Goal: Task Accomplishment & Management: Use online tool/utility

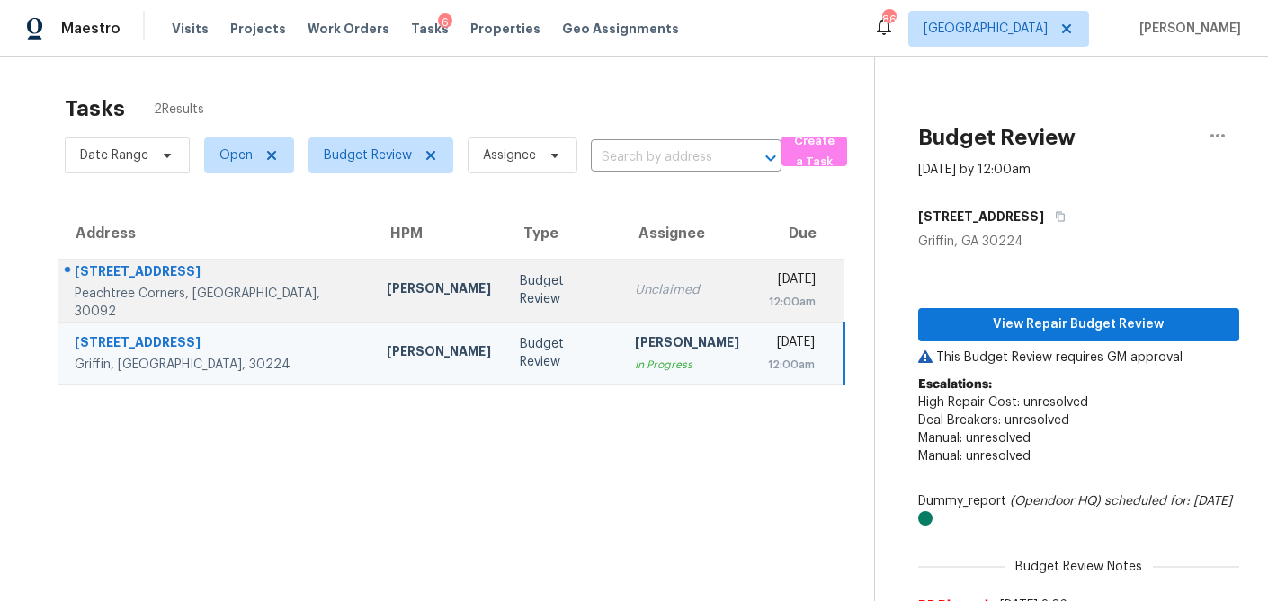
click at [216, 299] on div "Peachtree Corners, [GEOGRAPHIC_DATA], 30092" at bounding box center [216, 303] width 283 height 36
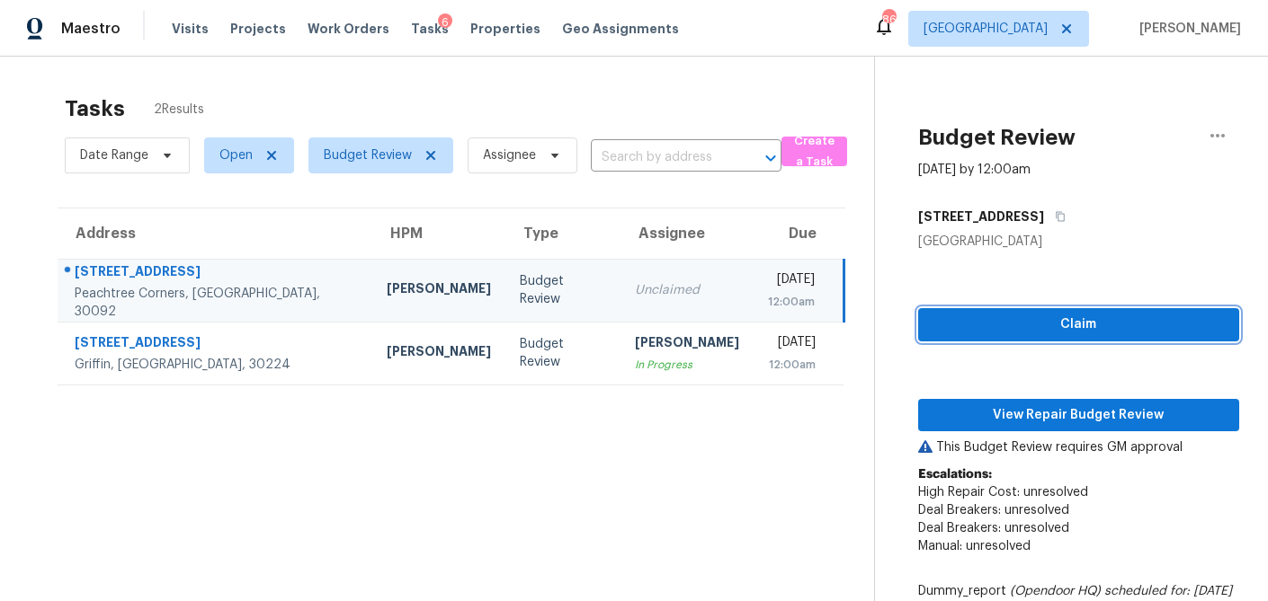
click at [1006, 325] on span "Claim" at bounding box center [1078, 325] width 292 height 22
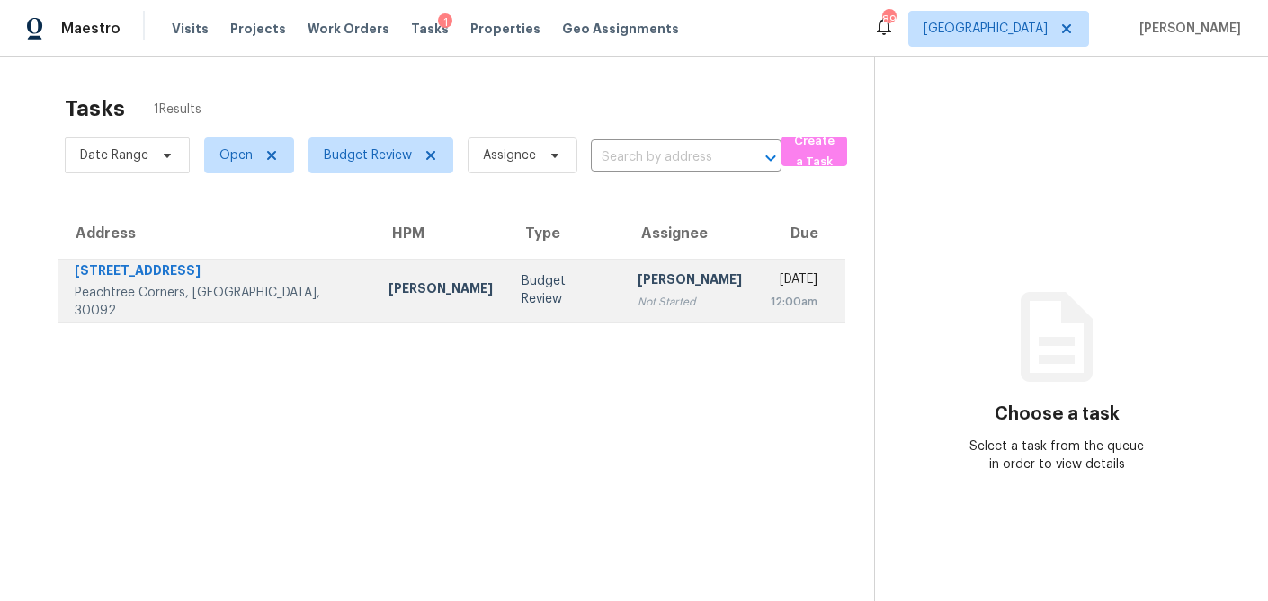
click at [385, 298] on td "[PERSON_NAME]" at bounding box center [440, 290] width 133 height 63
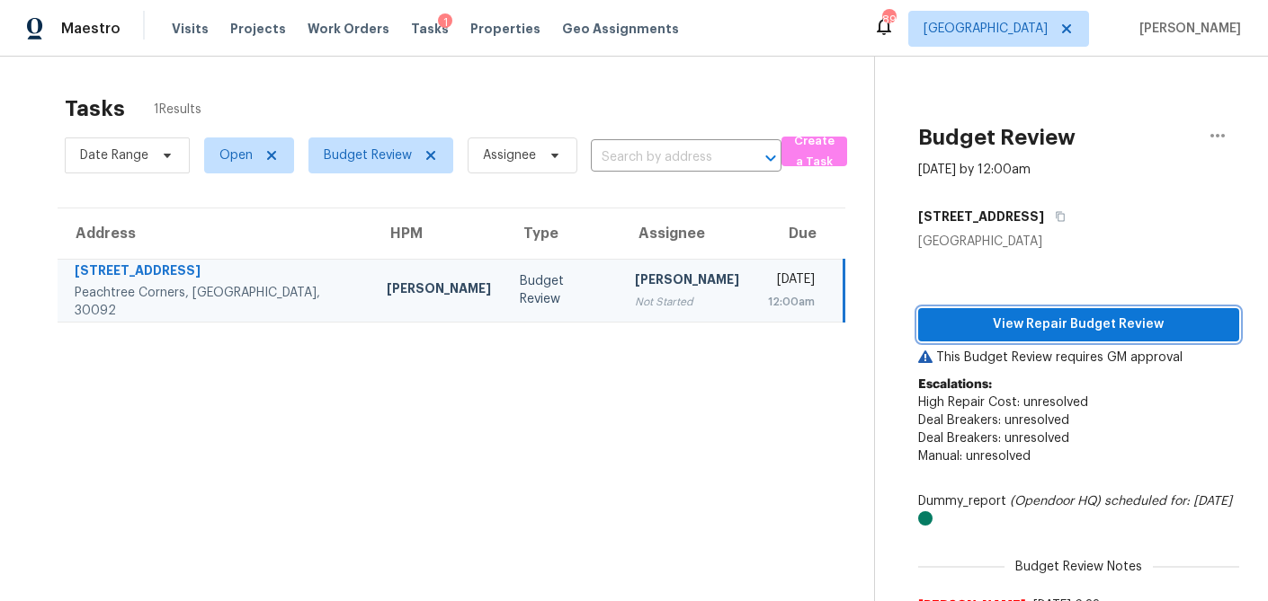
click at [1054, 330] on span "View Repair Budget Review" at bounding box center [1078, 325] width 292 height 22
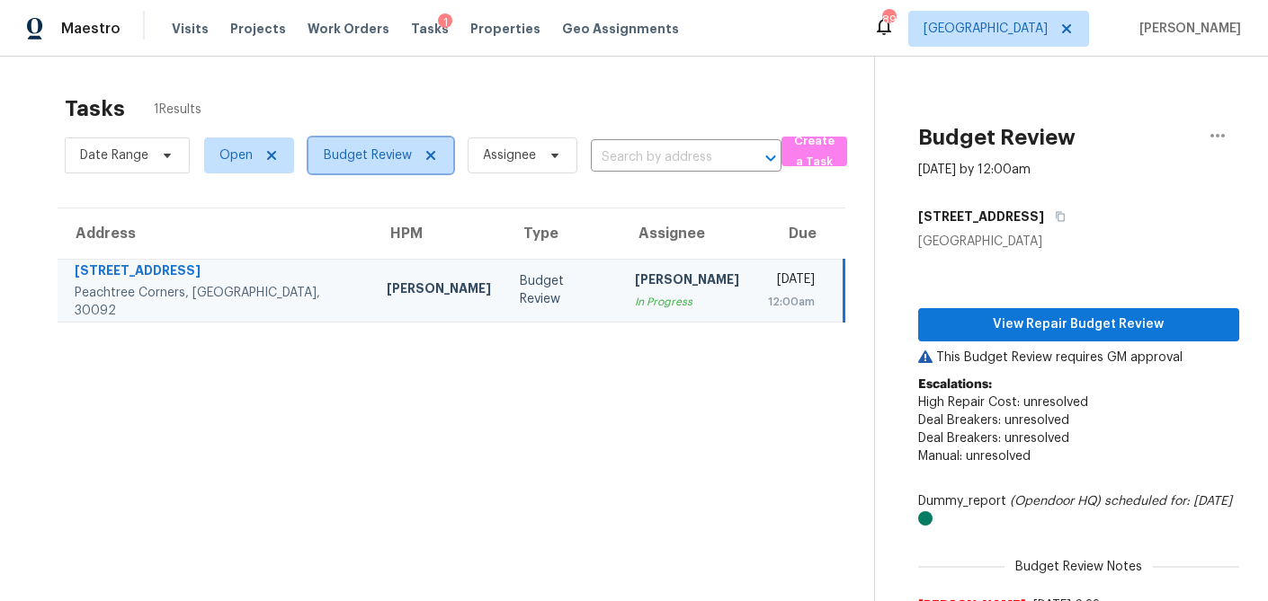
click at [435, 156] on icon at bounding box center [430, 155] width 14 height 14
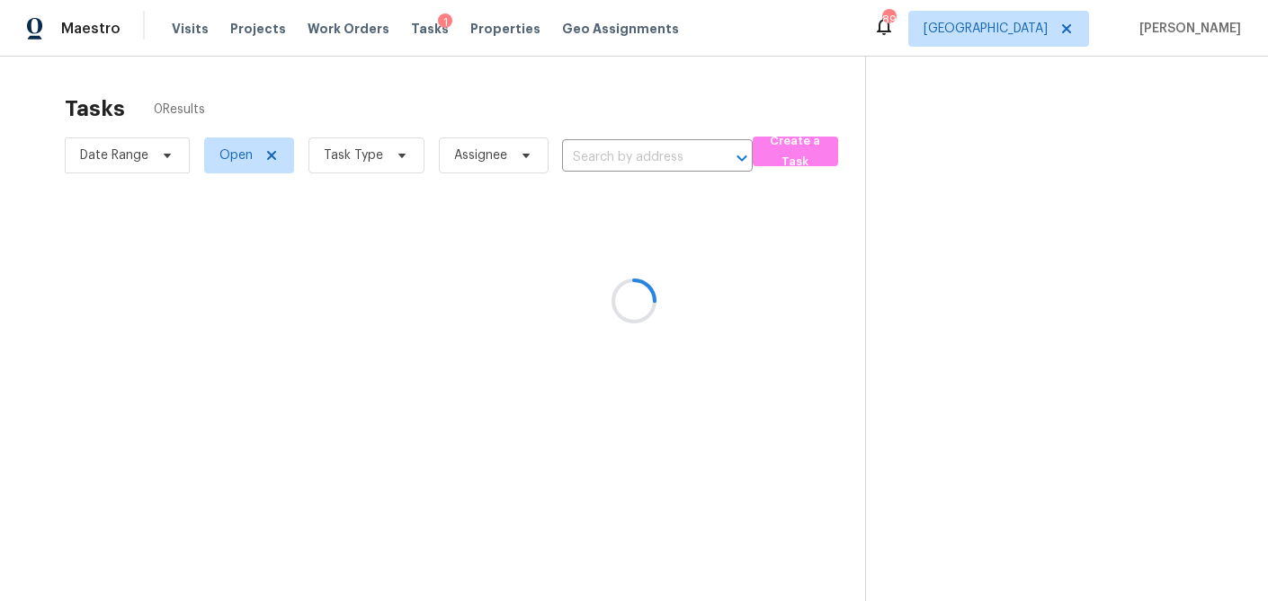
click at [396, 156] on div at bounding box center [634, 300] width 1268 height 601
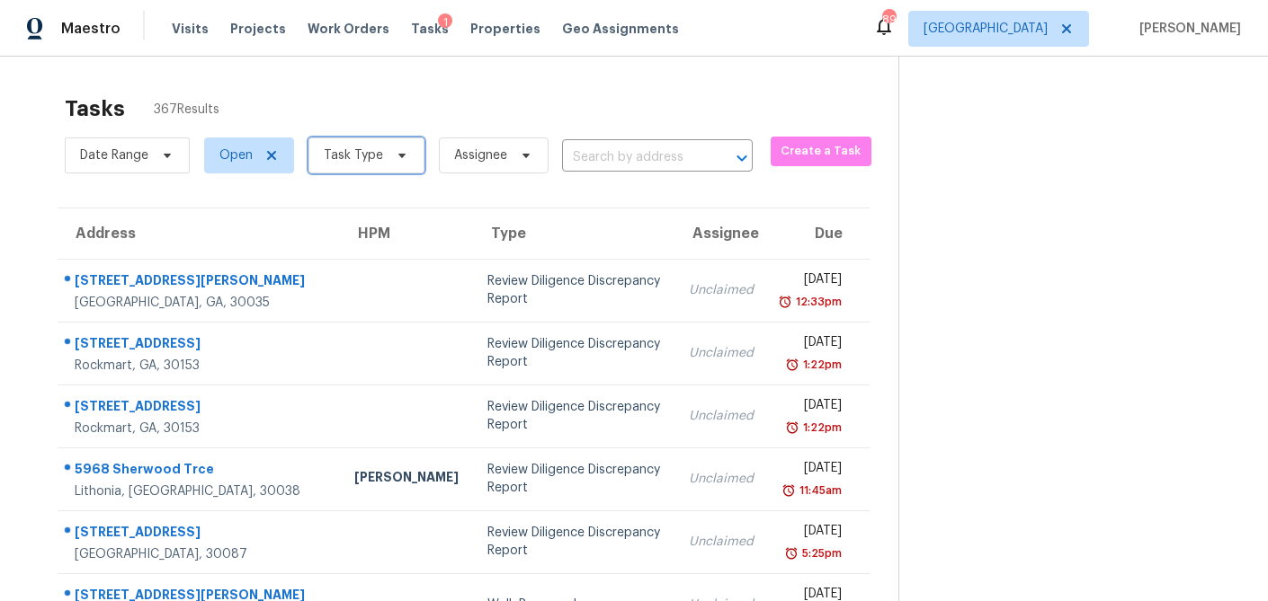
click at [399, 158] on icon at bounding box center [402, 155] width 14 height 14
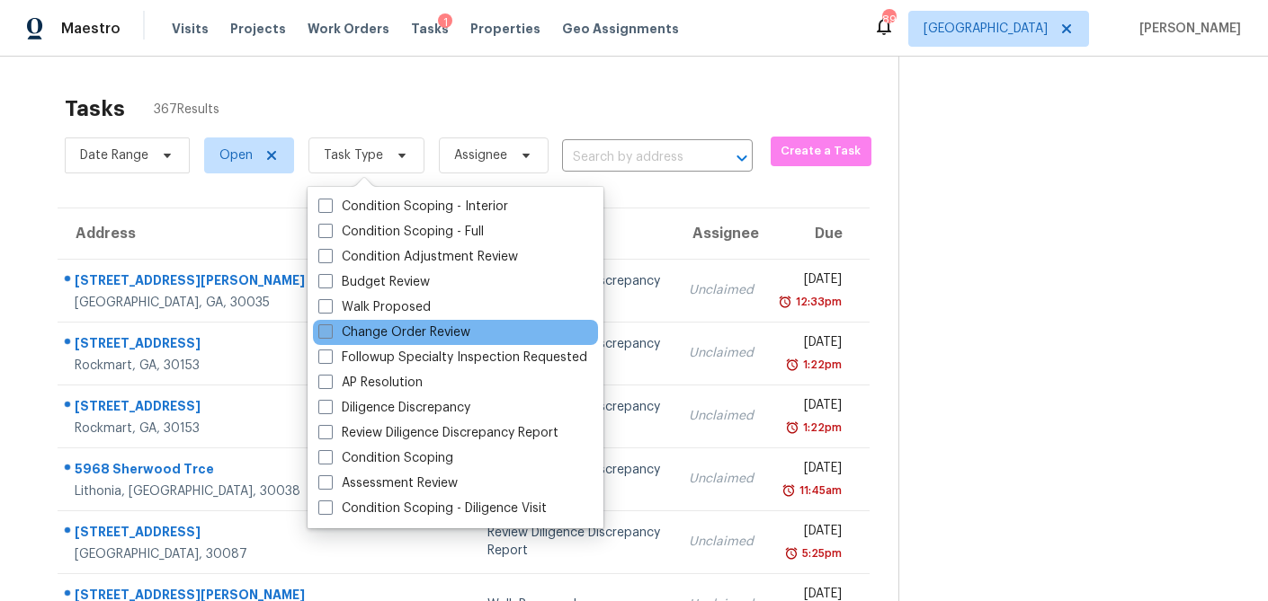
click at [332, 327] on span at bounding box center [325, 332] width 14 height 14
click at [330, 327] on input "Change Order Review" at bounding box center [324, 330] width 12 height 12
checkbox input "true"
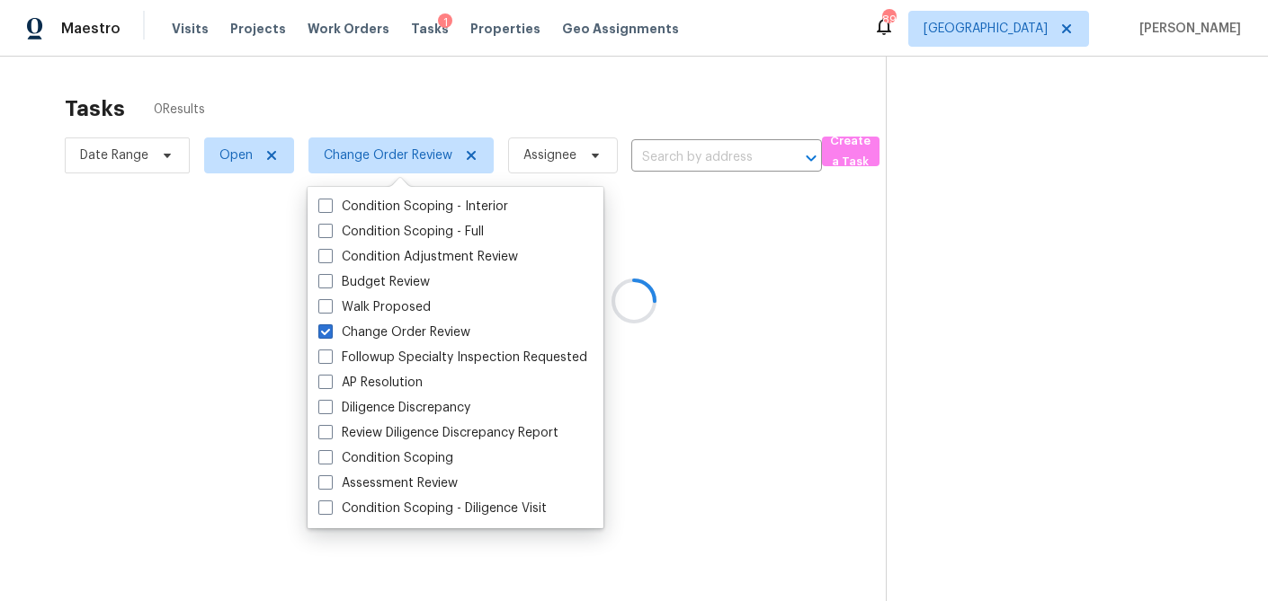
click at [408, 91] on div at bounding box center [634, 300] width 1268 height 601
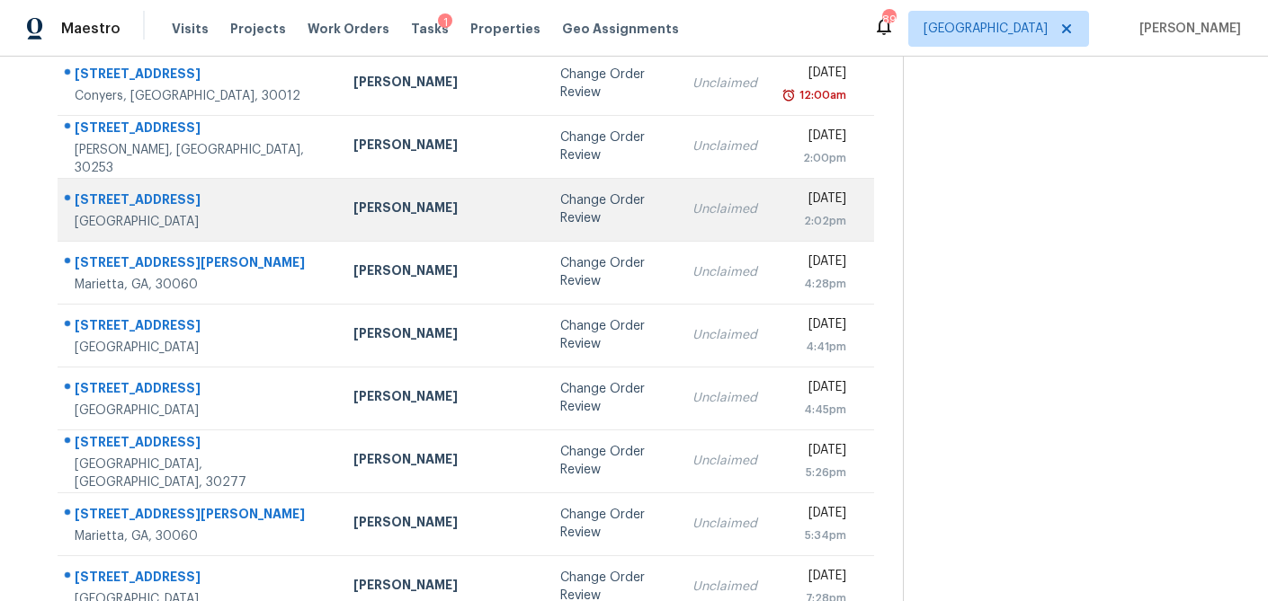
scroll to position [214, 0]
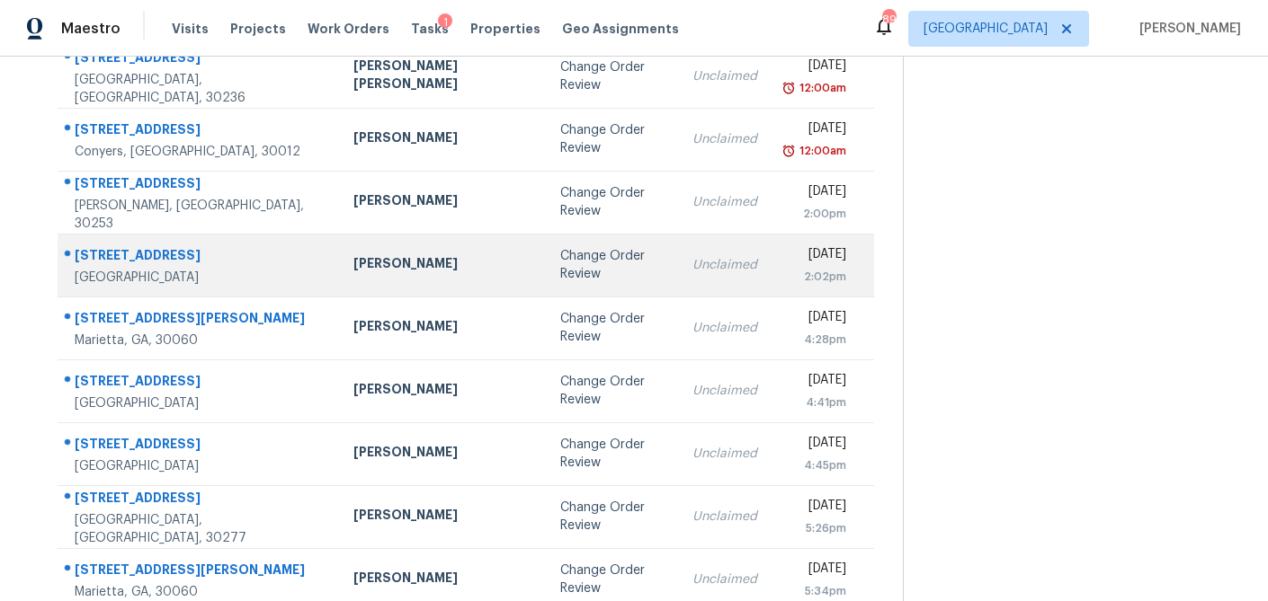
click at [352, 278] on td "Tyler Payne" at bounding box center [443, 265] width 208 height 63
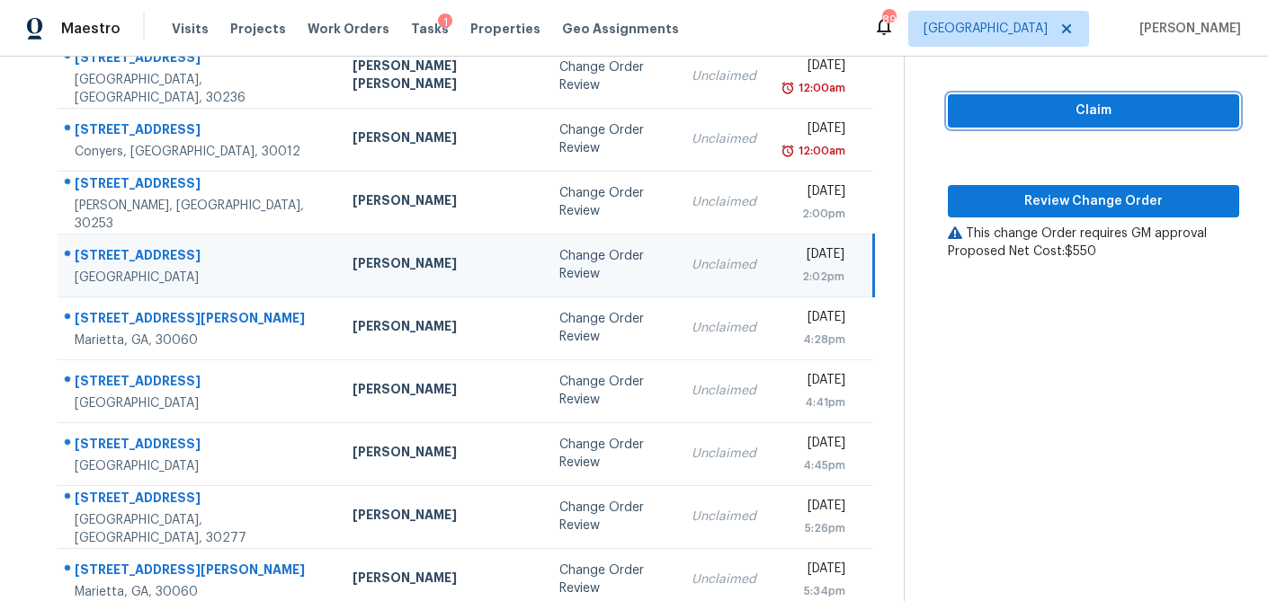
click at [1102, 105] on span "Claim" at bounding box center [1093, 111] width 263 height 22
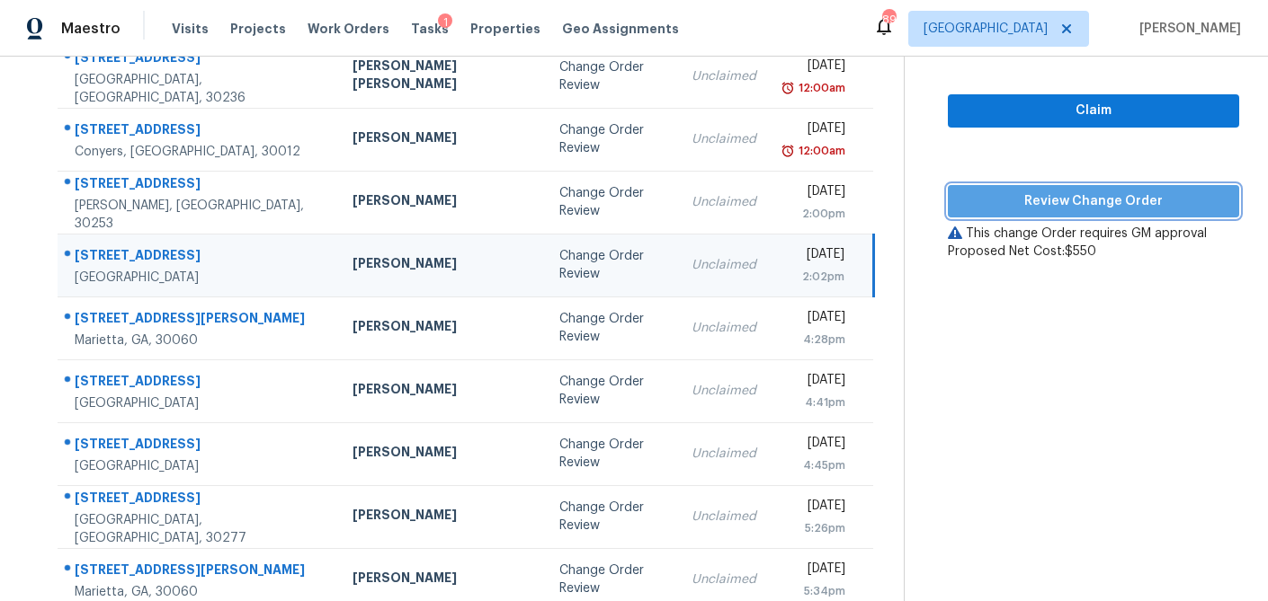
click at [1037, 204] on span "Review Change Order" at bounding box center [1093, 202] width 263 height 22
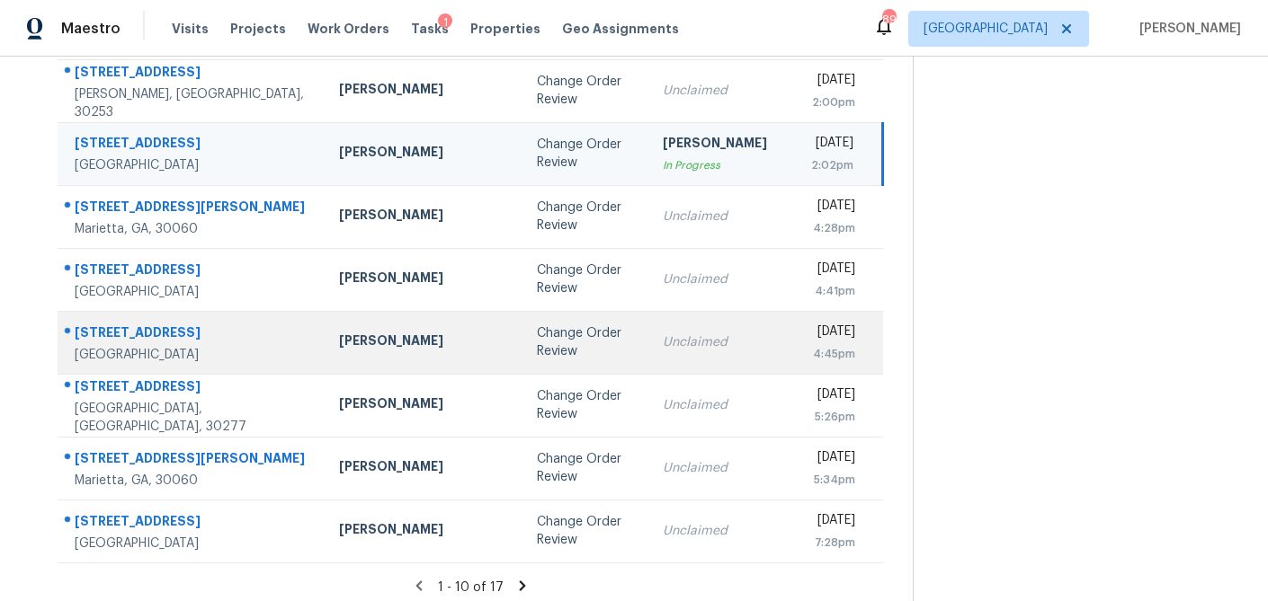
scroll to position [334, 0]
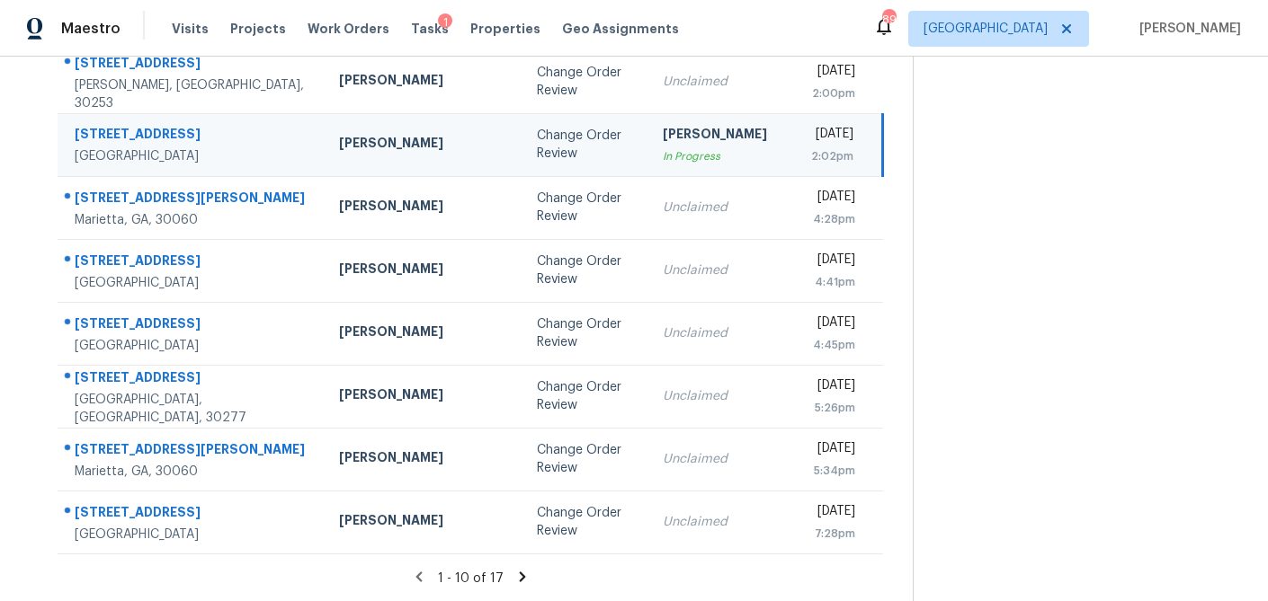
click at [514, 571] on icon at bounding box center [522, 577] width 16 height 16
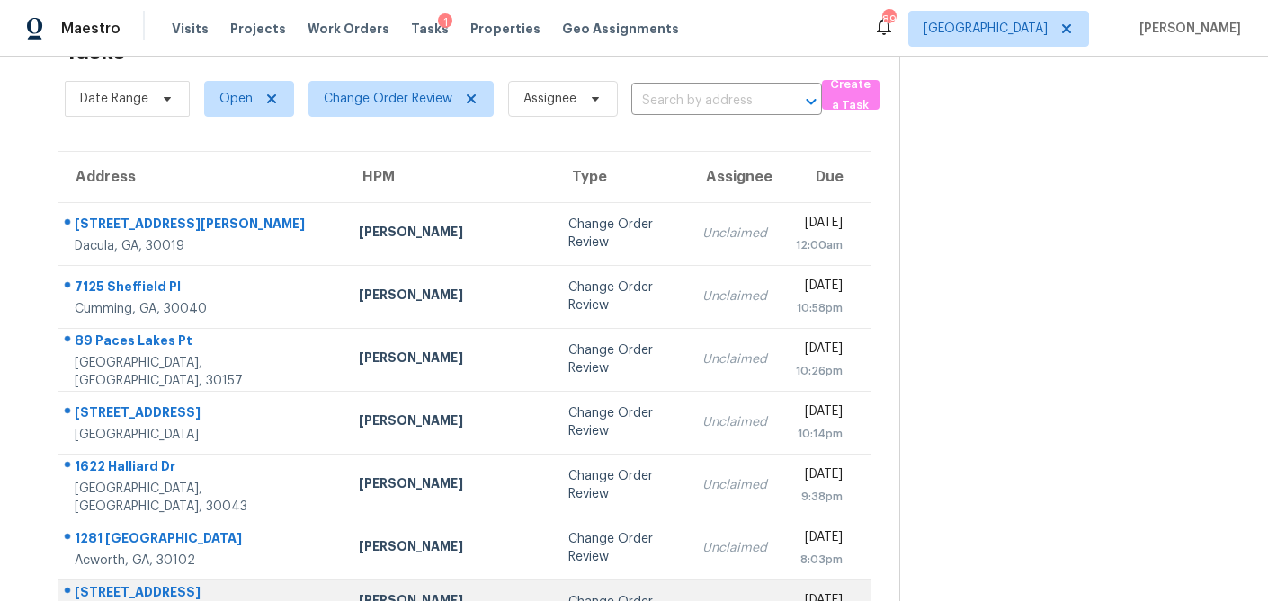
scroll to position [146, 0]
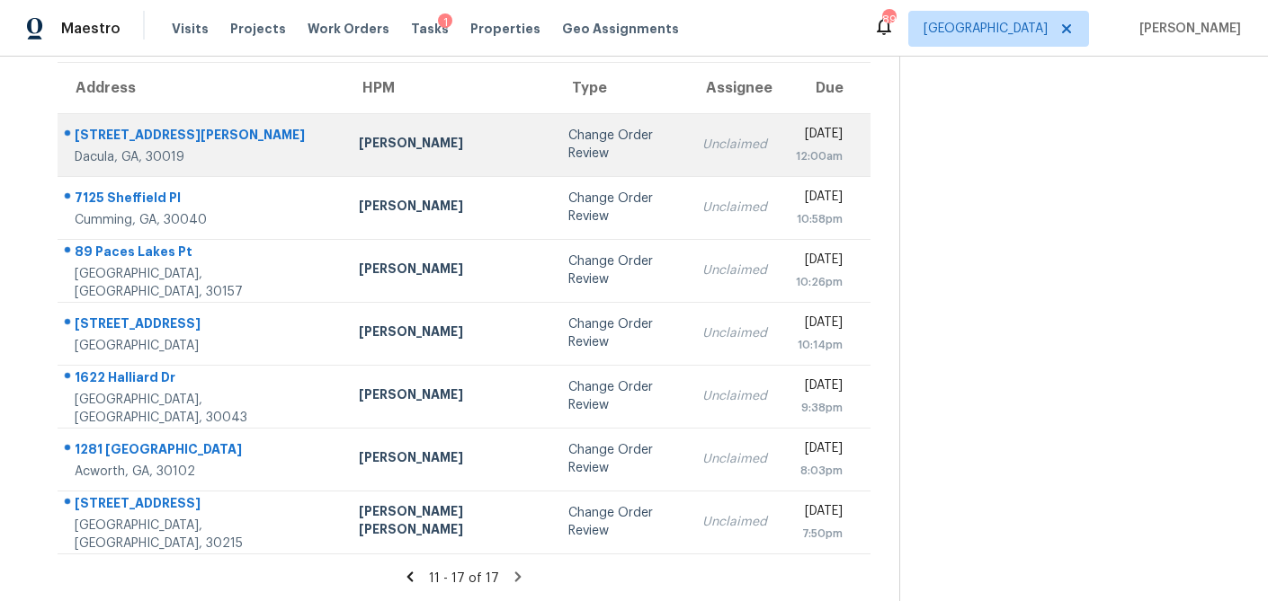
click at [381, 166] on td "Michael Durham" at bounding box center [448, 144] width 209 height 63
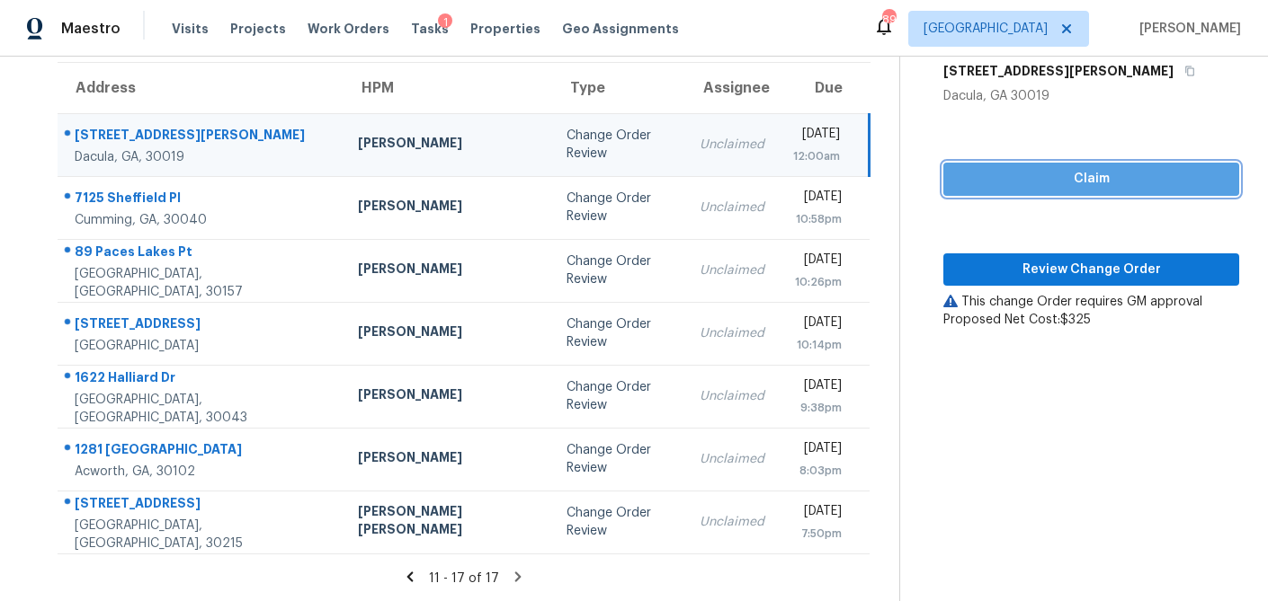
click at [1049, 184] on span "Claim" at bounding box center [1091, 179] width 267 height 22
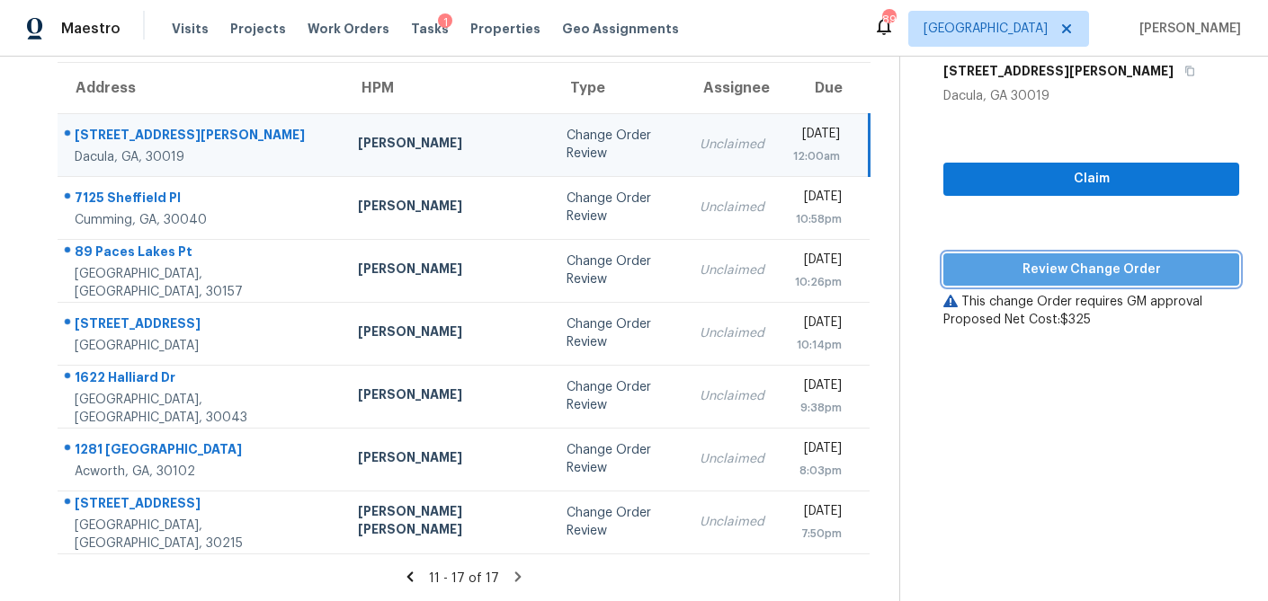
click at [1048, 266] on span "Review Change Order" at bounding box center [1091, 270] width 267 height 22
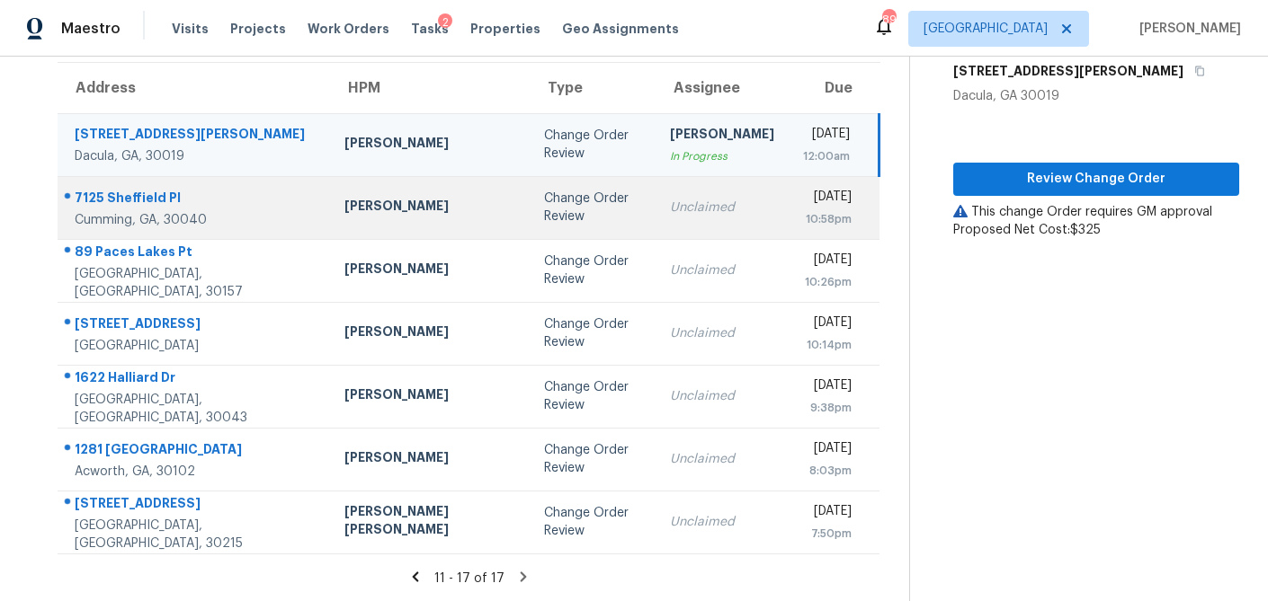
click at [373, 222] on td "[PERSON_NAME]" at bounding box center [430, 207] width 200 height 63
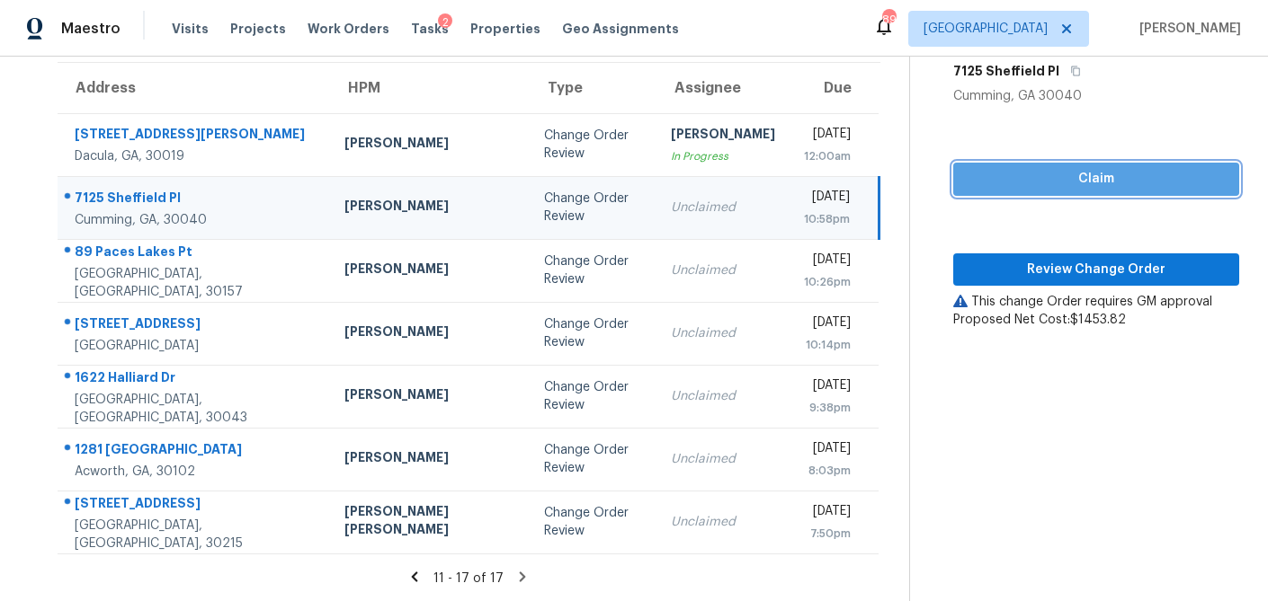
click at [1102, 168] on span "Claim" at bounding box center [1095, 179] width 257 height 22
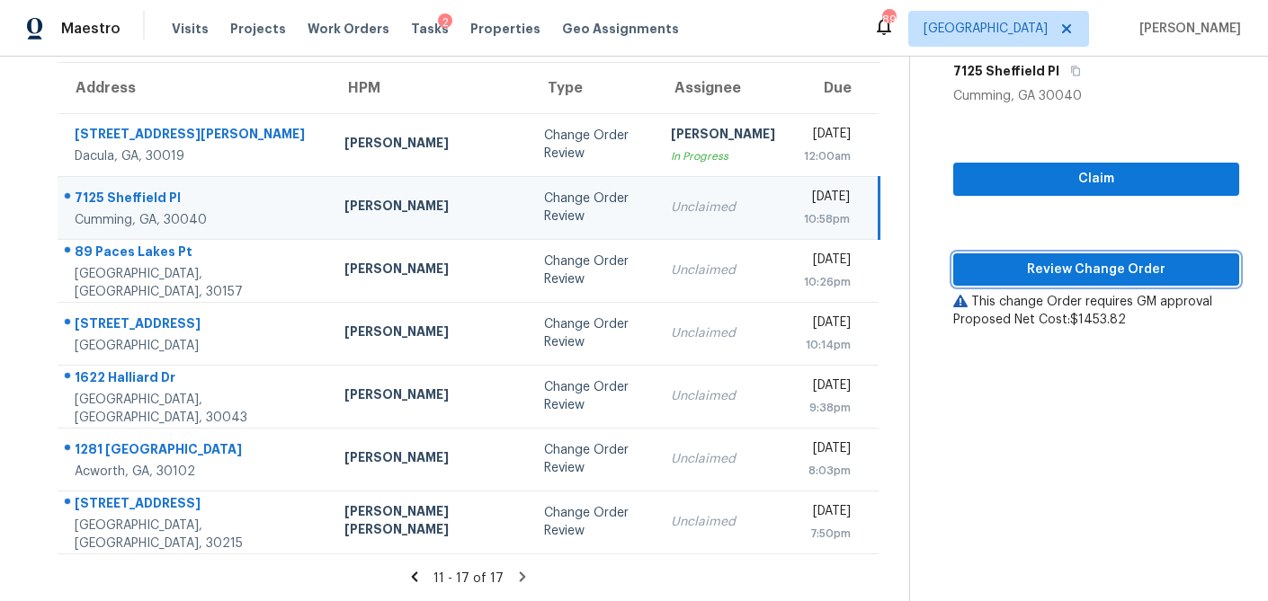
click at [1070, 266] on span "Review Change Order" at bounding box center [1095, 270] width 257 height 22
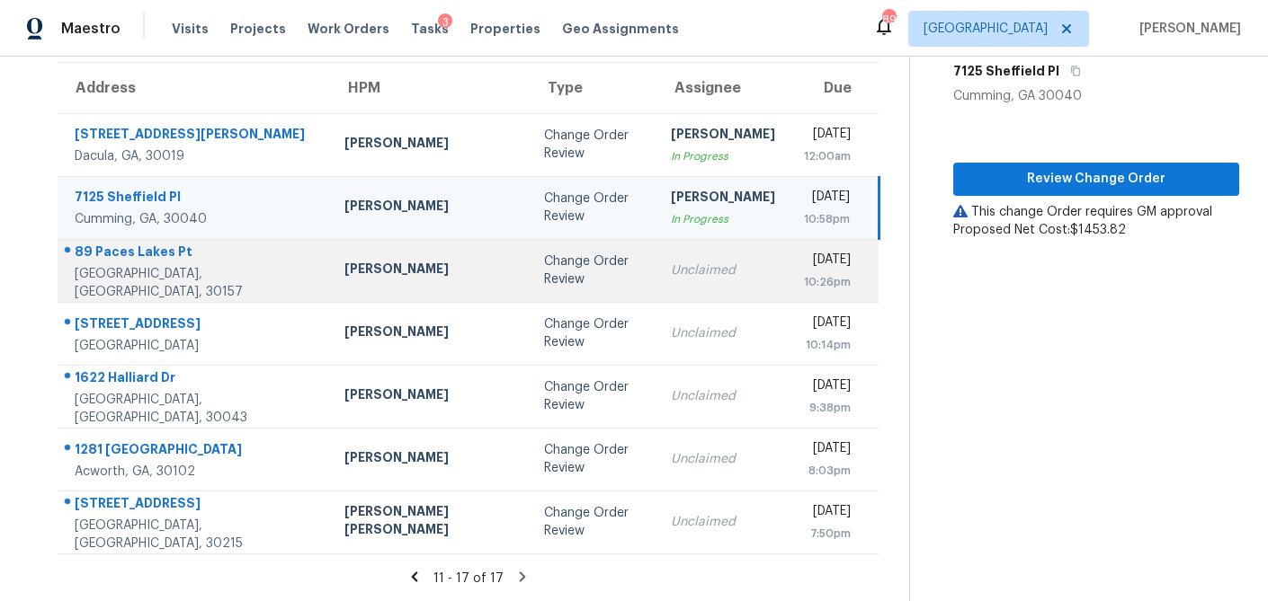
click at [350, 272] on div "[PERSON_NAME]" at bounding box center [429, 271] width 171 height 22
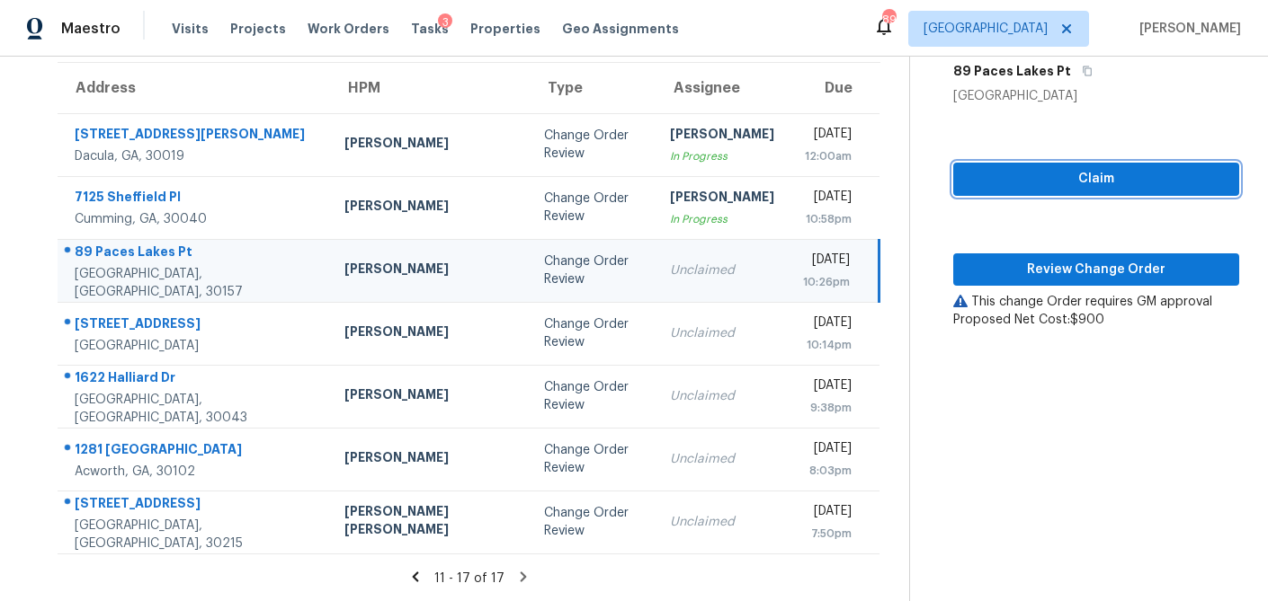
click at [1139, 191] on button "Claim" at bounding box center [1096, 179] width 286 height 33
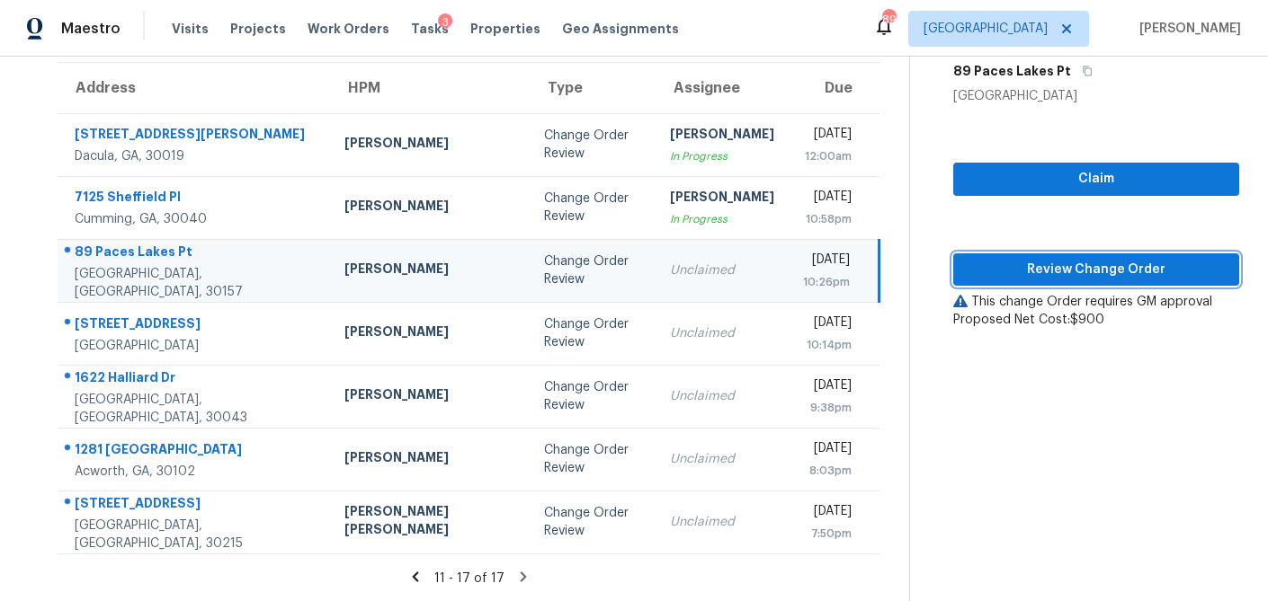
click at [1101, 255] on button "Review Change Order" at bounding box center [1096, 270] width 286 height 33
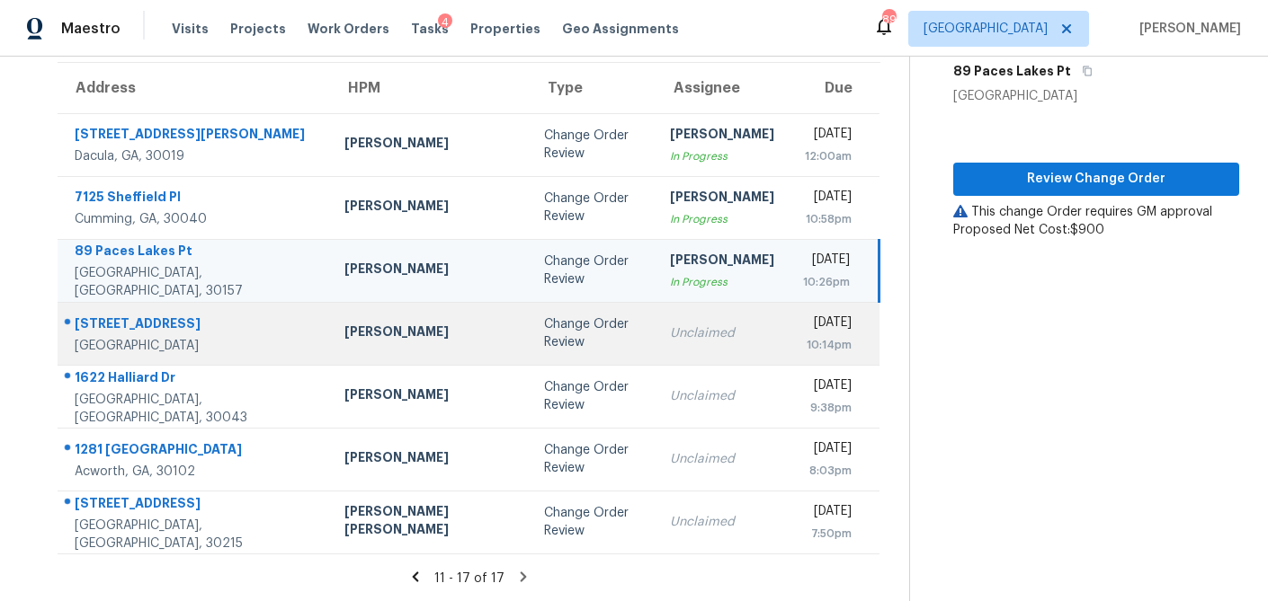
click at [388, 340] on div "[PERSON_NAME]" at bounding box center [429, 334] width 171 height 22
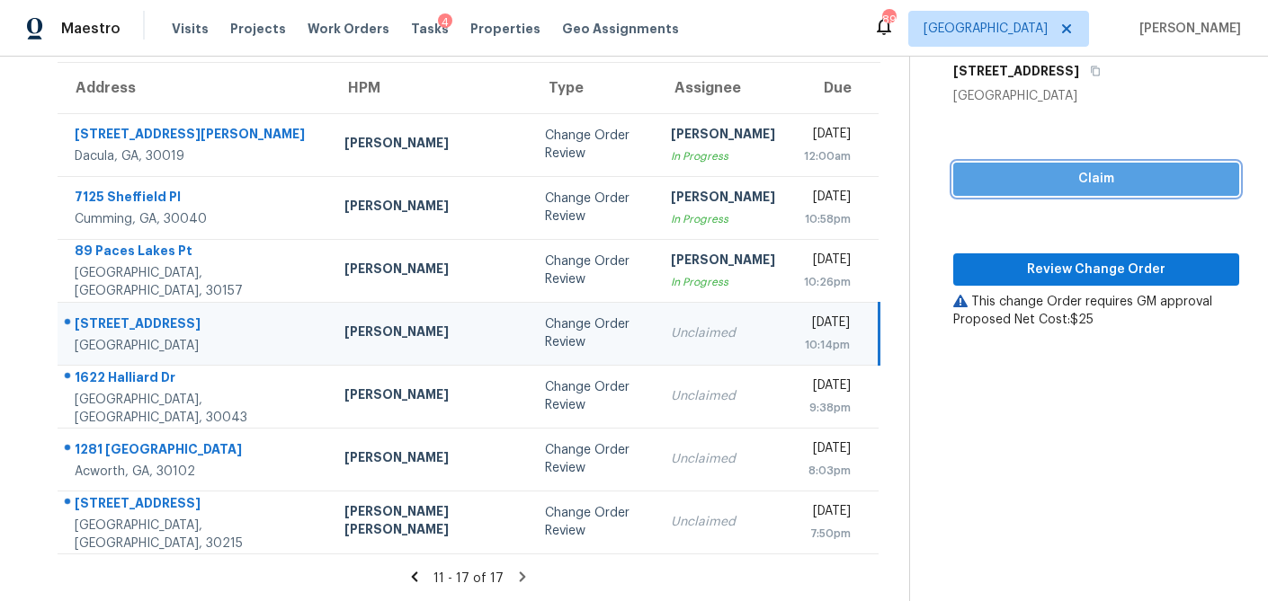
drag, startPoint x: 998, startPoint y: 183, endPoint x: 986, endPoint y: 232, distance: 50.8
click at [997, 183] on span "Claim" at bounding box center [1095, 179] width 257 height 22
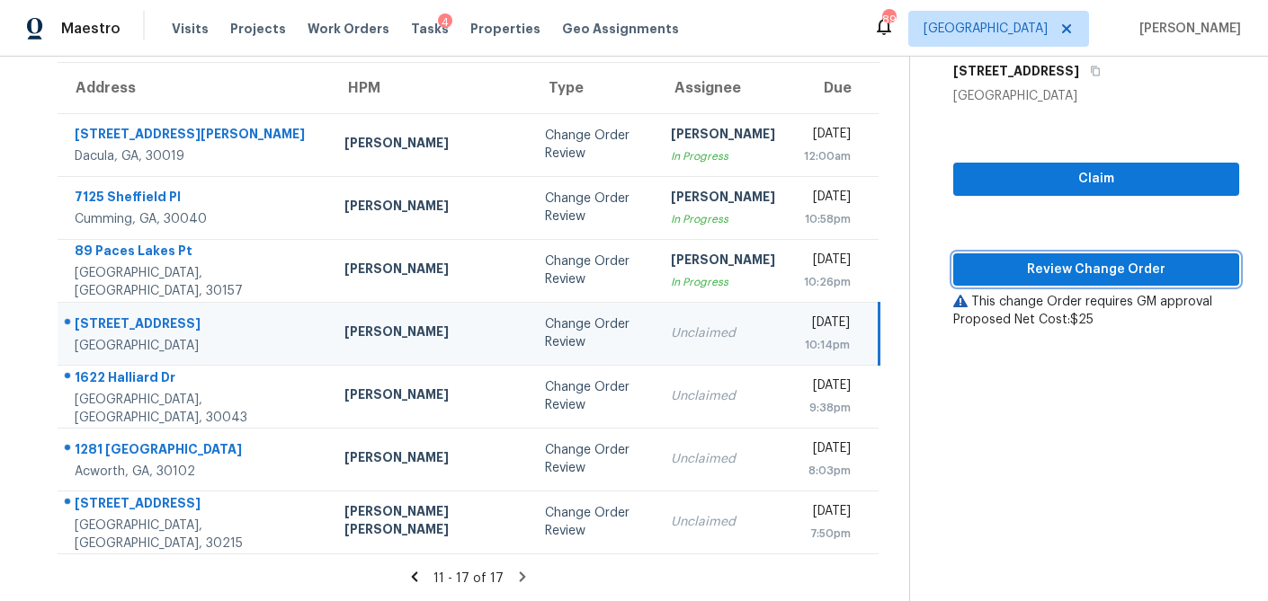
click at [984, 261] on span "Review Change Order" at bounding box center [1095, 270] width 257 height 22
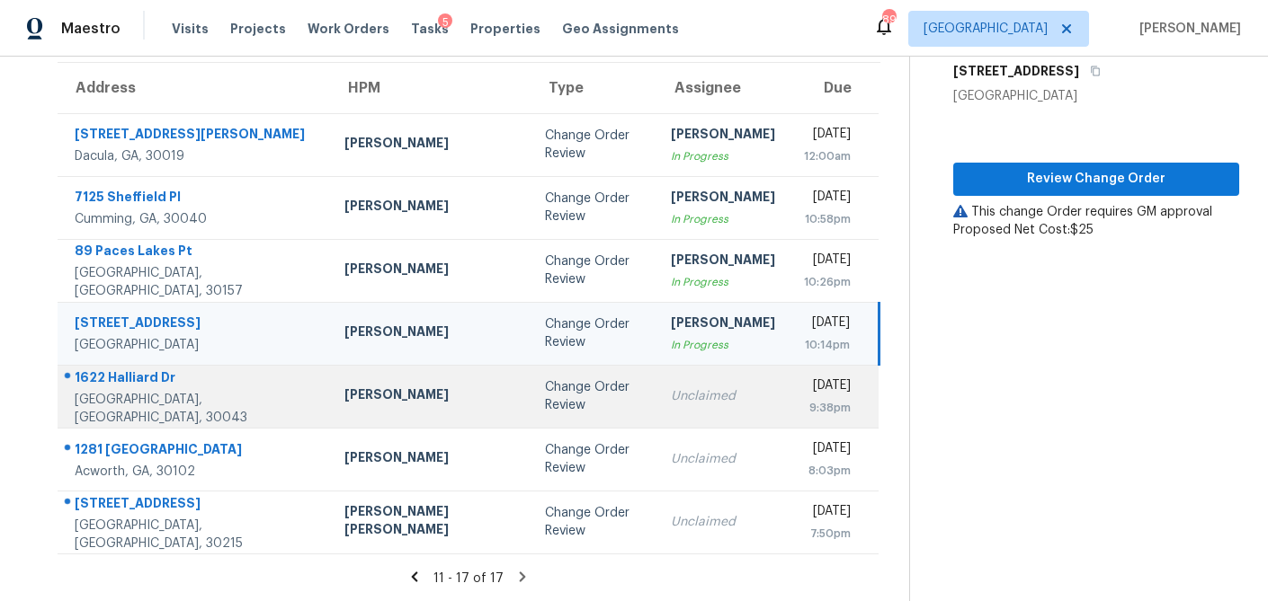
click at [404, 405] on td "[PERSON_NAME]" at bounding box center [430, 396] width 200 height 63
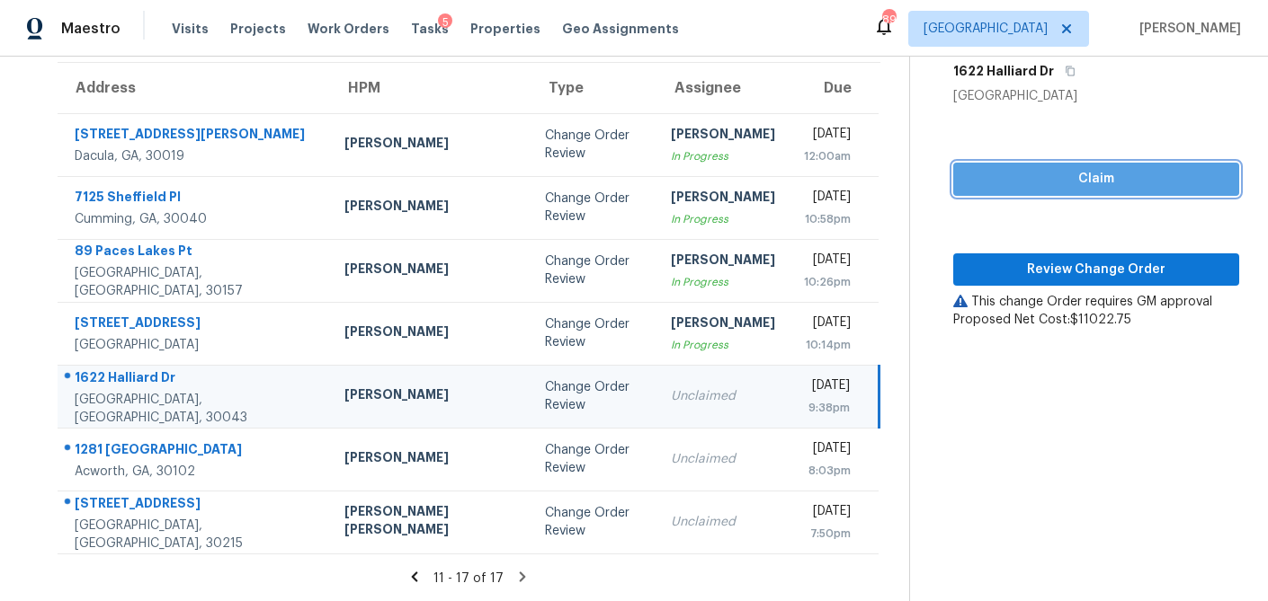
click at [1076, 176] on span "Claim" at bounding box center [1095, 179] width 257 height 22
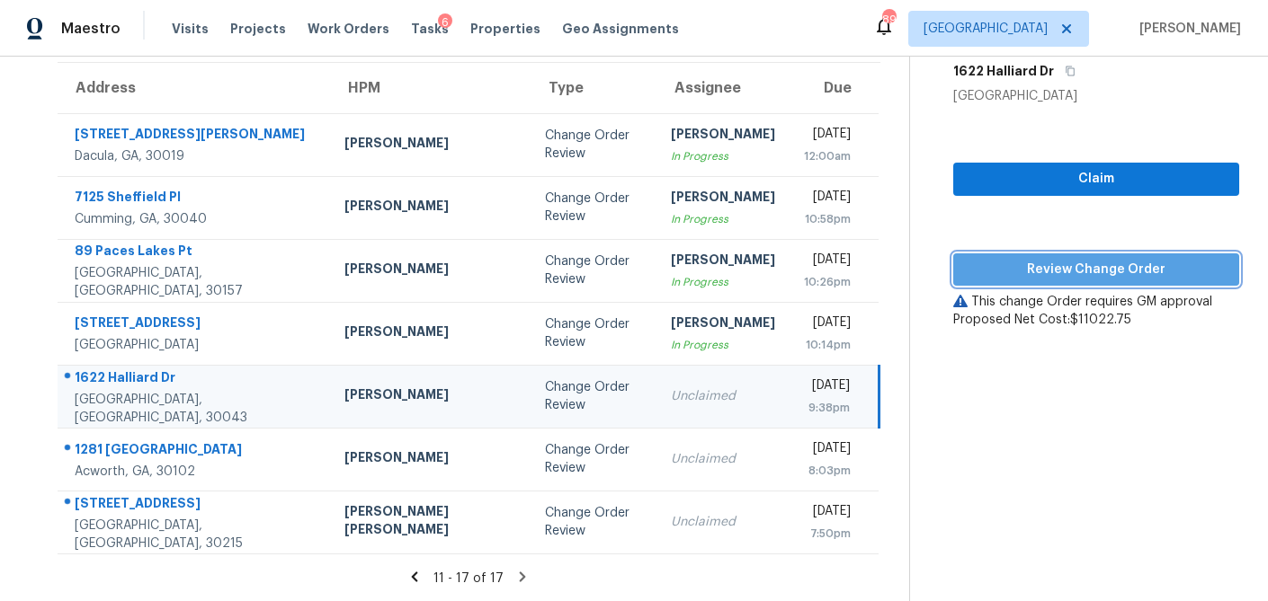
click at [1056, 270] on span "Review Change Order" at bounding box center [1095, 270] width 257 height 22
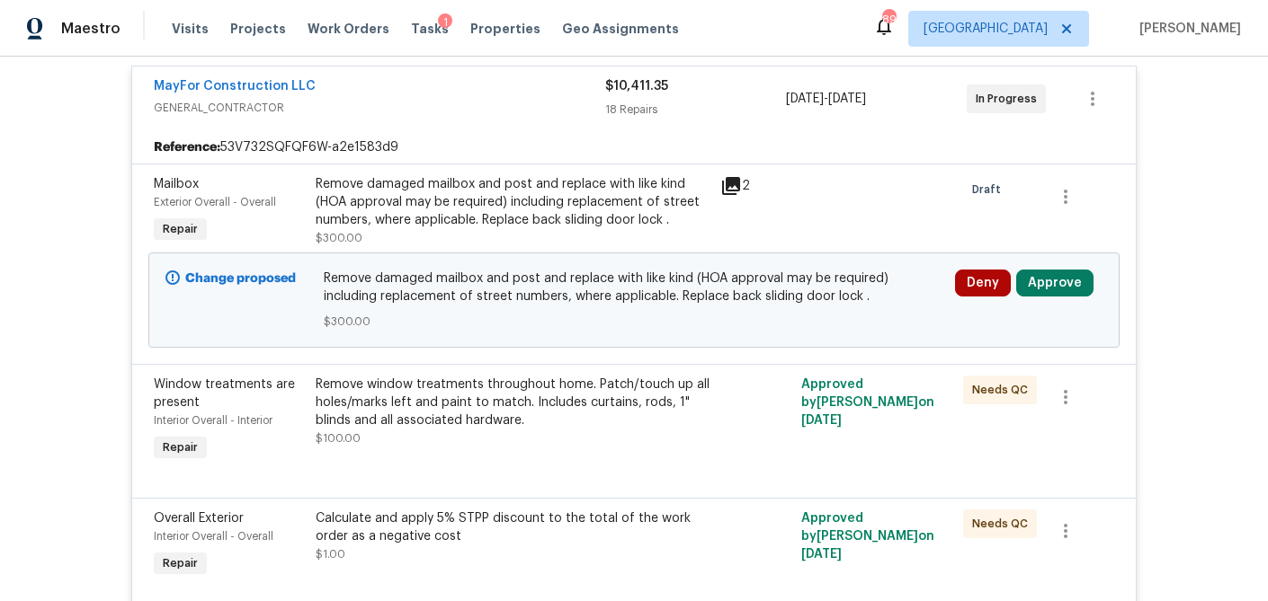
scroll to position [406, 0]
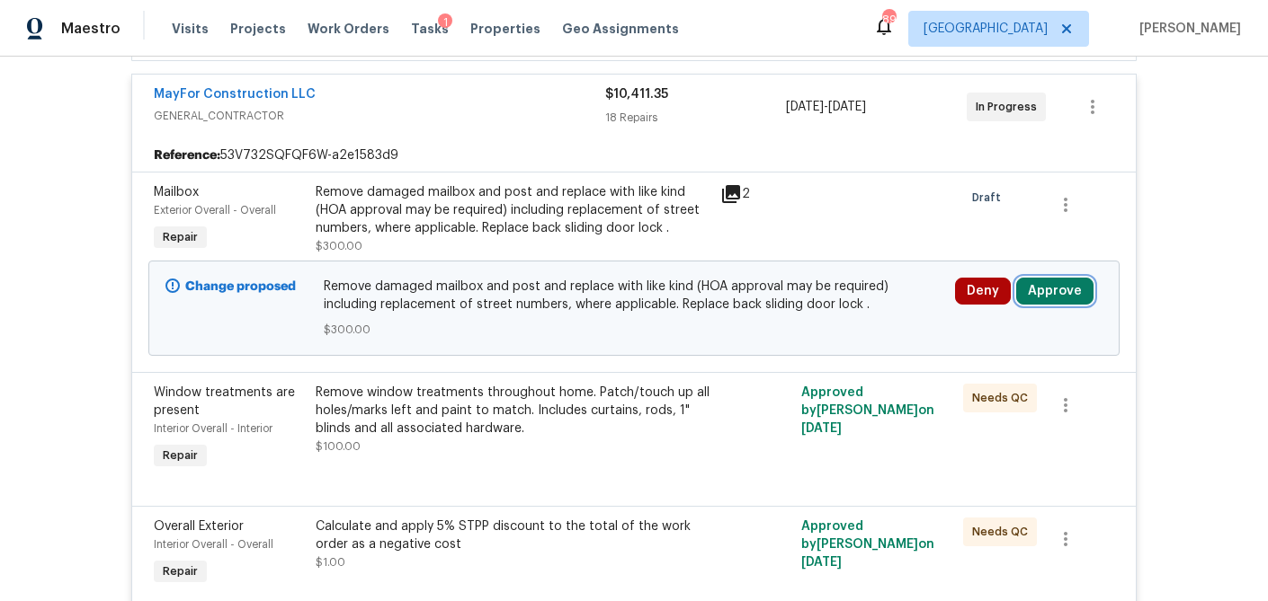
click at [1081, 293] on button "Approve" at bounding box center [1054, 291] width 77 height 27
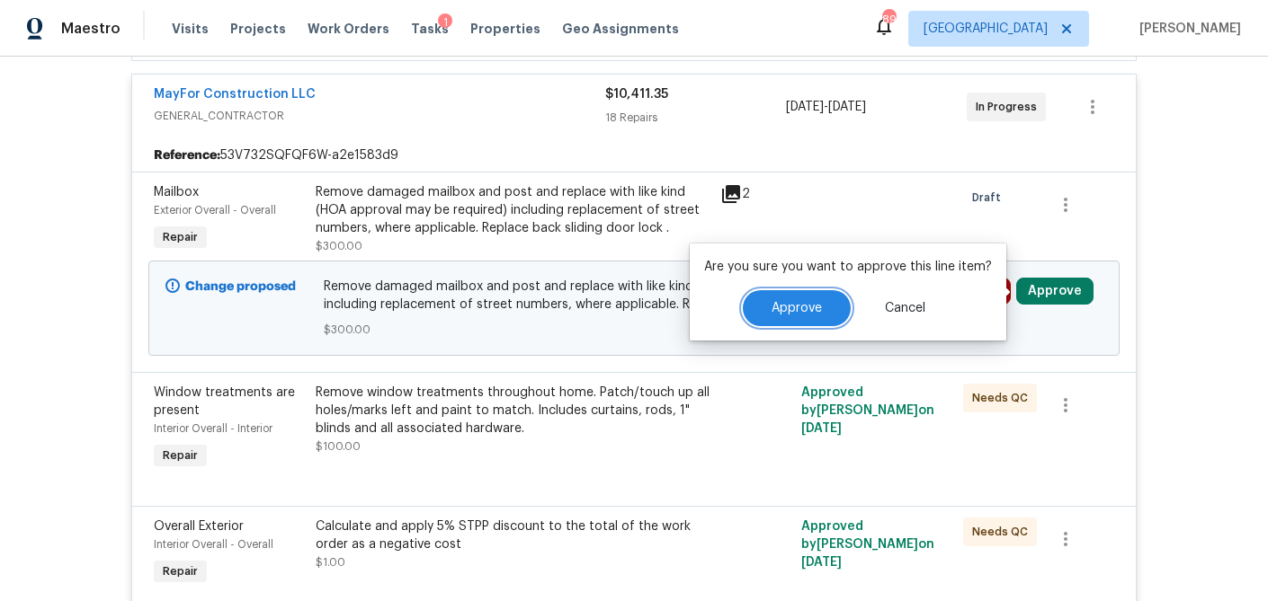
click at [804, 297] on button "Approve" at bounding box center [797, 308] width 108 height 36
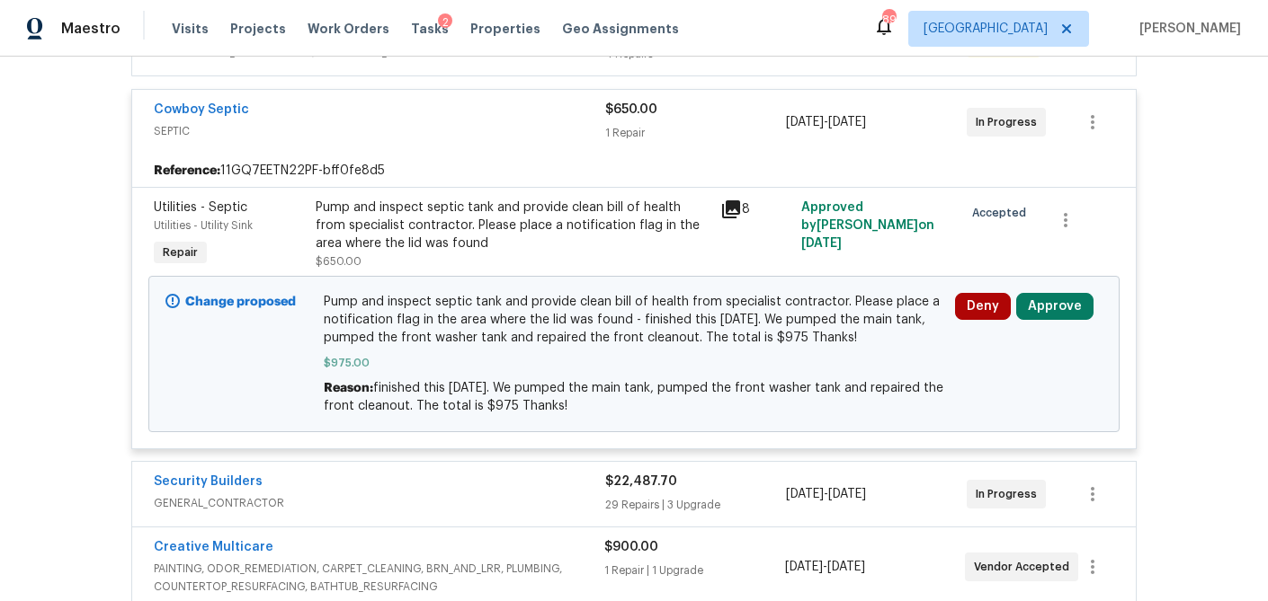
scroll to position [396, 0]
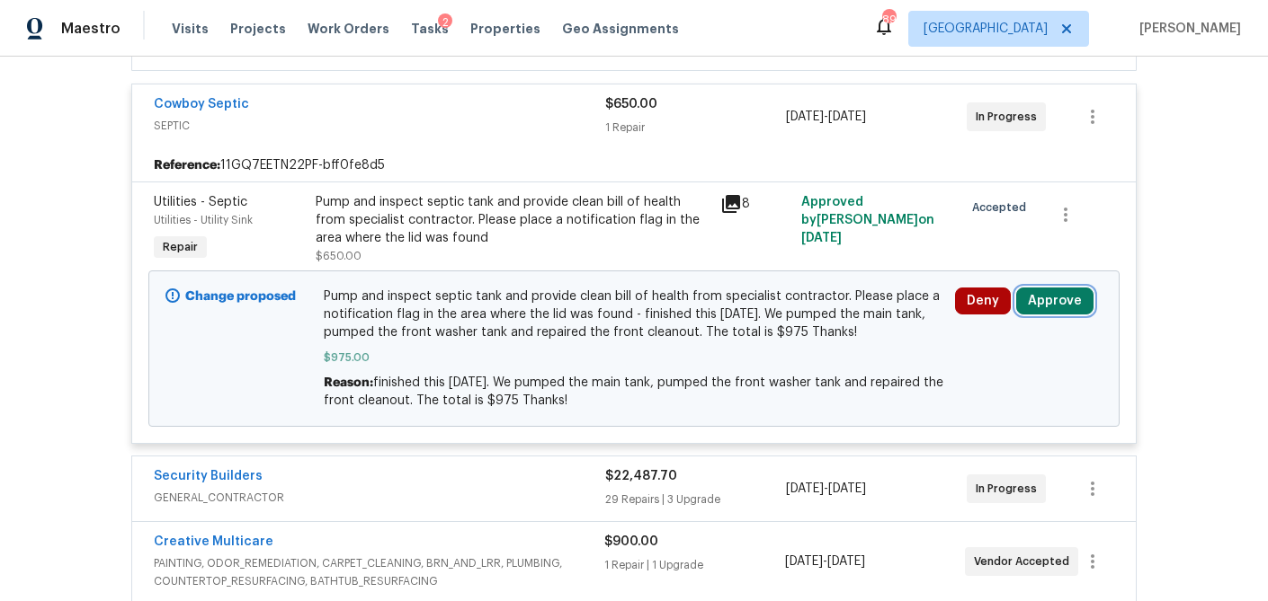
drag, startPoint x: 1071, startPoint y: 298, endPoint x: 1007, endPoint y: 302, distance: 63.9
click at [1071, 298] on button "Approve" at bounding box center [1054, 301] width 77 height 27
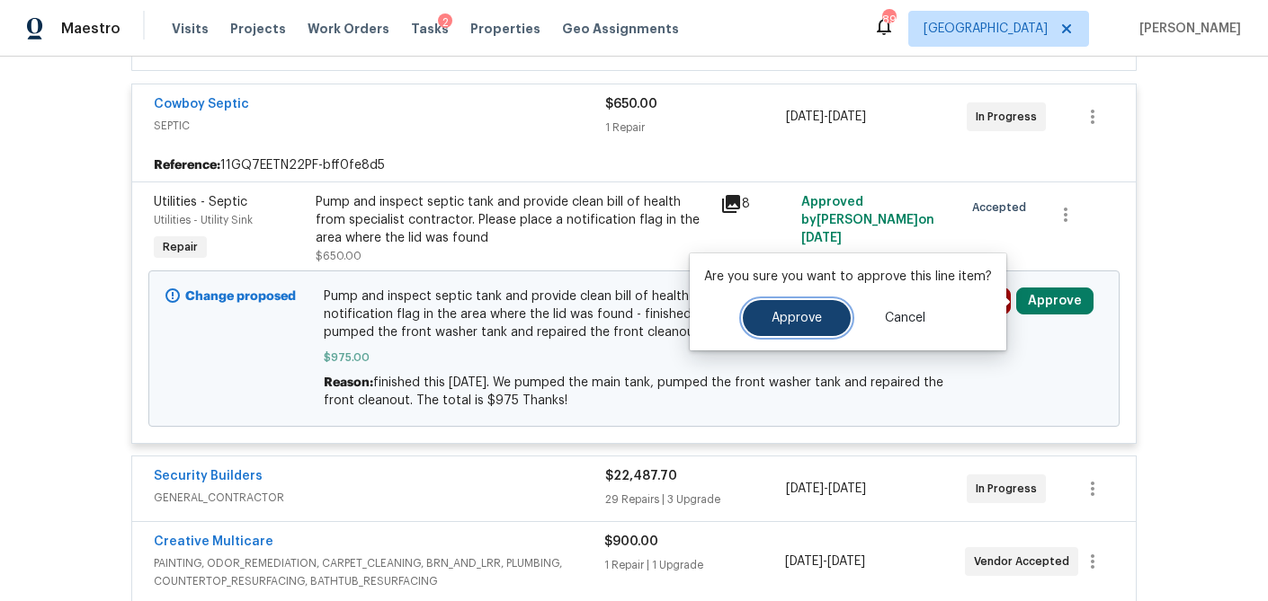
click at [793, 317] on span "Approve" at bounding box center [796, 318] width 50 height 13
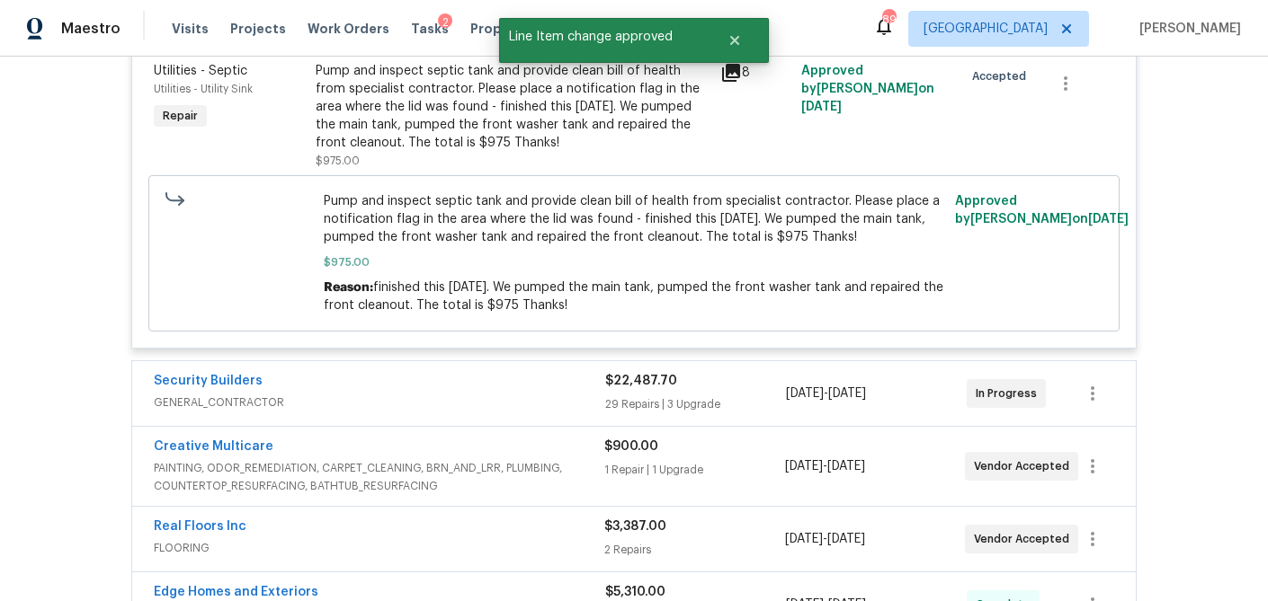
scroll to position [0, 0]
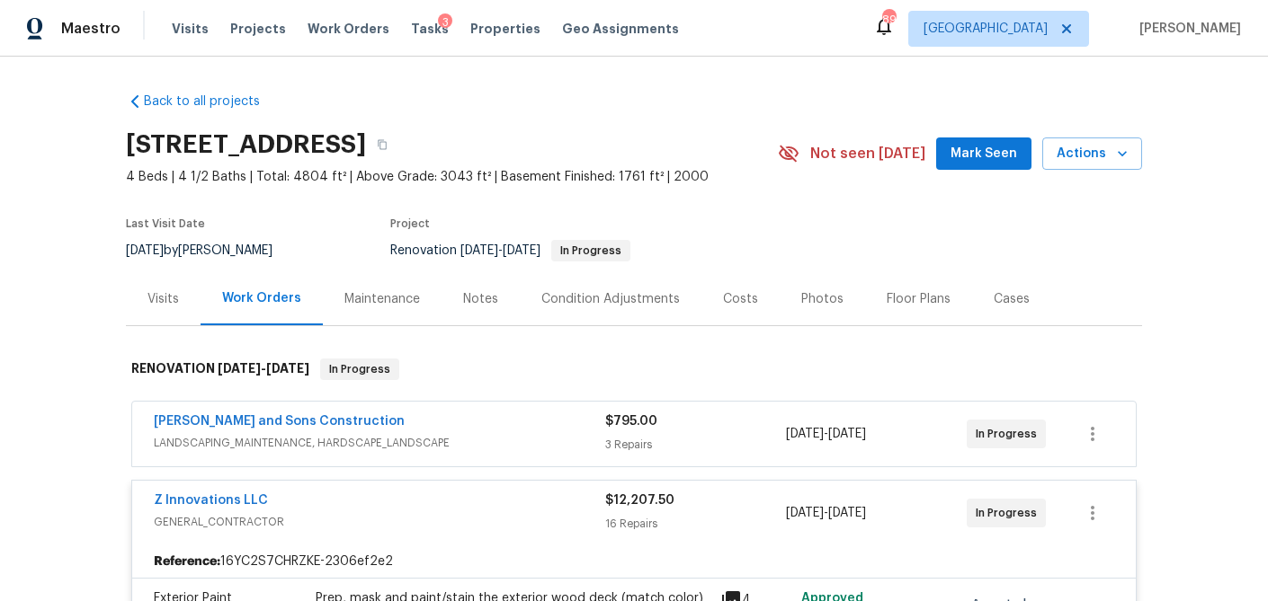
click at [165, 298] on div "Visits" at bounding box center [162, 299] width 31 height 18
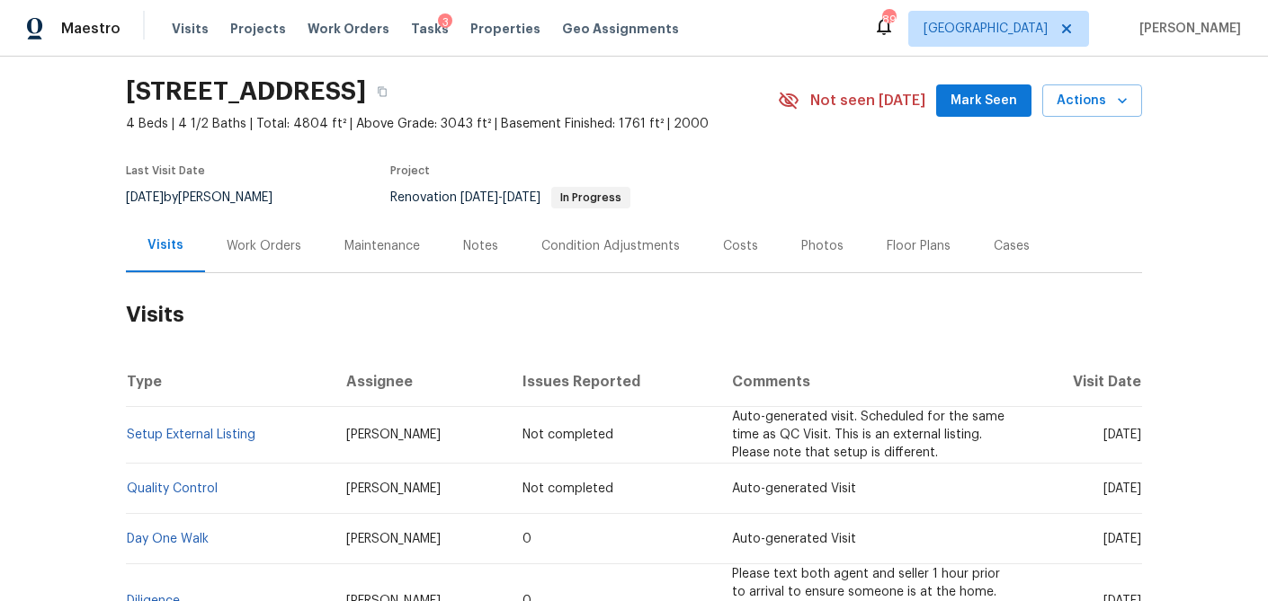
scroll to position [14, 0]
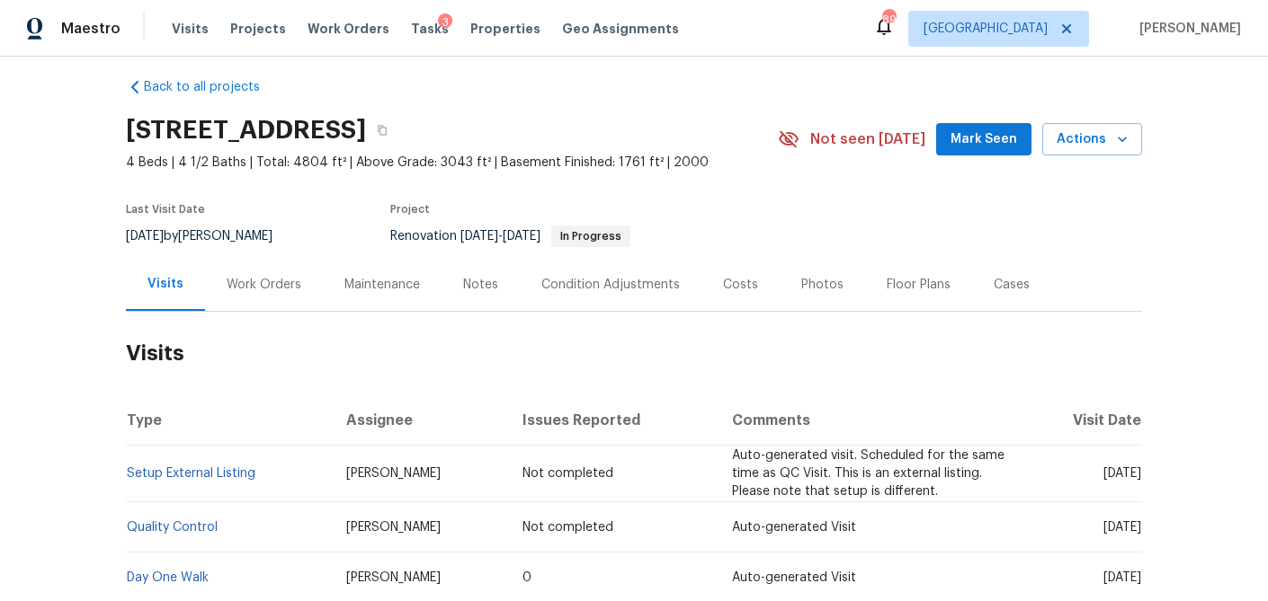
click at [727, 281] on div "Costs" at bounding box center [740, 285] width 35 height 18
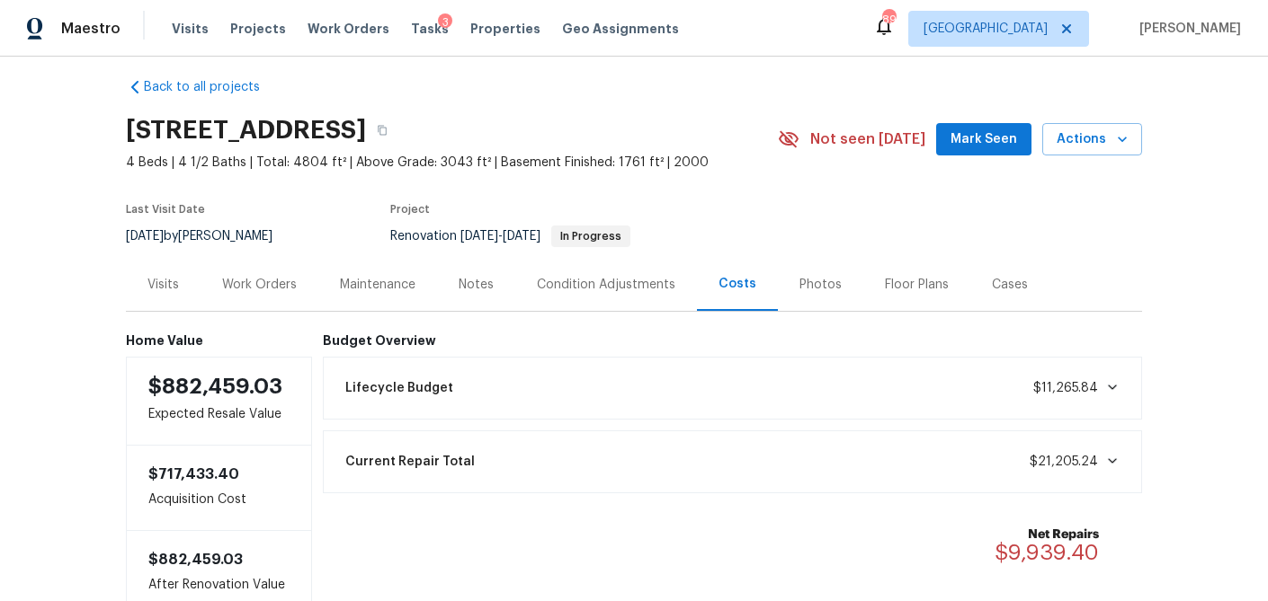
click at [164, 288] on div "Visits" at bounding box center [162, 285] width 31 height 18
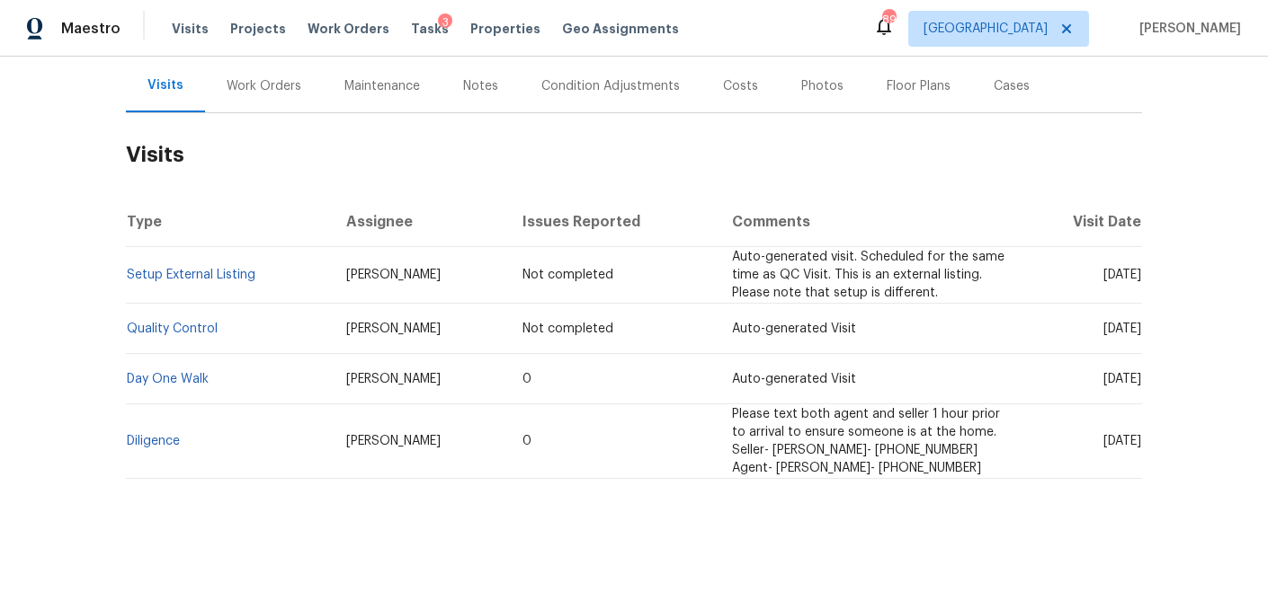
scroll to position [212, 0]
click at [463, 90] on div "Notes" at bounding box center [480, 87] width 35 height 18
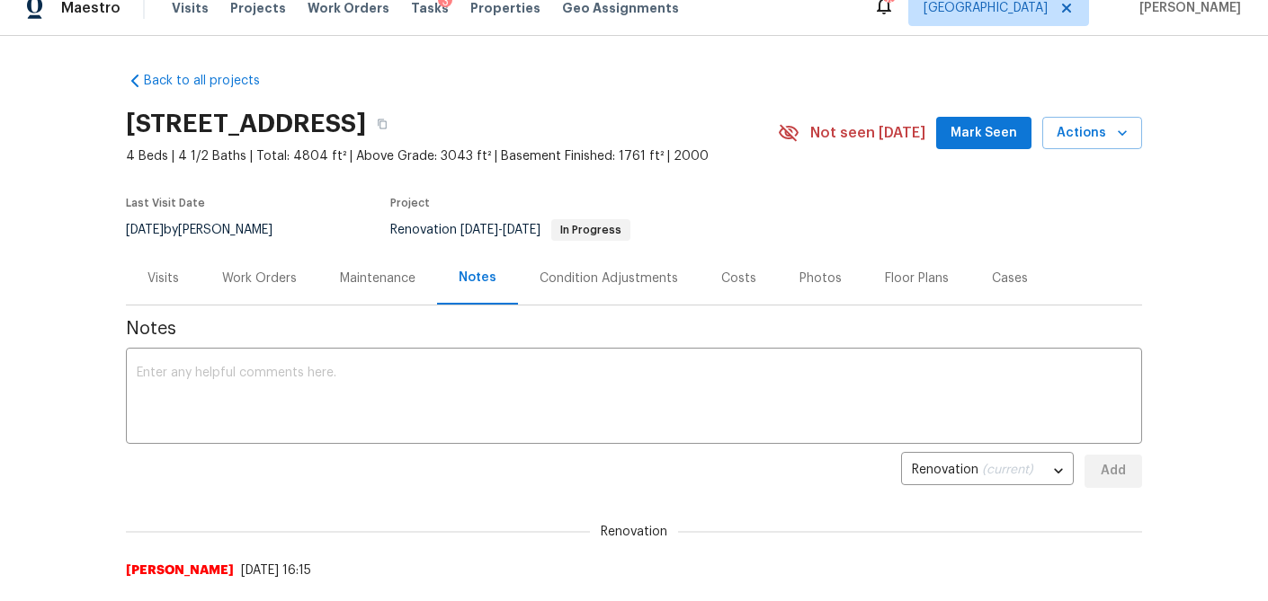
click at [167, 282] on div "Visits" at bounding box center [162, 279] width 31 height 18
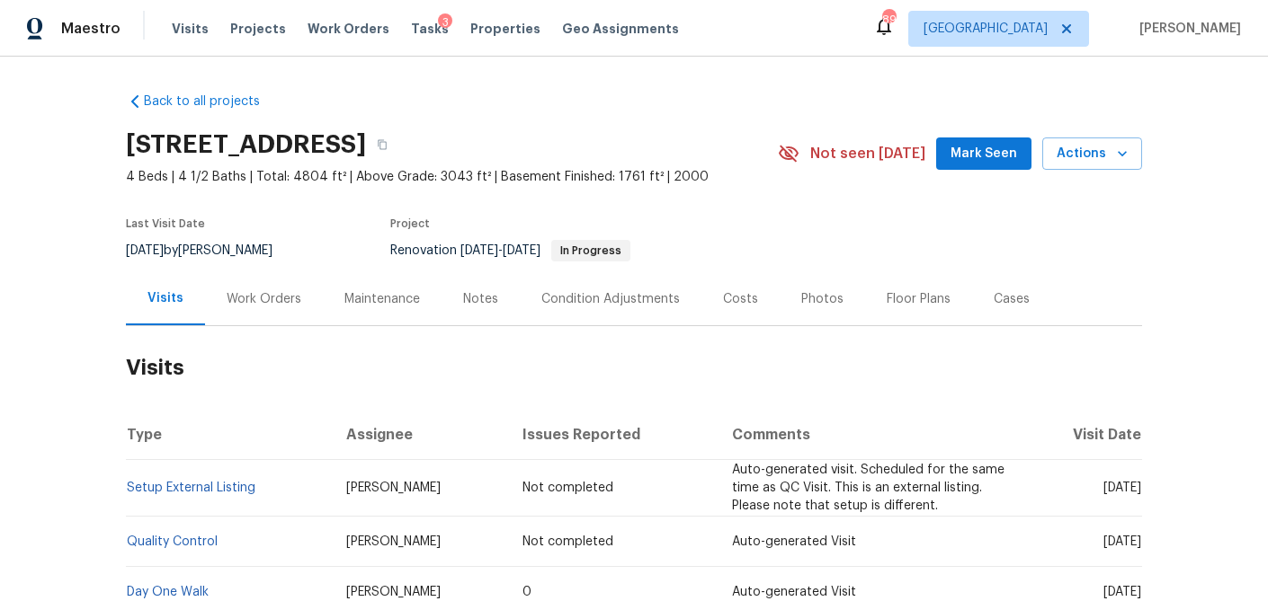
scroll to position [213, 0]
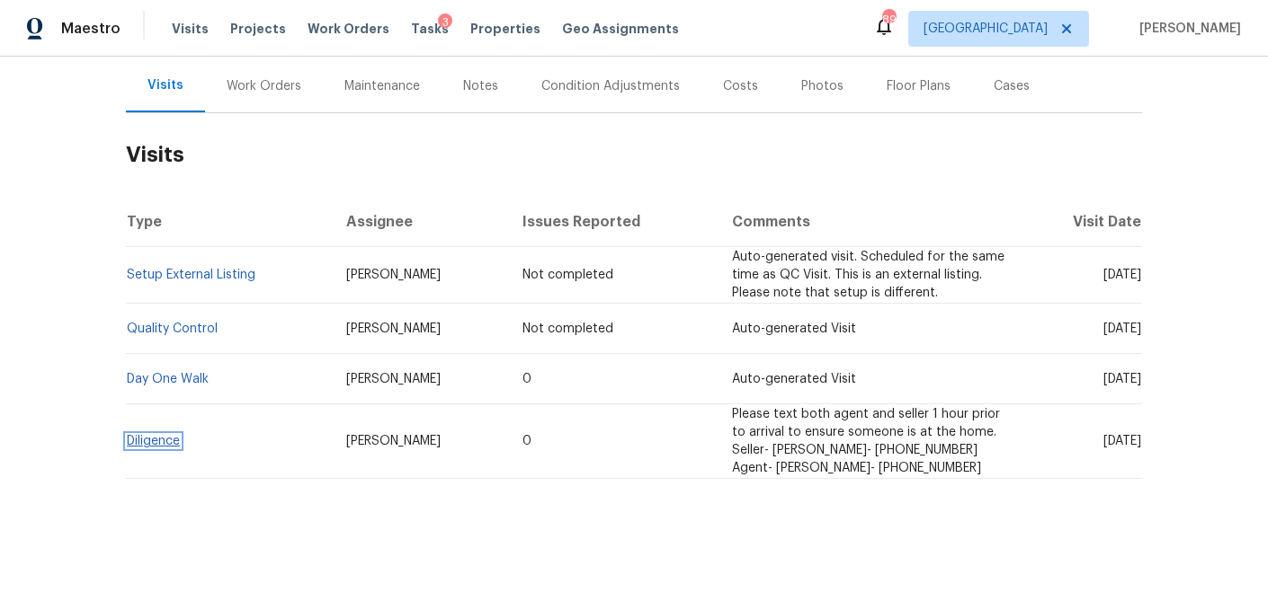
click at [172, 440] on link "Diligence" at bounding box center [153, 441] width 53 height 13
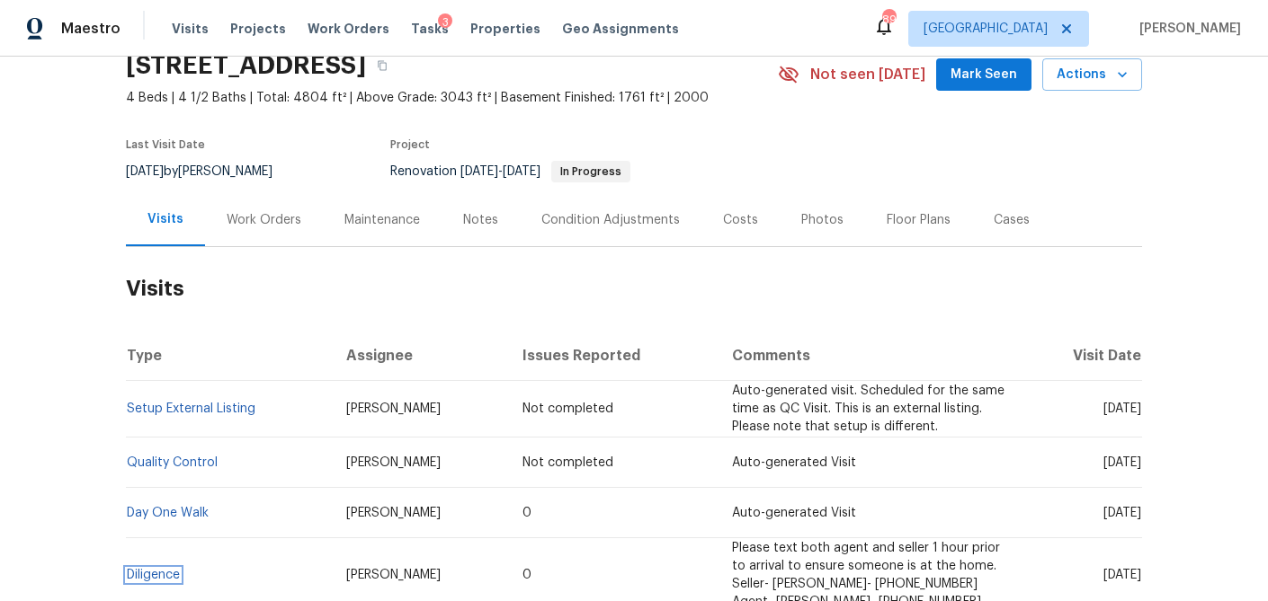
scroll to position [24, 0]
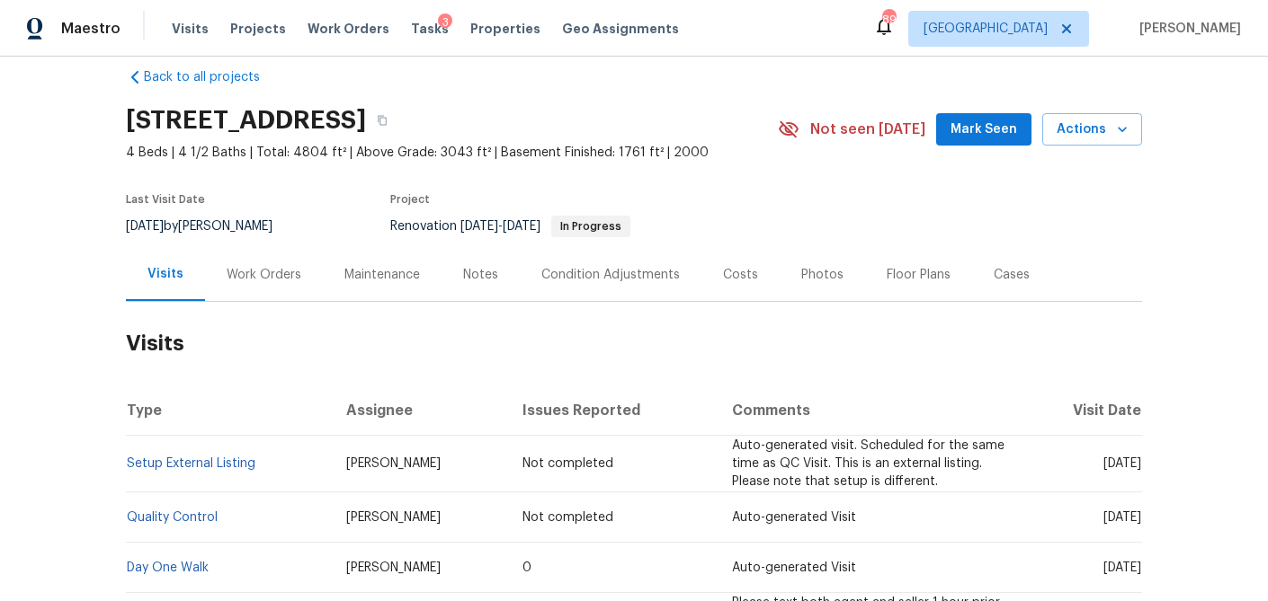
click at [270, 274] on div "Work Orders" at bounding box center [264, 275] width 75 height 18
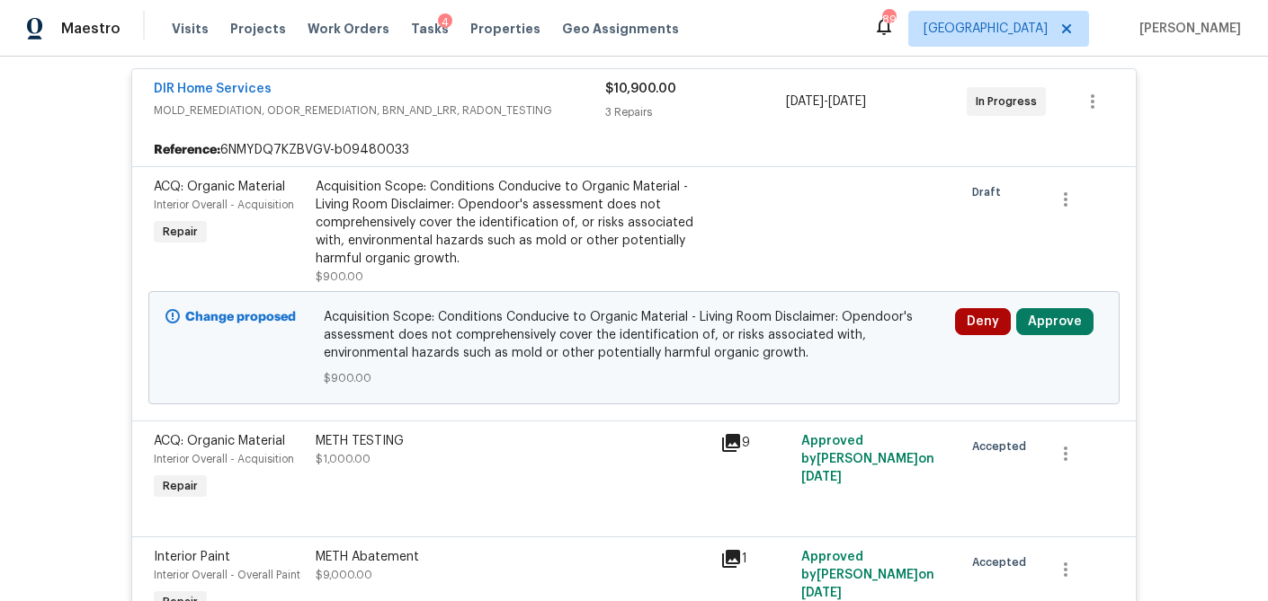
scroll to position [333, 0]
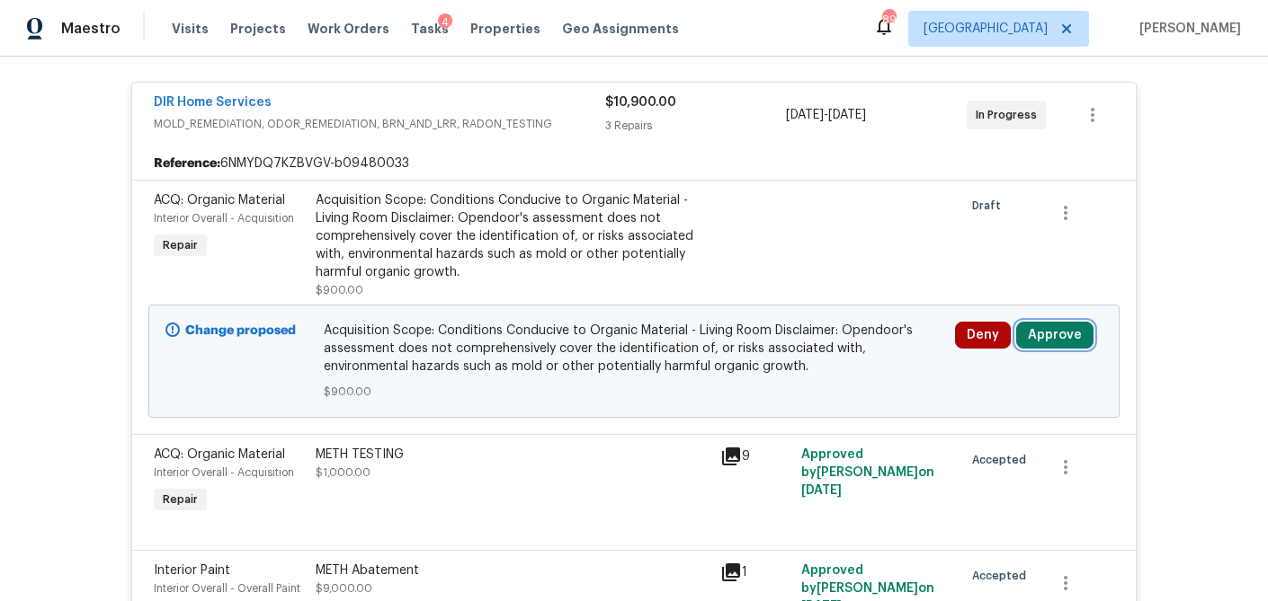
click at [1057, 338] on button "Approve" at bounding box center [1054, 335] width 77 height 27
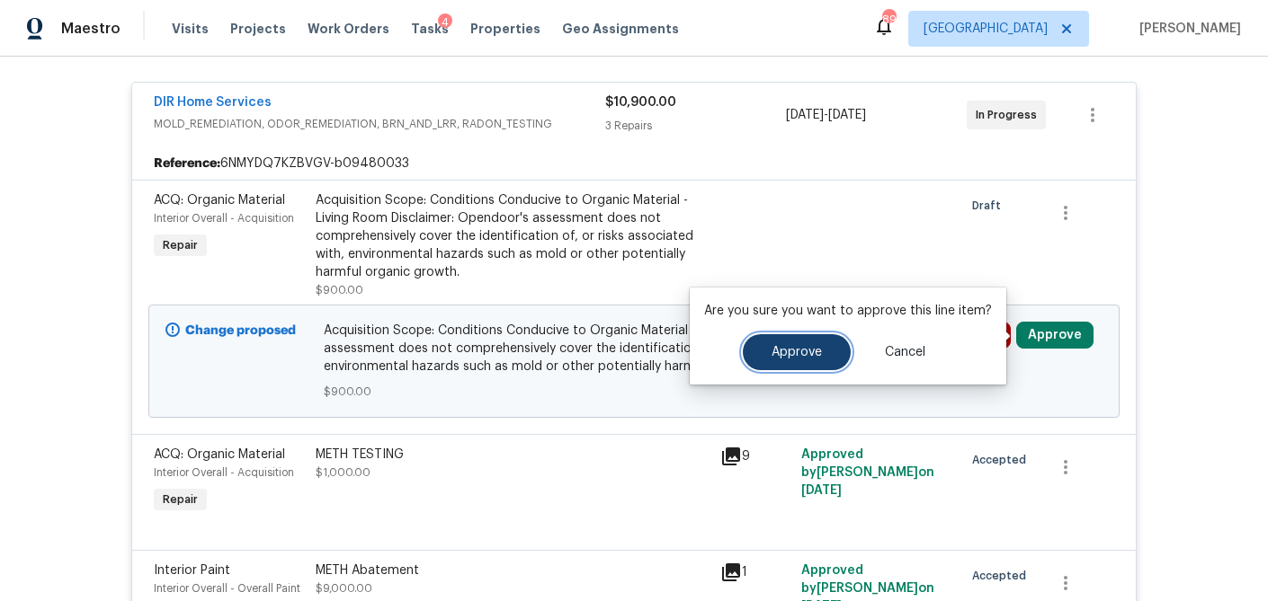
click at [816, 357] on span "Approve" at bounding box center [796, 352] width 50 height 13
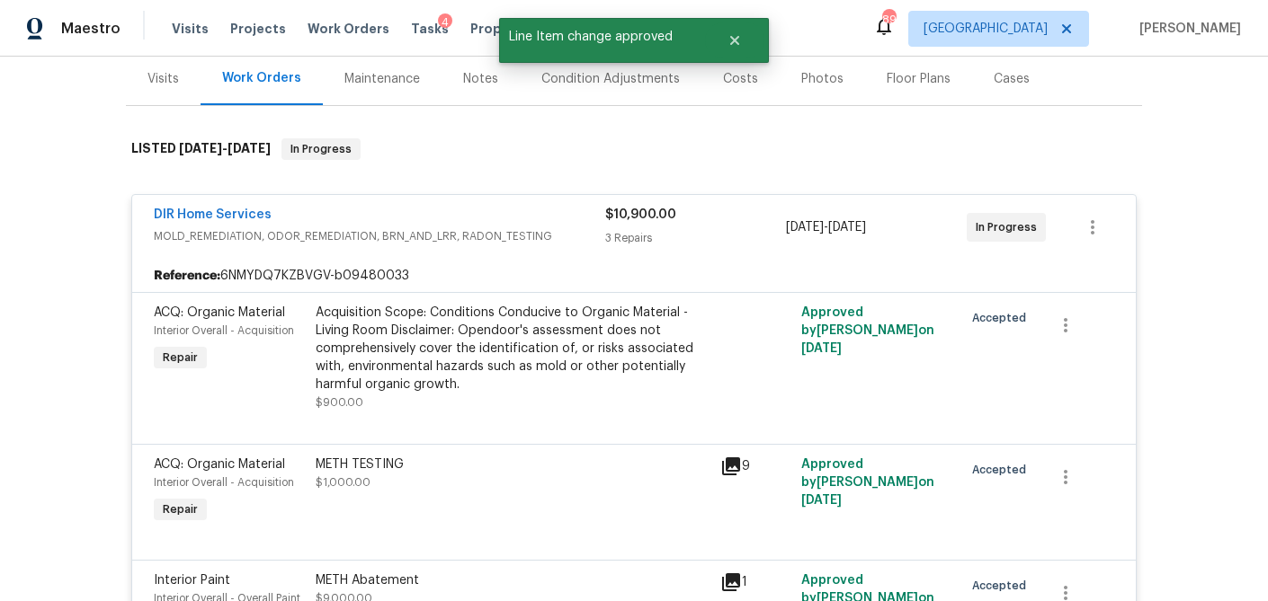
scroll to position [217, 0]
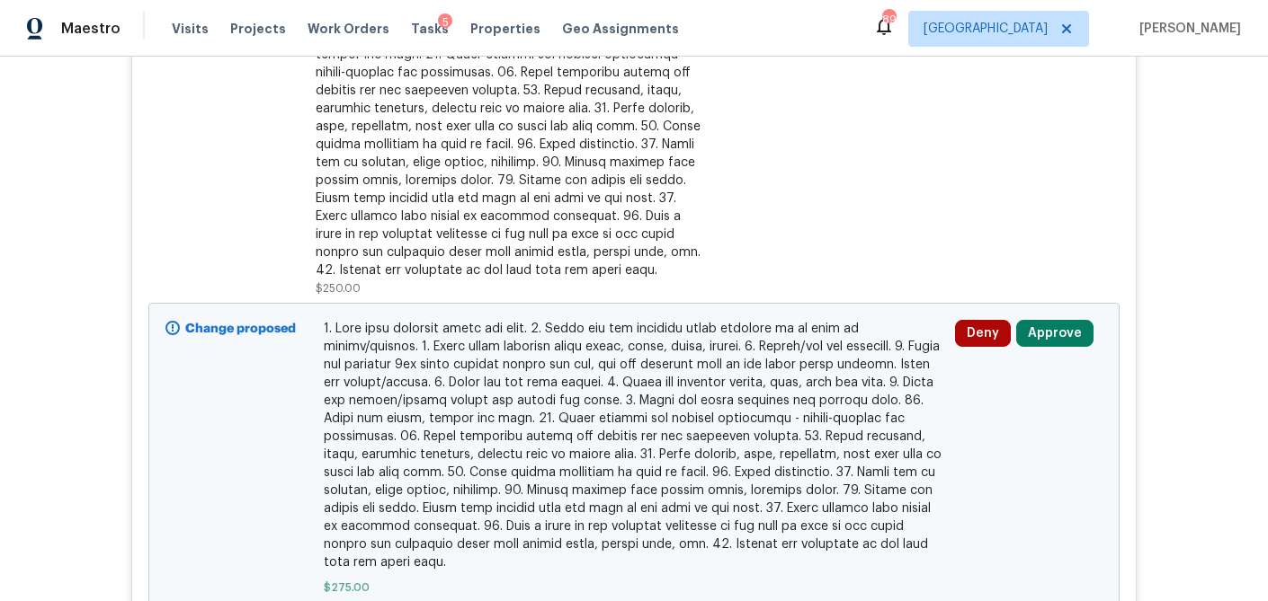
scroll to position [822, 0]
click at [1064, 334] on button "Approve" at bounding box center [1054, 330] width 77 height 27
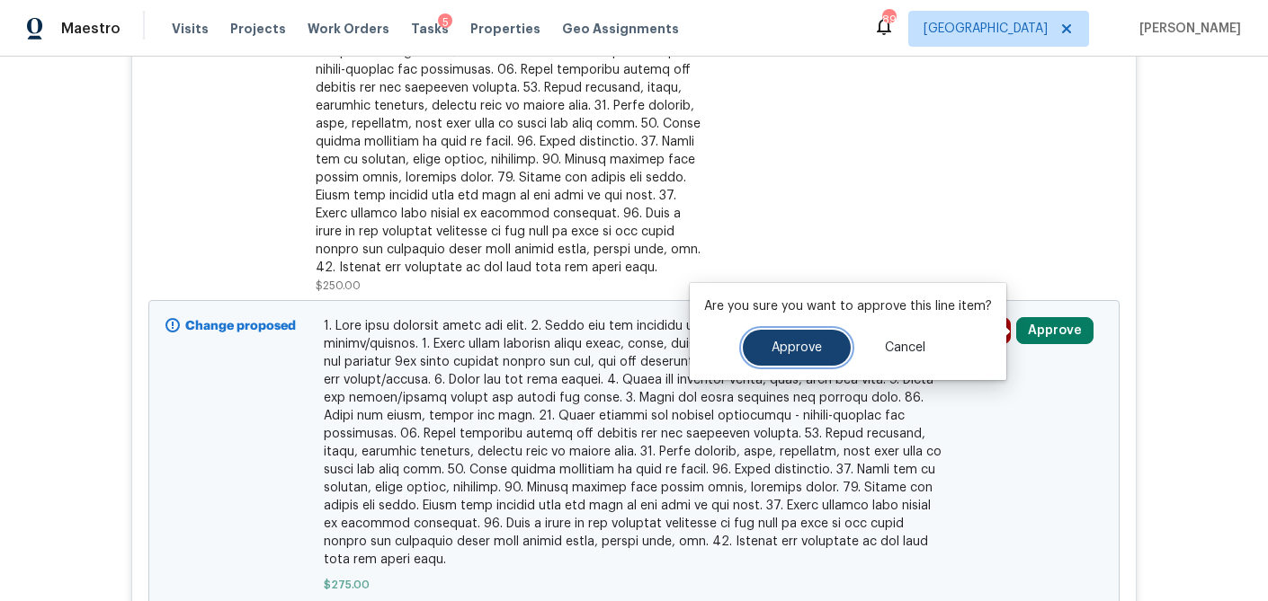
click at [831, 341] on button "Approve" at bounding box center [797, 348] width 108 height 36
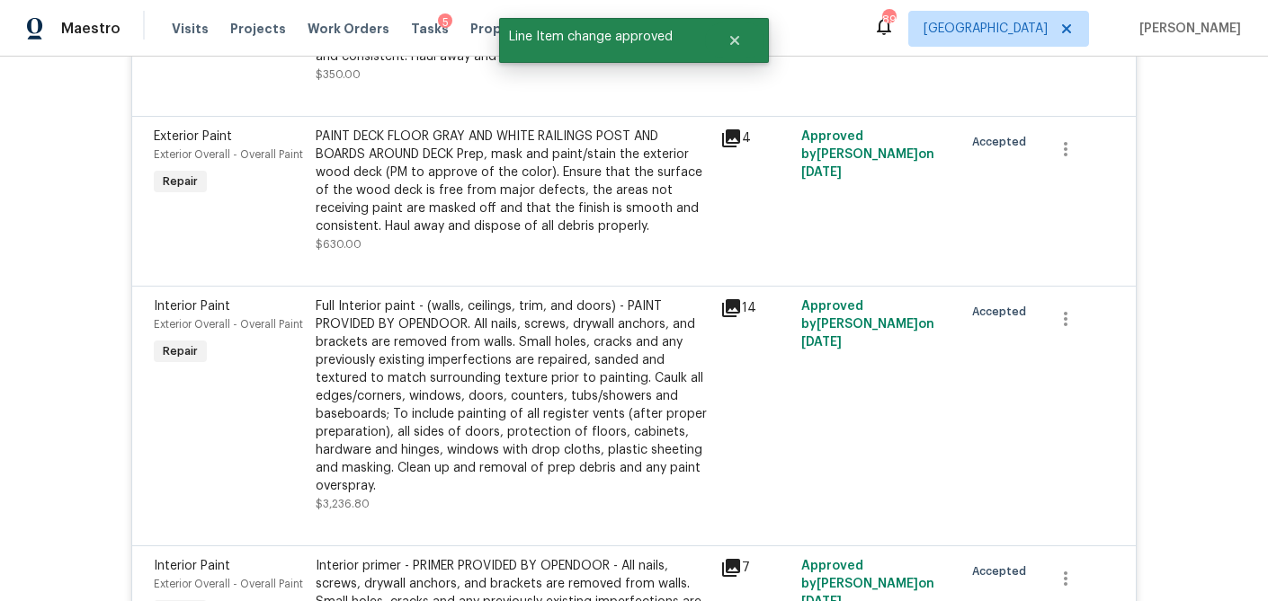
scroll to position [3529, 0]
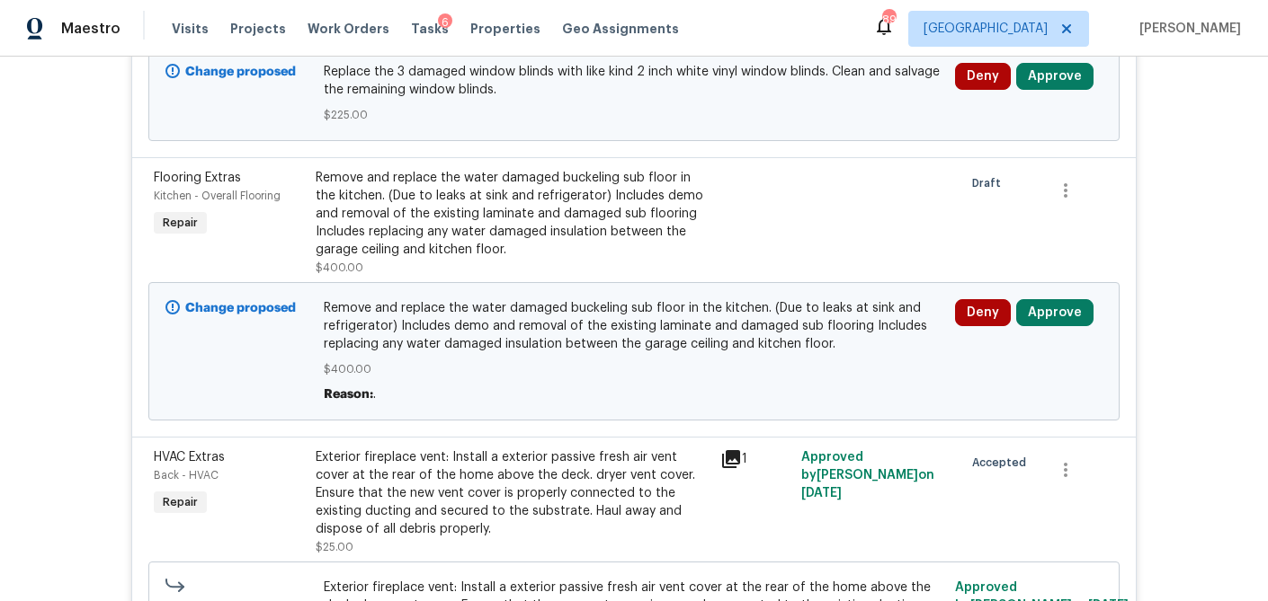
scroll to position [1100, 0]
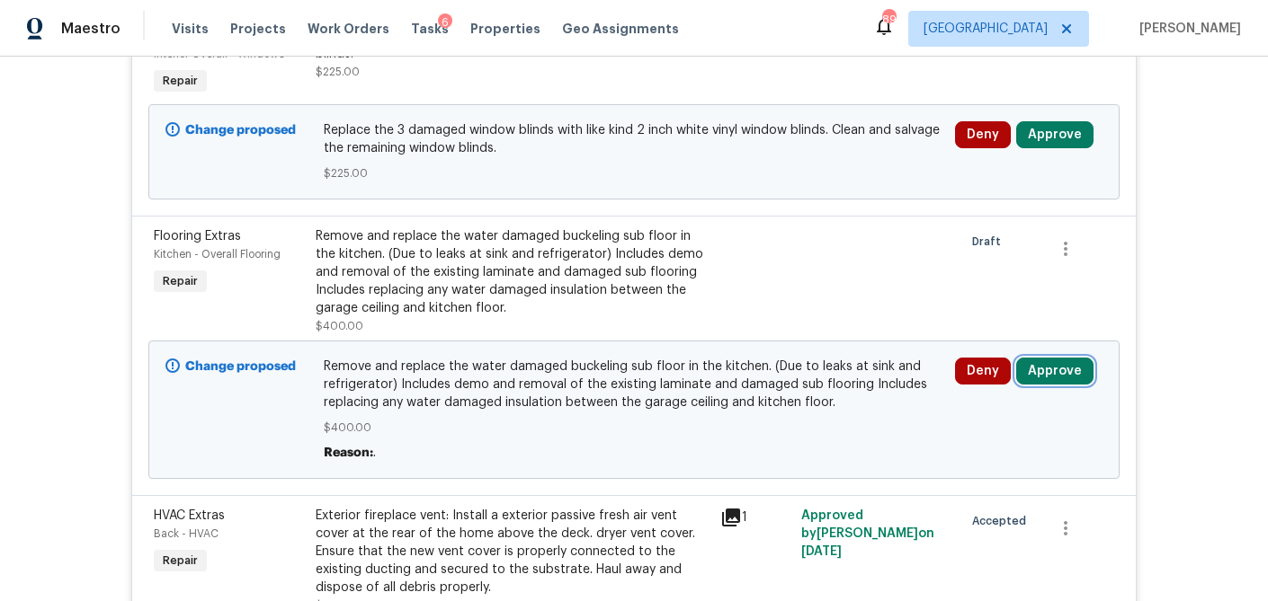
drag, startPoint x: 1041, startPoint y: 370, endPoint x: 1009, endPoint y: 368, distance: 32.4
click at [1041, 370] on button "Approve" at bounding box center [1054, 371] width 77 height 27
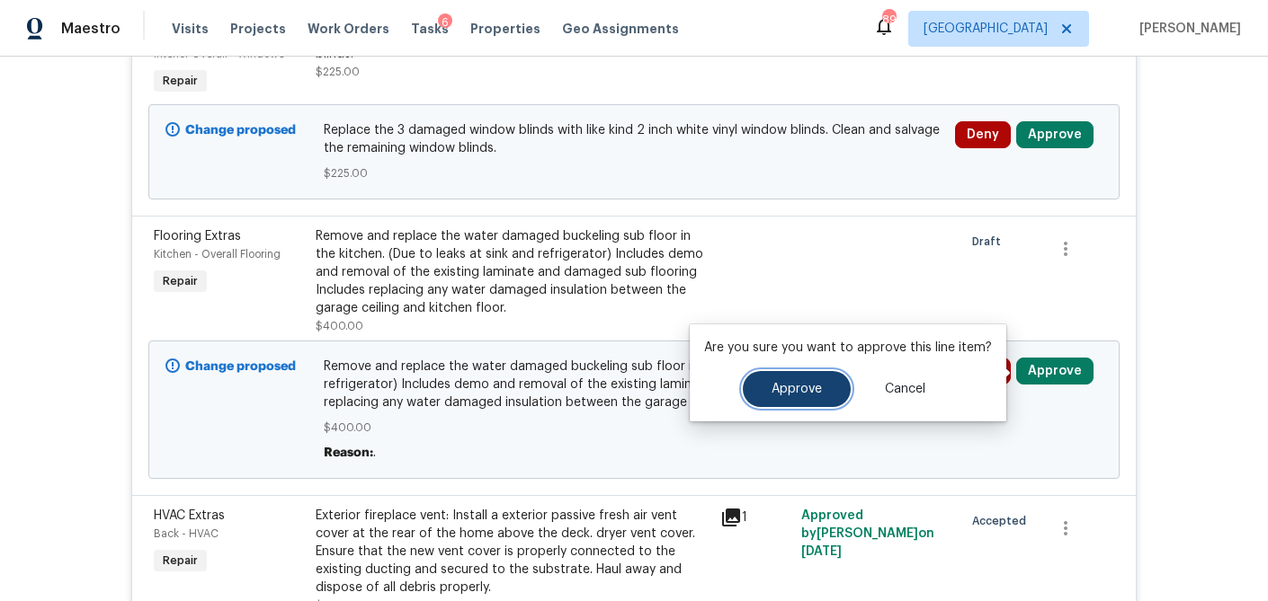
click at [842, 381] on button "Approve" at bounding box center [797, 389] width 108 height 36
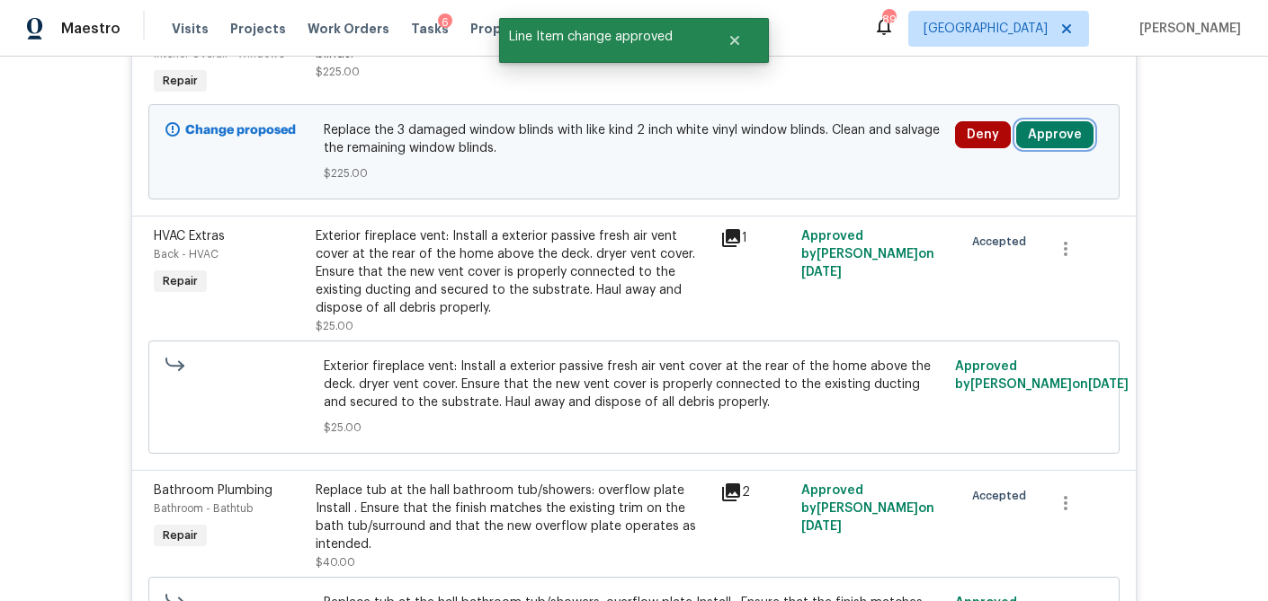
click at [1056, 143] on button "Approve" at bounding box center [1054, 134] width 77 height 27
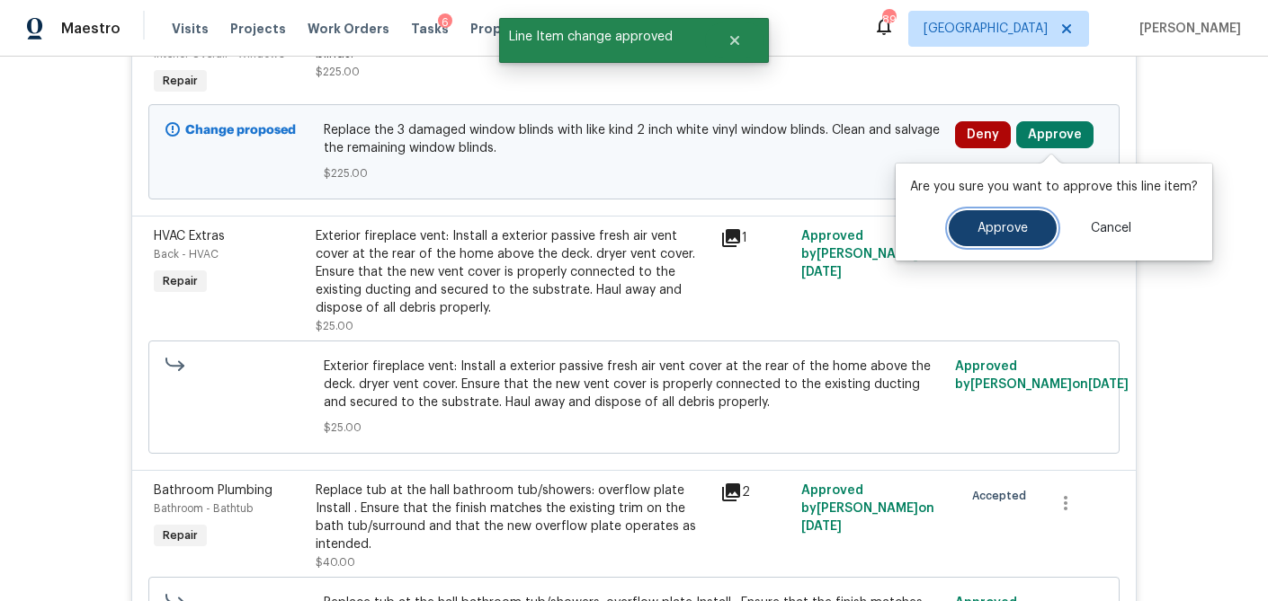
click at [1030, 222] on button "Approve" at bounding box center [1003, 228] width 108 height 36
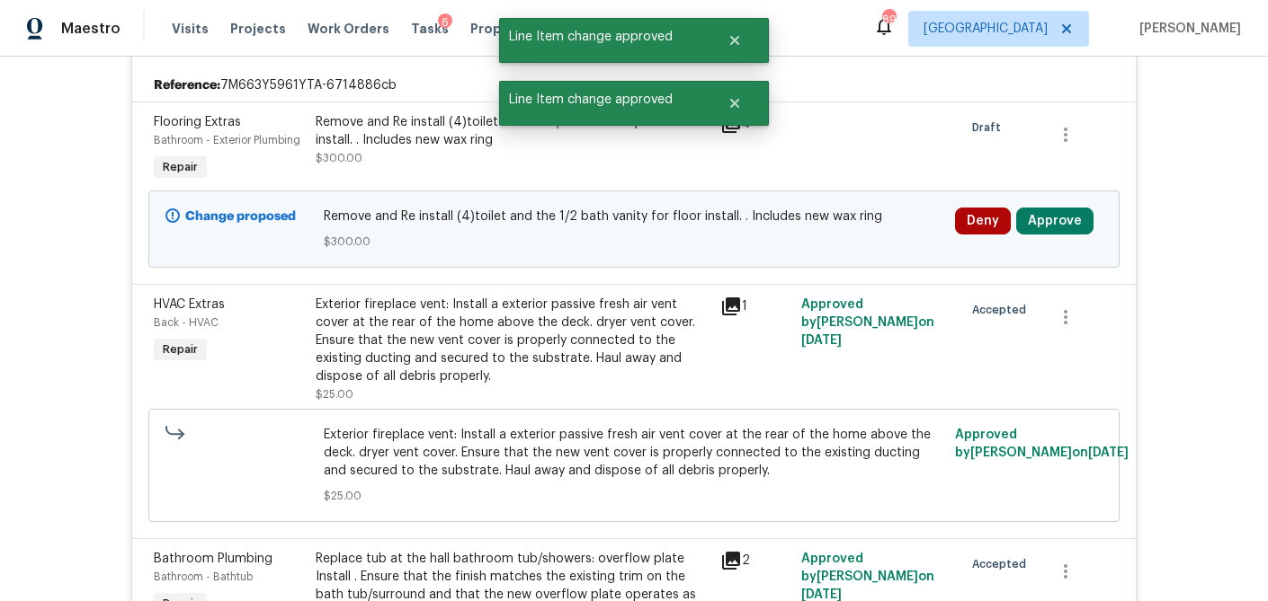
scroll to position [738, 0]
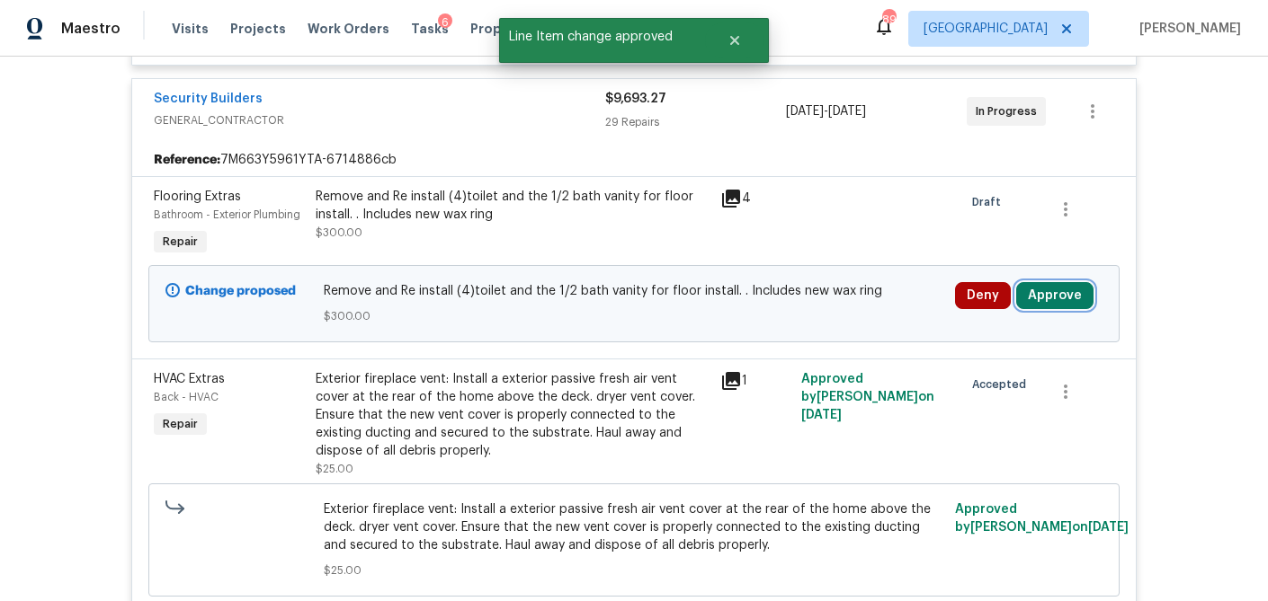
click at [1062, 296] on button "Approve" at bounding box center [1054, 295] width 77 height 27
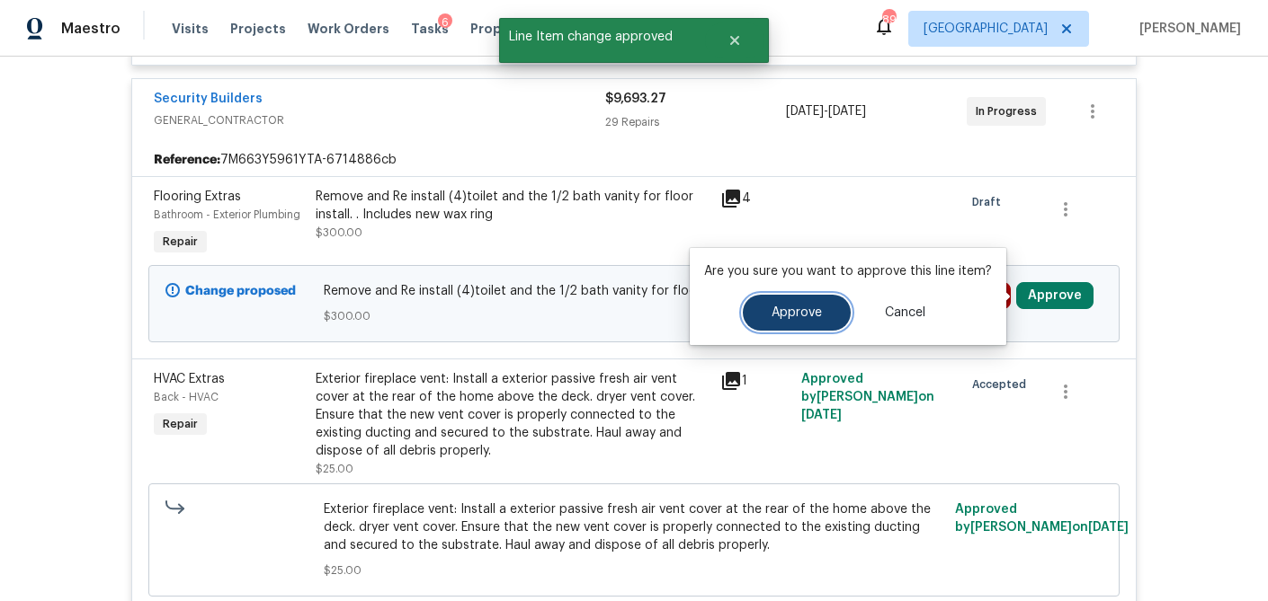
click at [818, 304] on button "Approve" at bounding box center [797, 313] width 108 height 36
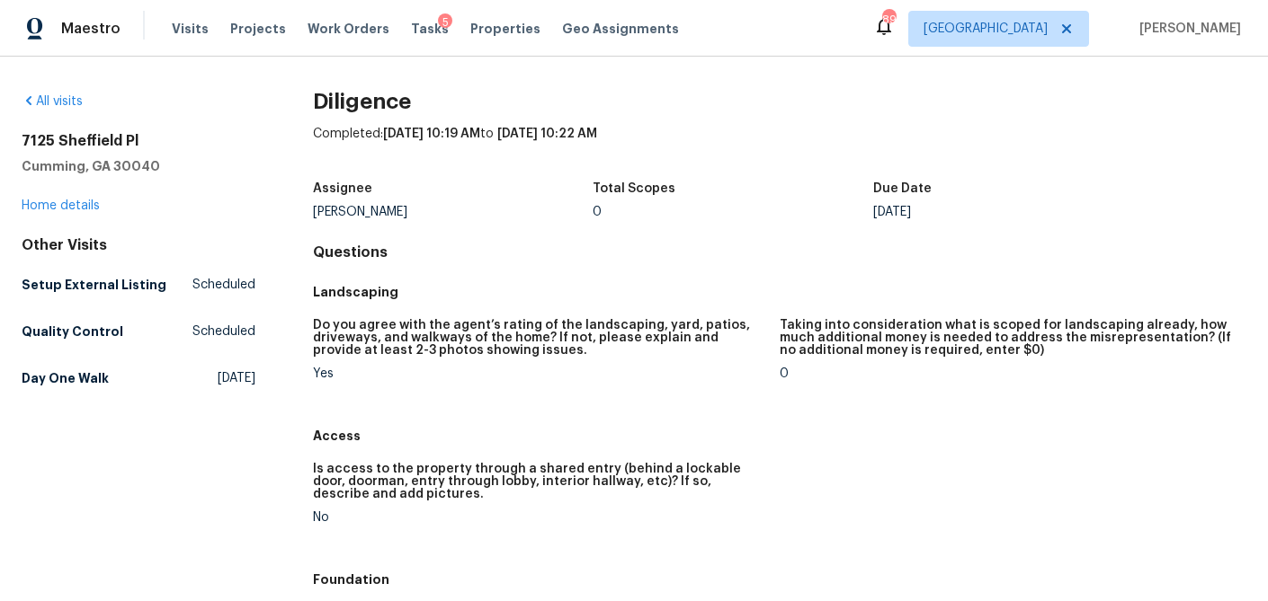
click at [116, 139] on h2 "7125 Sheffield Pl" at bounding box center [139, 141] width 234 height 18
click at [59, 200] on link "Home details" at bounding box center [61, 206] width 78 height 13
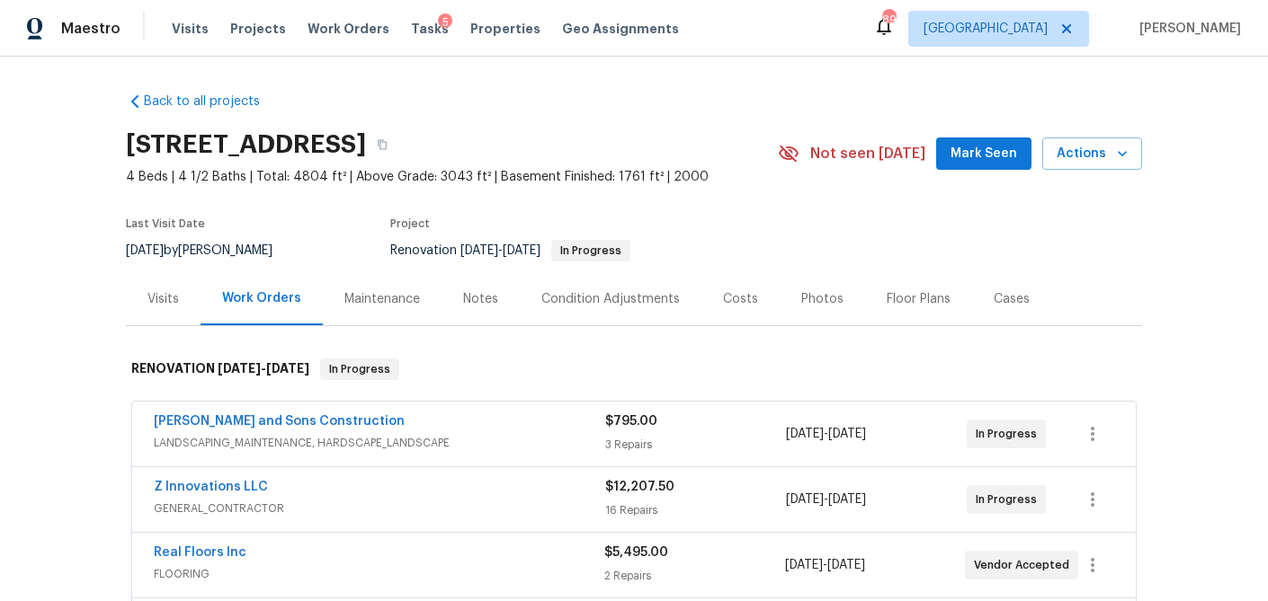
click at [381, 441] on span "LANDSCAPING_MAINTENANCE, HARDSCAPE_LANDSCAPE" at bounding box center [379, 443] width 451 height 18
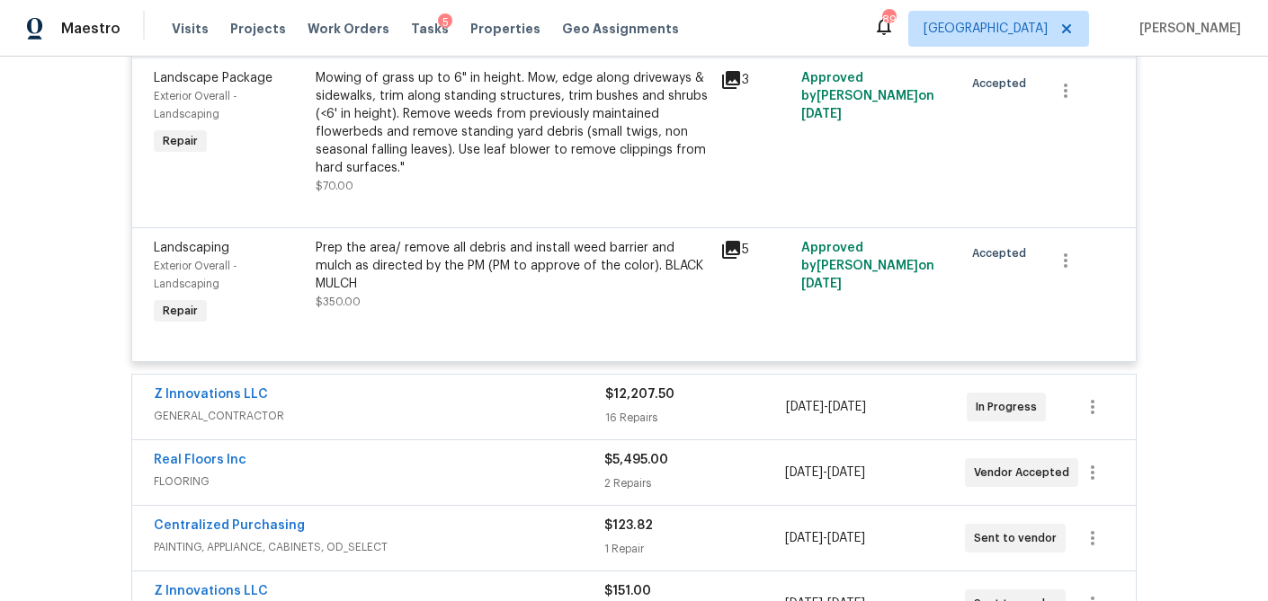
scroll to position [608, 0]
click at [473, 414] on span "GENERAL_CONTRACTOR" at bounding box center [379, 415] width 451 height 18
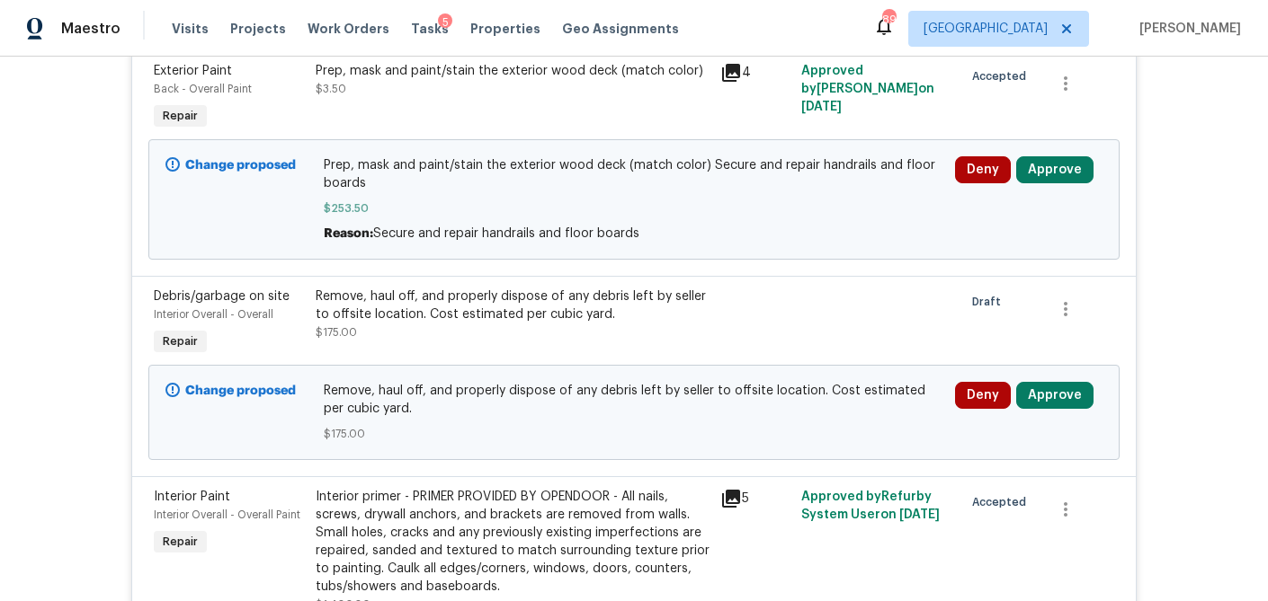
scroll to position [1030, 0]
click at [1039, 165] on button "Approve" at bounding box center [1054, 169] width 77 height 27
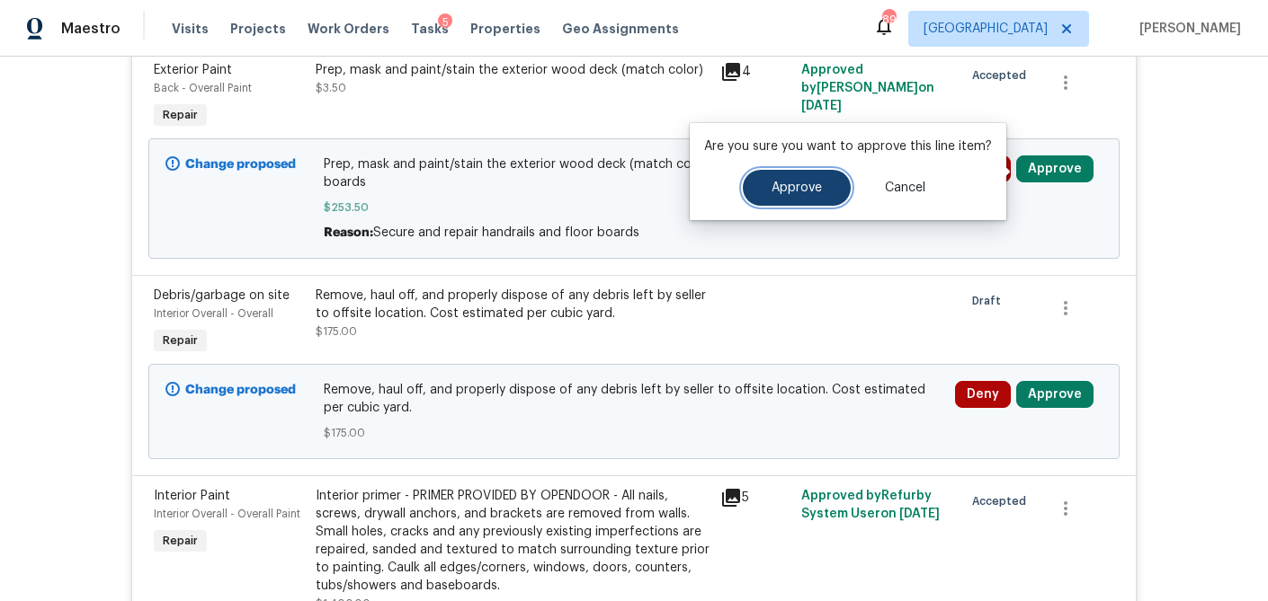
click at [797, 197] on button "Approve" at bounding box center [797, 188] width 108 height 36
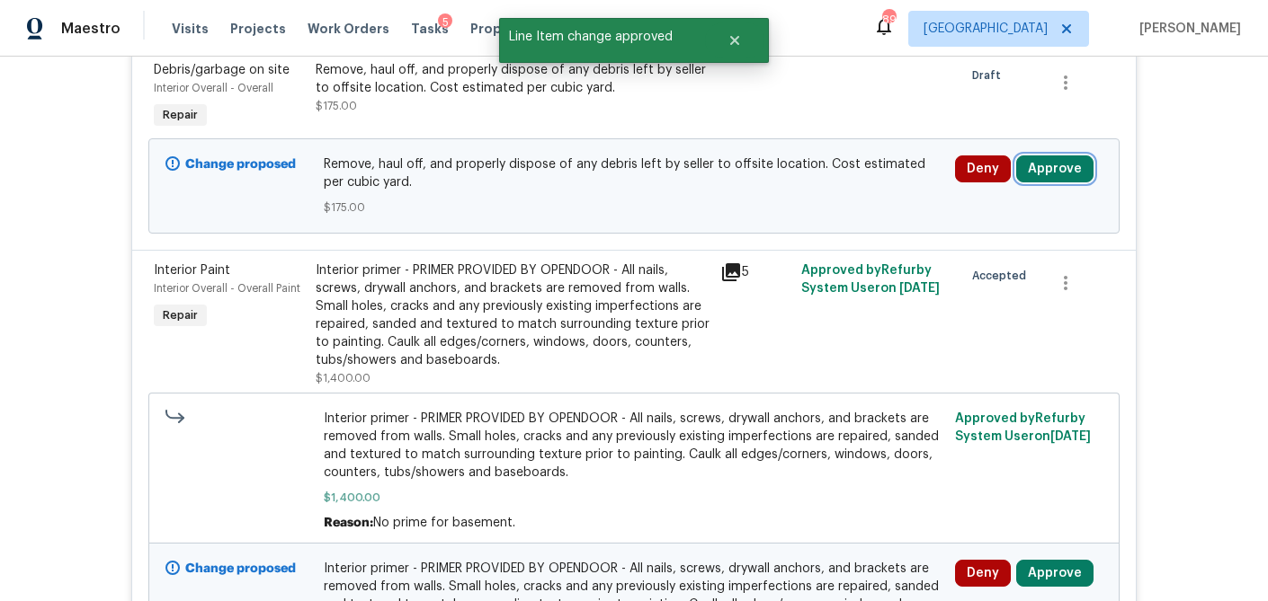
click at [1038, 179] on button "Approve" at bounding box center [1054, 169] width 77 height 27
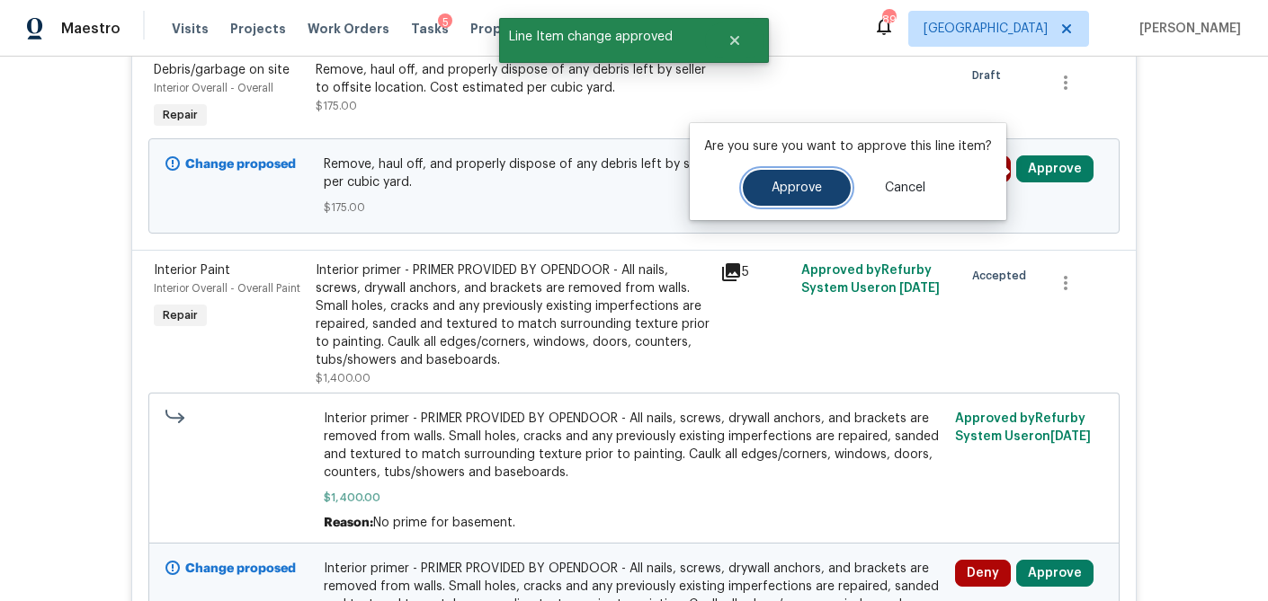
click at [810, 196] on button "Approve" at bounding box center [797, 188] width 108 height 36
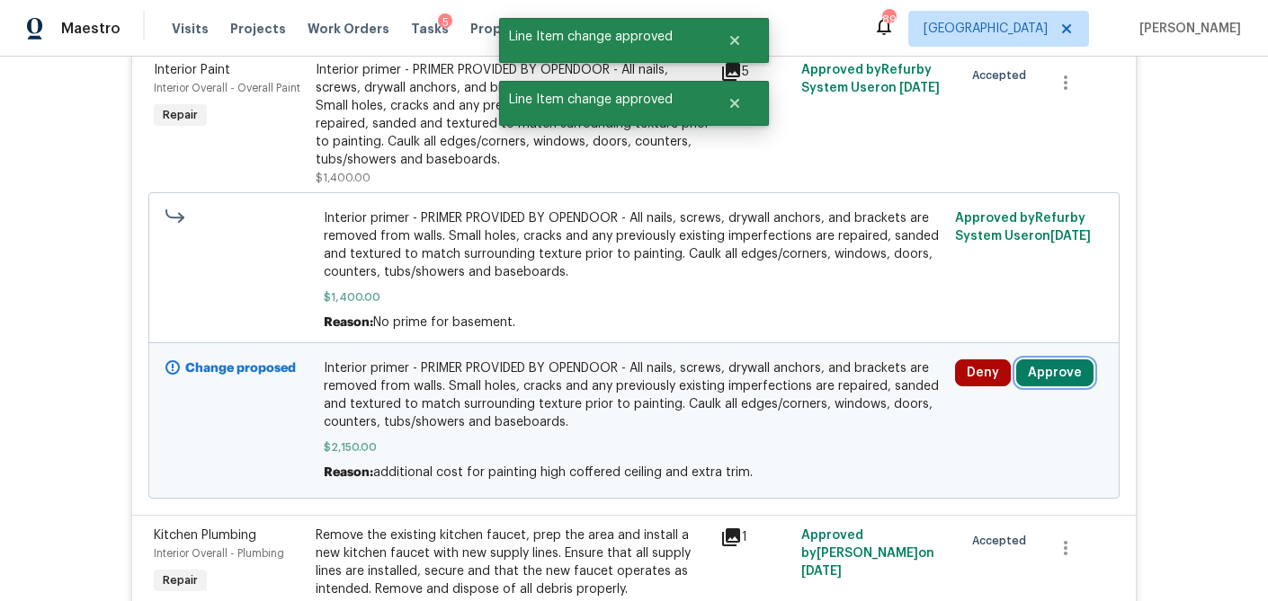
drag, startPoint x: 1048, startPoint y: 378, endPoint x: 1020, endPoint y: 376, distance: 27.9
click at [1048, 378] on button "Approve" at bounding box center [1054, 373] width 77 height 27
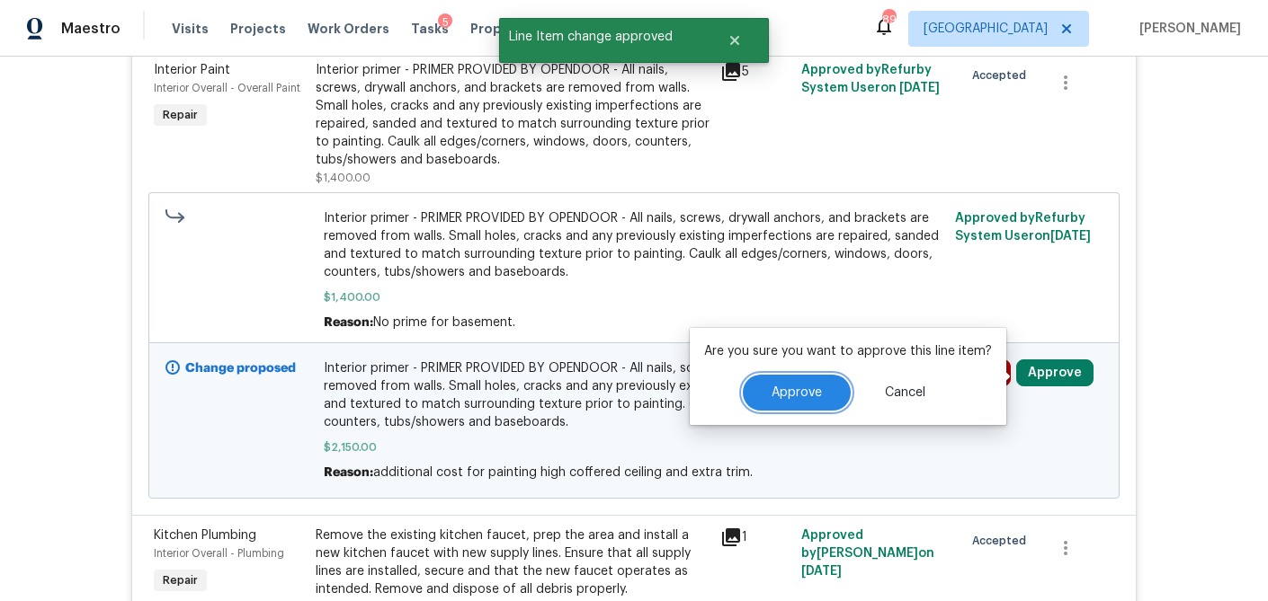
drag, startPoint x: 785, startPoint y: 387, endPoint x: 785, endPoint y: 378, distance: 9.9
click at [784, 387] on span "Approve" at bounding box center [796, 393] width 50 height 13
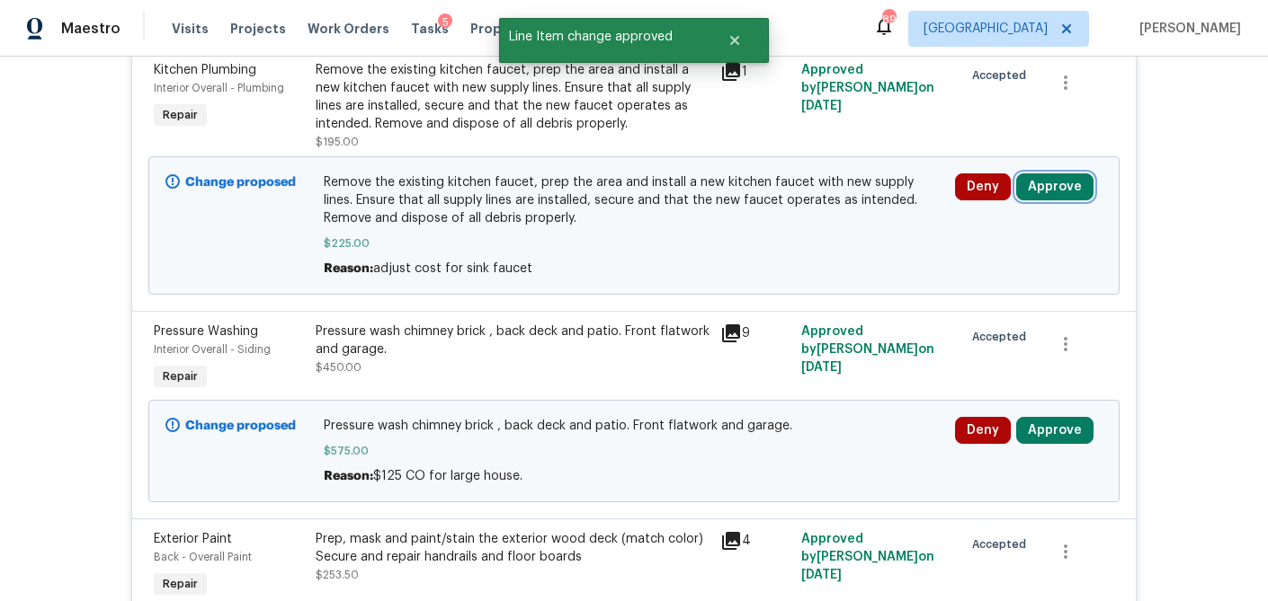
click at [1055, 193] on button "Approve" at bounding box center [1054, 187] width 77 height 27
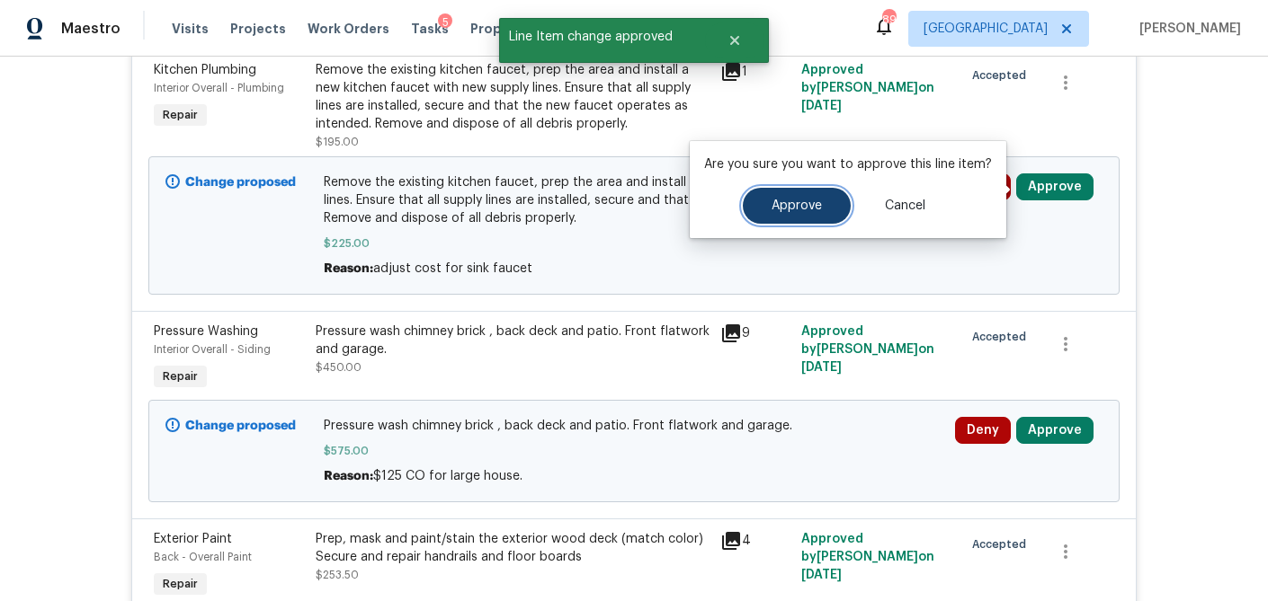
click at [810, 217] on button "Approve" at bounding box center [797, 206] width 108 height 36
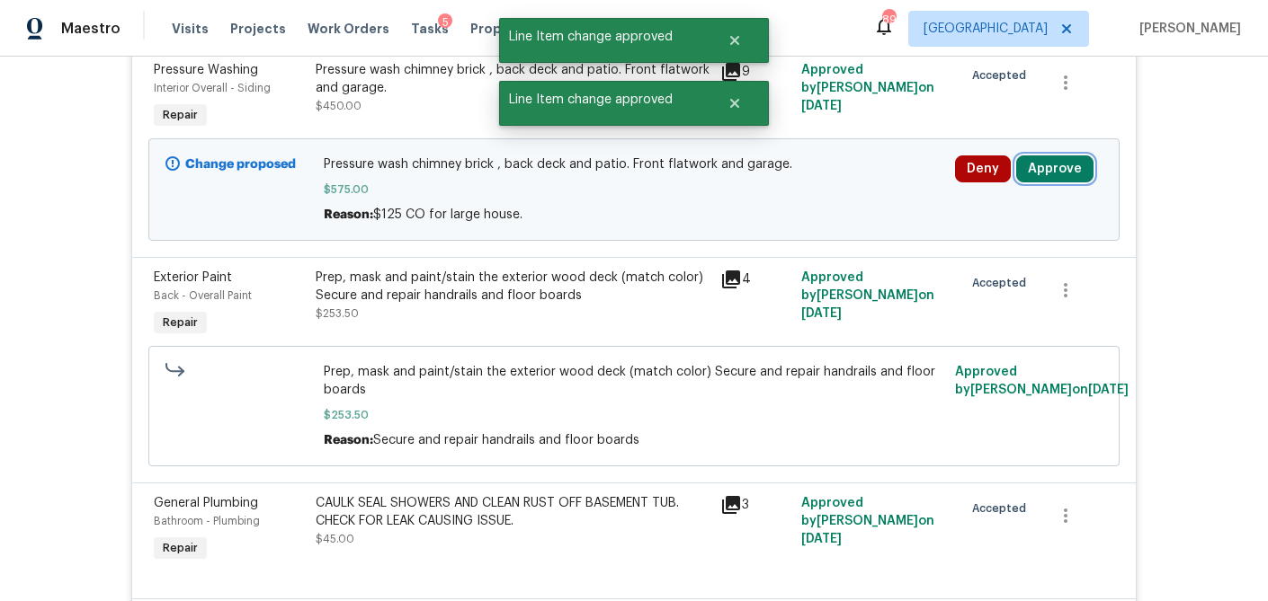
click at [1049, 182] on button "Approve" at bounding box center [1054, 169] width 77 height 27
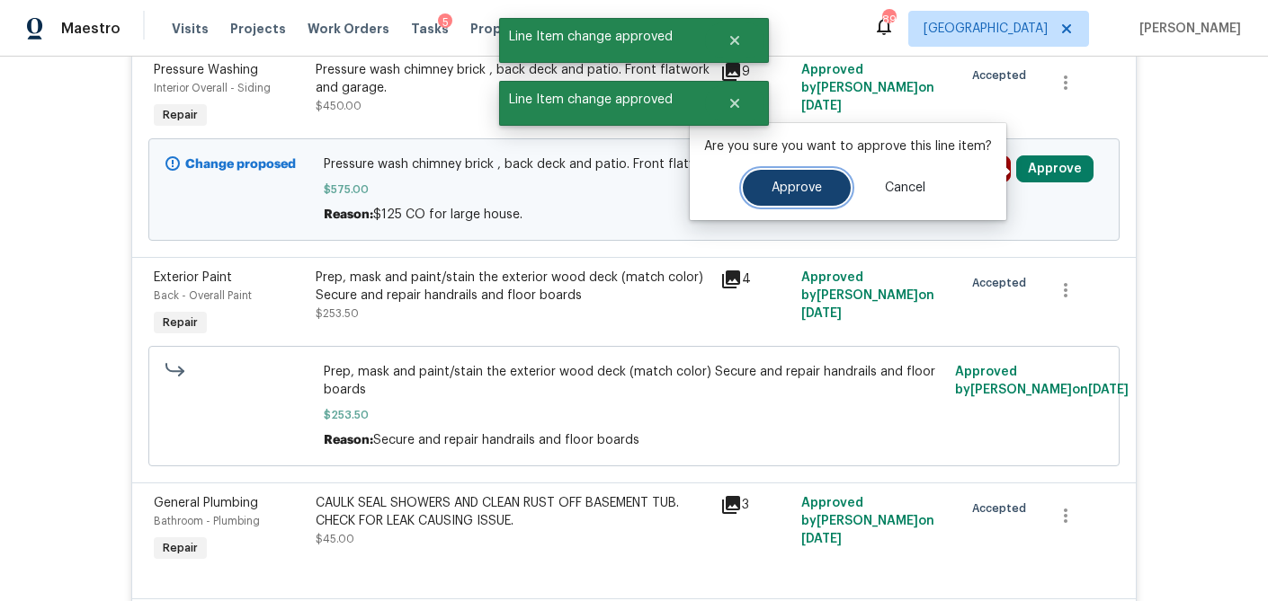
click at [781, 198] on button "Approve" at bounding box center [797, 188] width 108 height 36
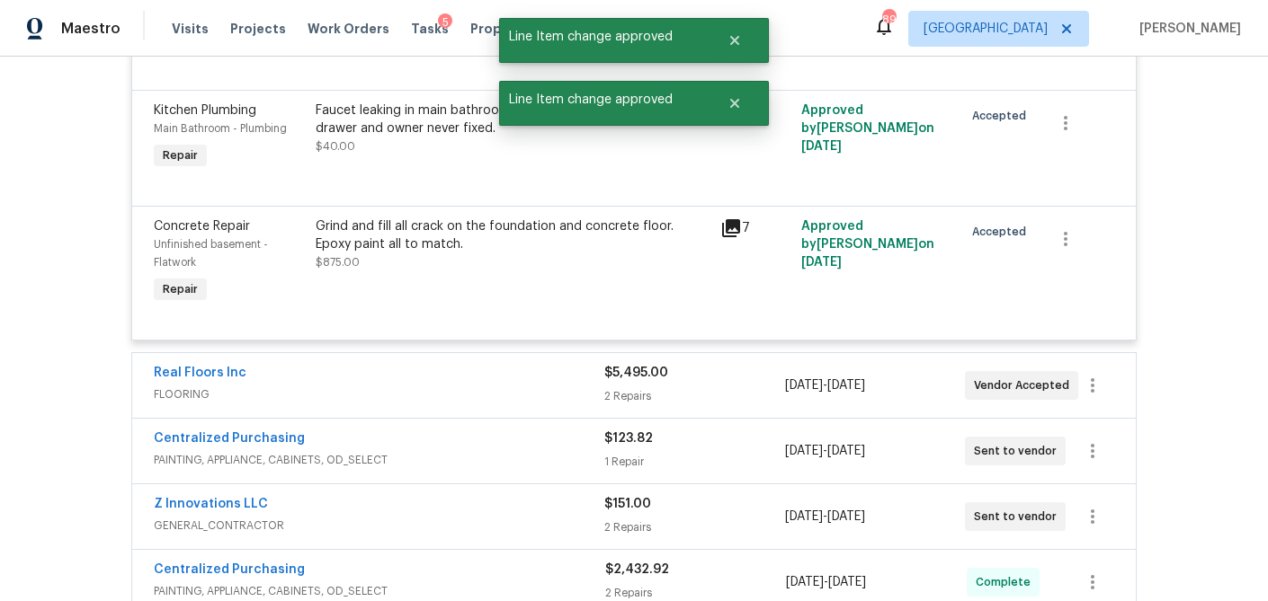
scroll to position [3910, 0]
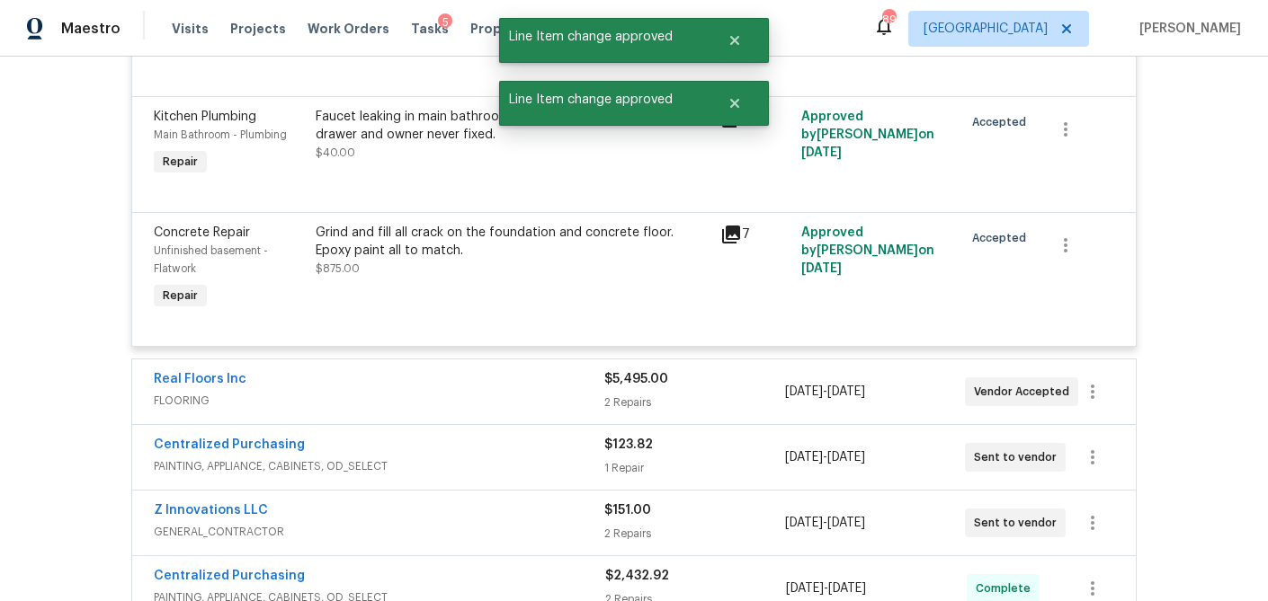
click at [746, 396] on div "2 Repairs" at bounding box center [694, 403] width 180 height 18
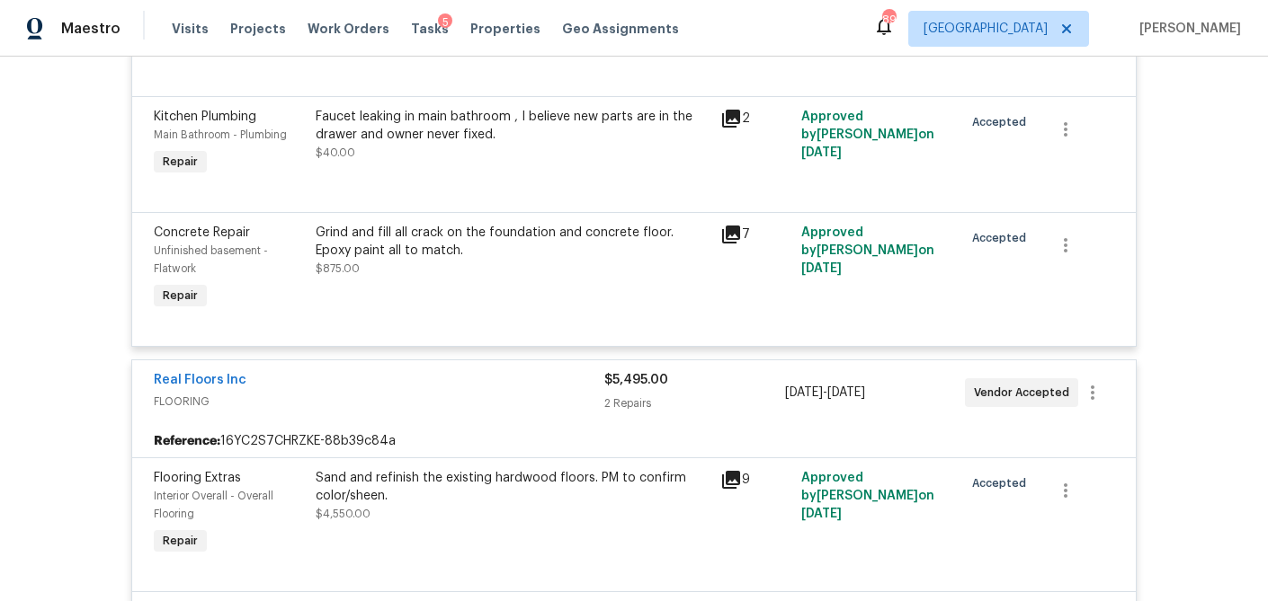
scroll to position [4219, 0]
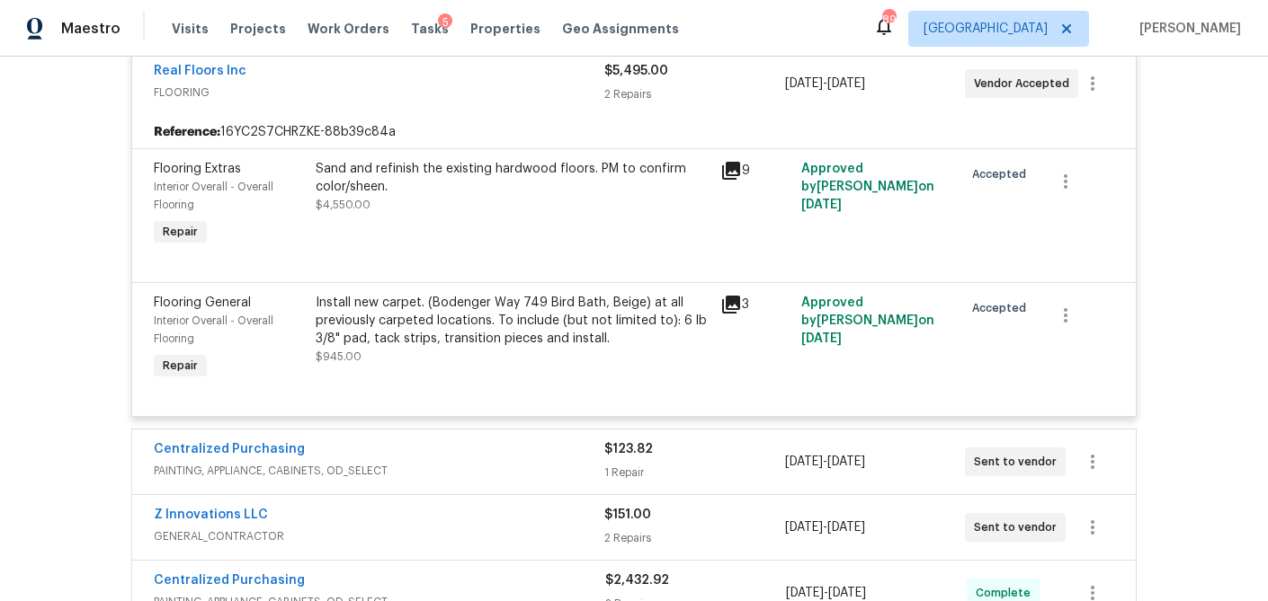
click at [697, 477] on div "1 Repair" at bounding box center [694, 473] width 180 height 18
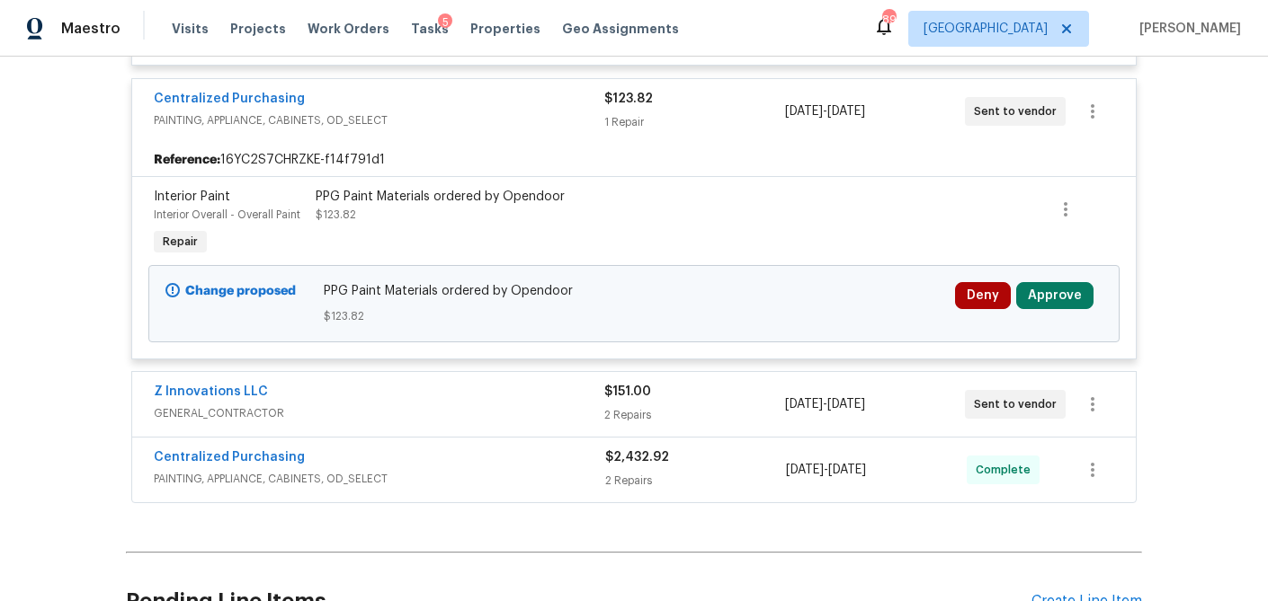
scroll to position [4574, 0]
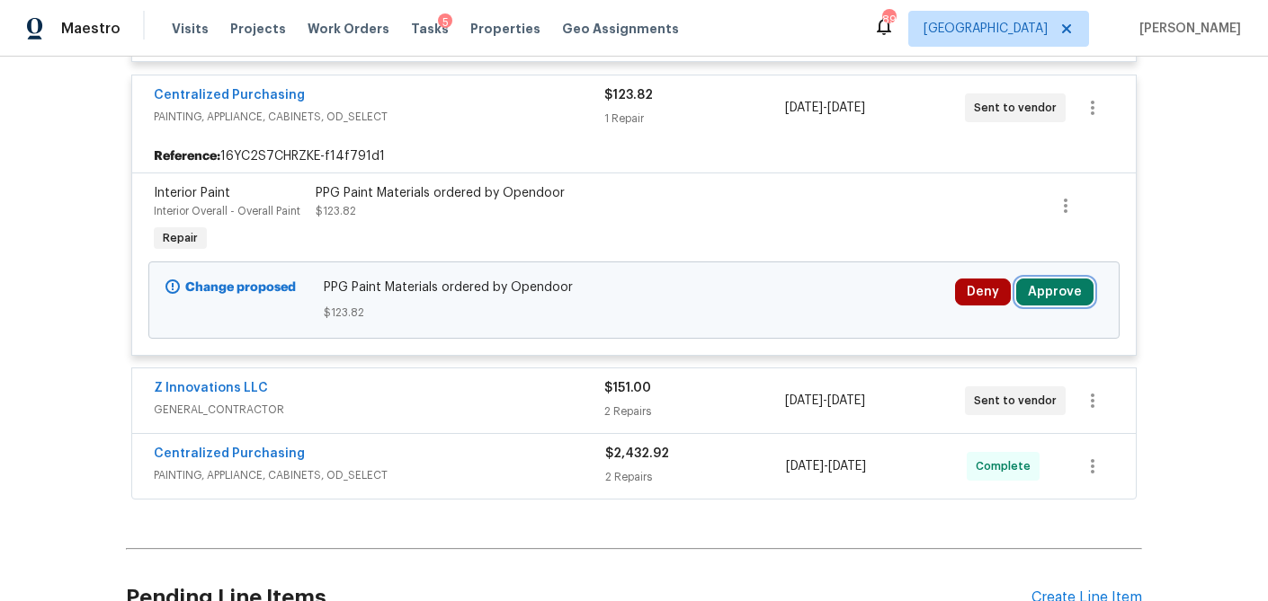
click at [1073, 283] on button "Approve" at bounding box center [1054, 292] width 77 height 27
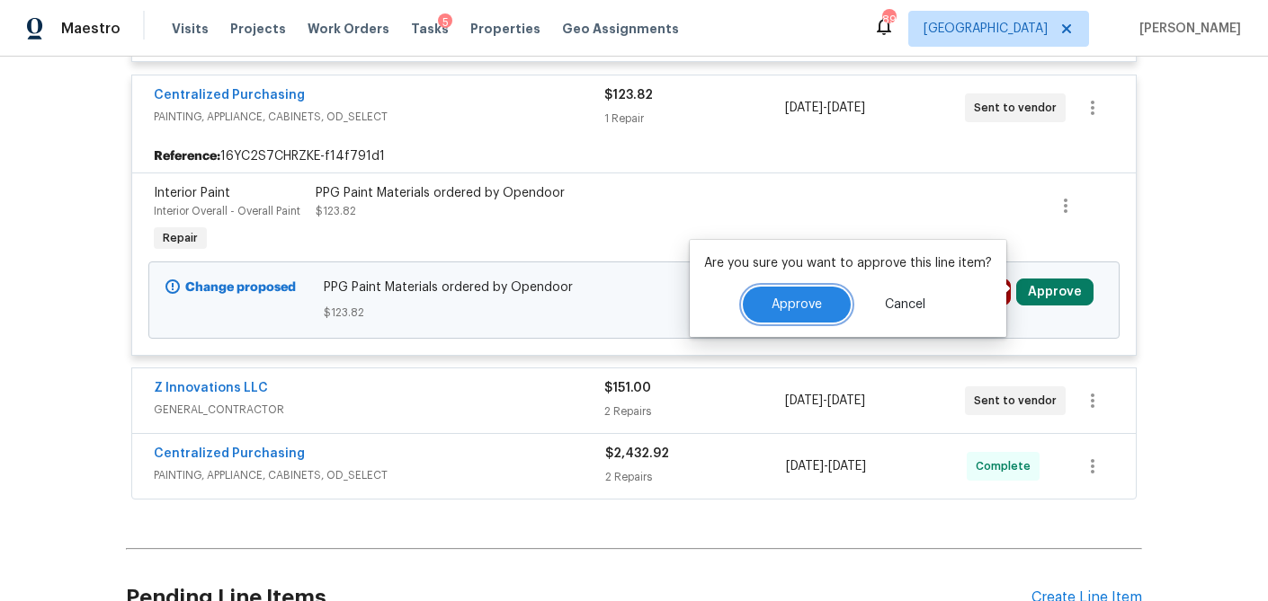
drag, startPoint x: 807, startPoint y: 300, endPoint x: 769, endPoint y: 330, distance: 48.7
click at [807, 300] on span "Approve" at bounding box center [796, 304] width 50 height 13
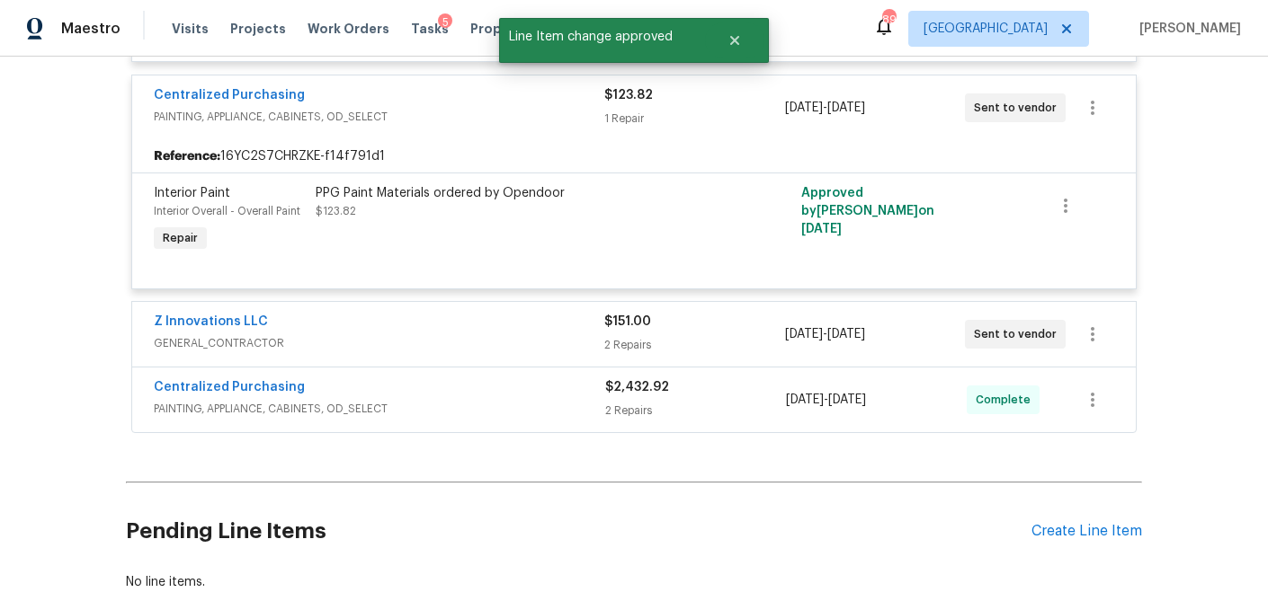
click at [730, 345] on div "2 Repairs" at bounding box center [694, 345] width 180 height 18
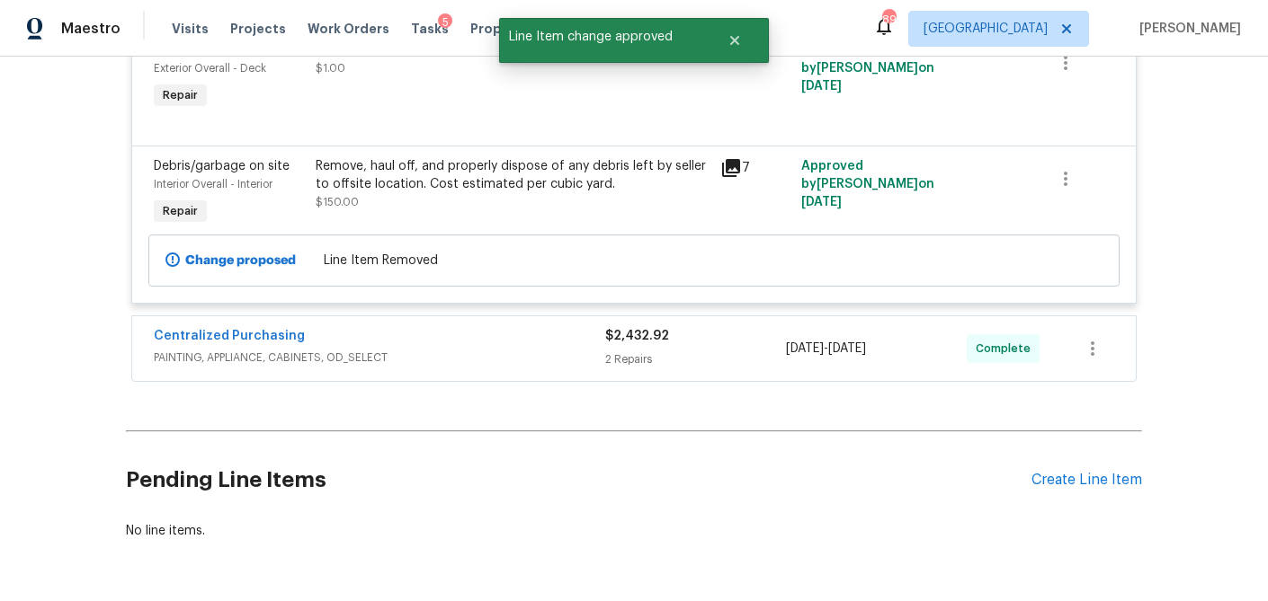
scroll to position [4952, 0]
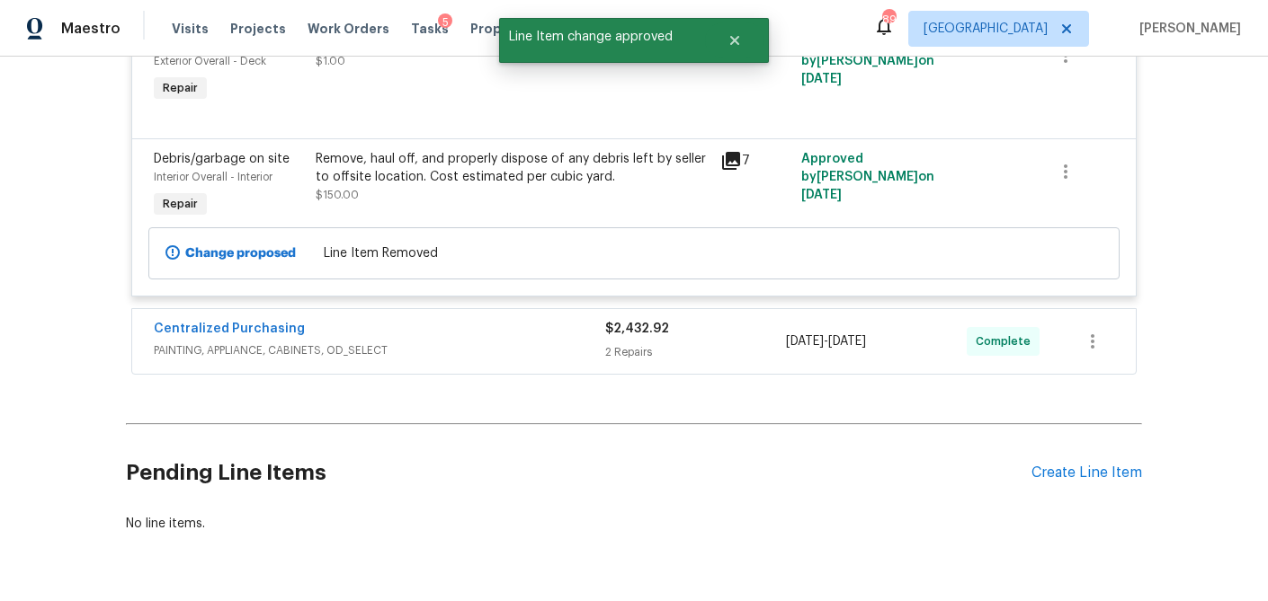
click at [726, 351] on div "2 Repairs" at bounding box center [695, 352] width 181 height 18
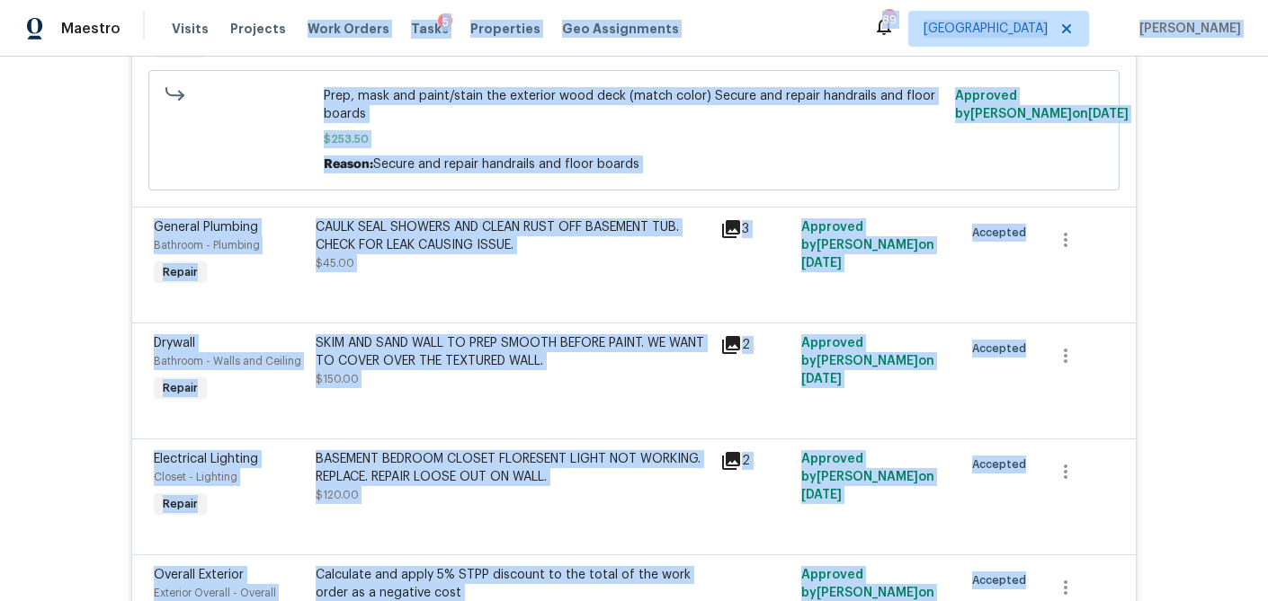
scroll to position [0, 0]
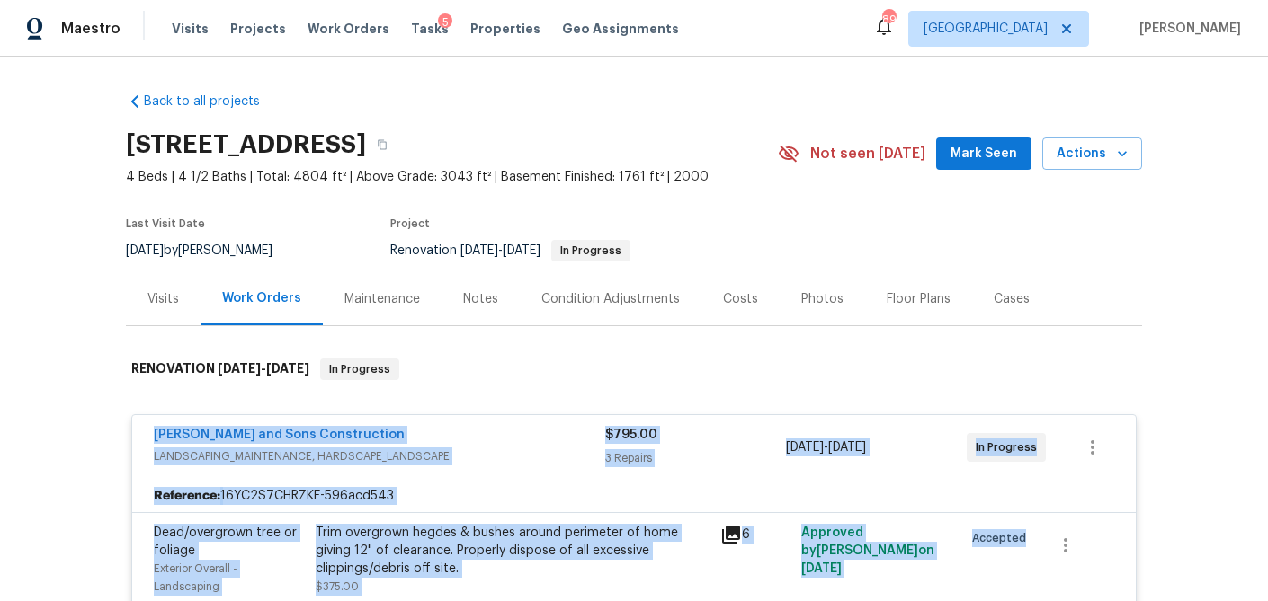
drag, startPoint x: 788, startPoint y: 298, endPoint x: 146, endPoint y: 400, distance: 650.8
copy div "Reyes and Sons Construction LANDSCAPING_MAINTENANCE, HARDSCAPE_LANDSCAPE $795.0…"
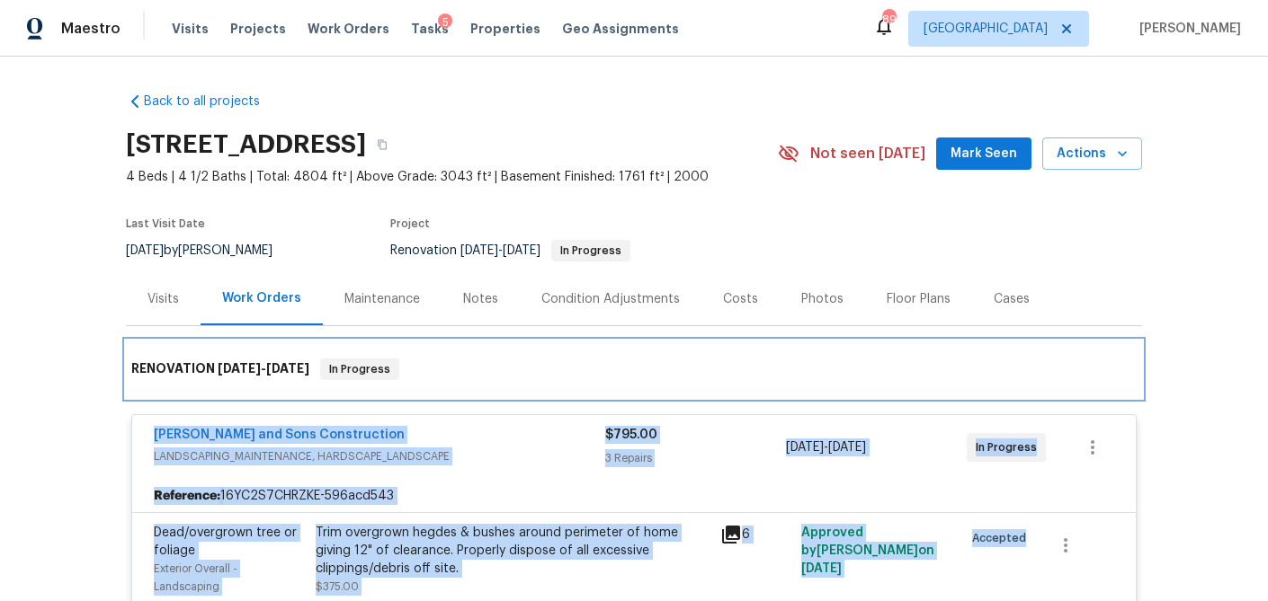
click at [640, 350] on div "RENOVATION 10/1/25 - 10/14/25 In Progress" at bounding box center [634, 370] width 1016 height 58
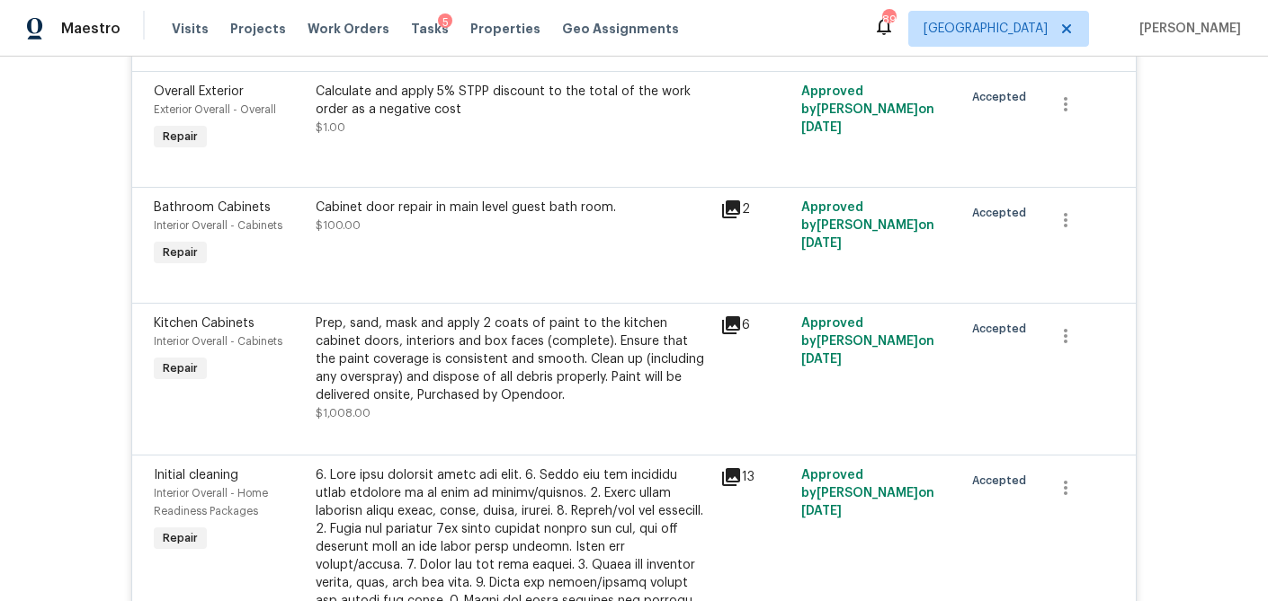
scroll to position [2375, 0]
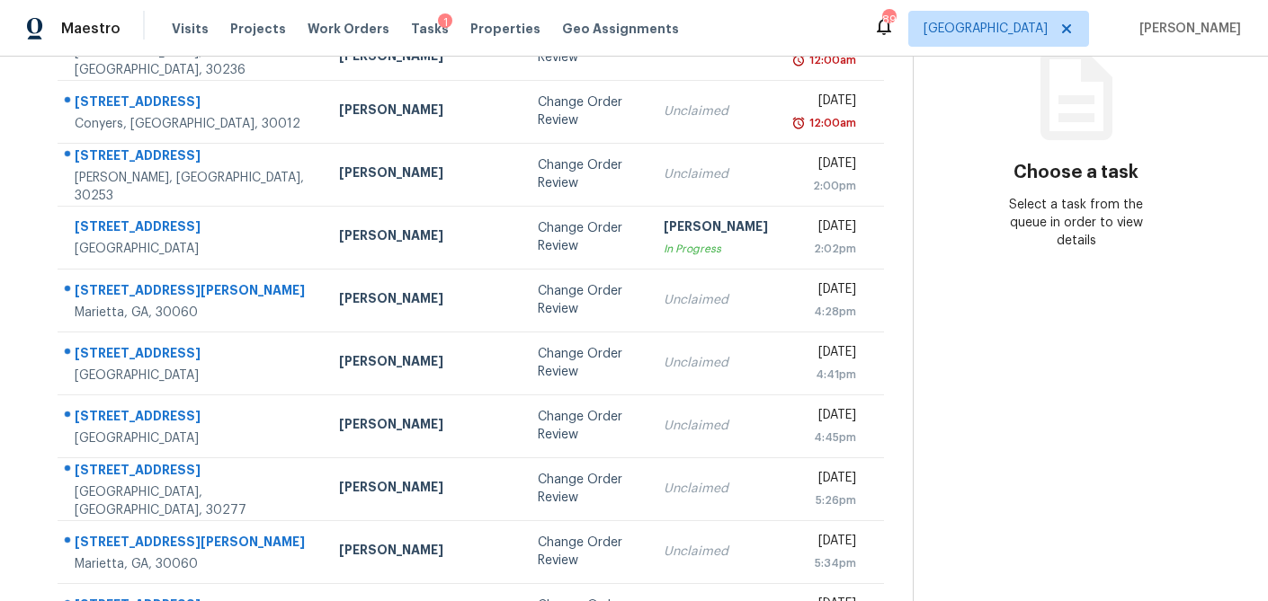
scroll to position [241, 0]
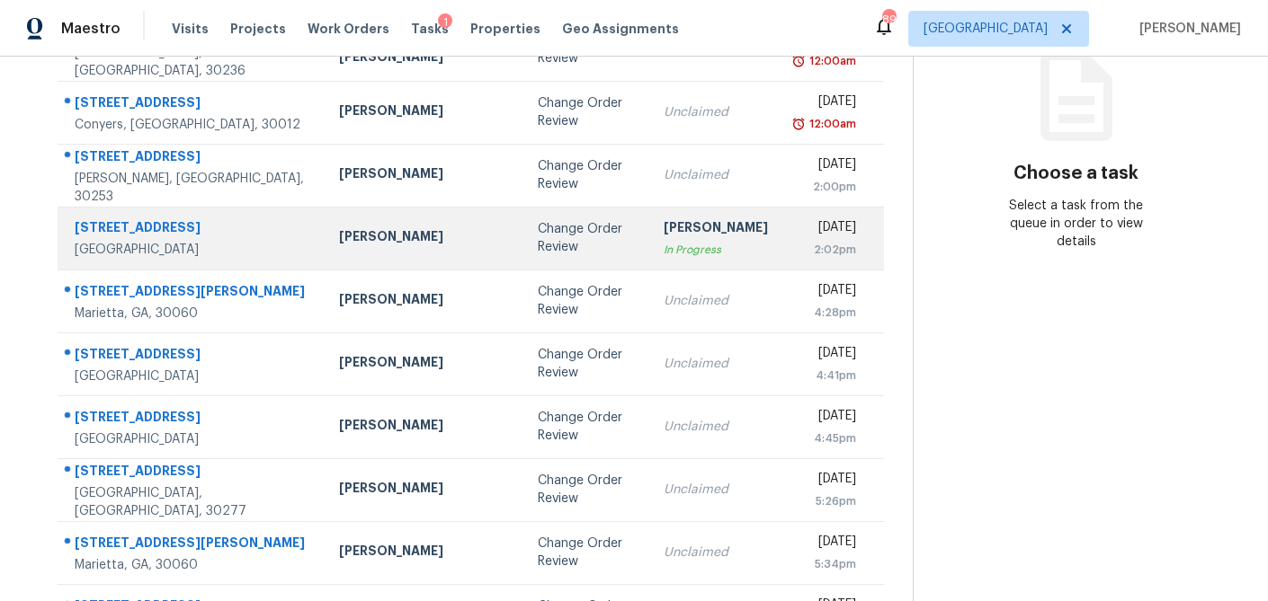
click at [538, 244] on div "Change Order Review" at bounding box center [586, 238] width 97 height 36
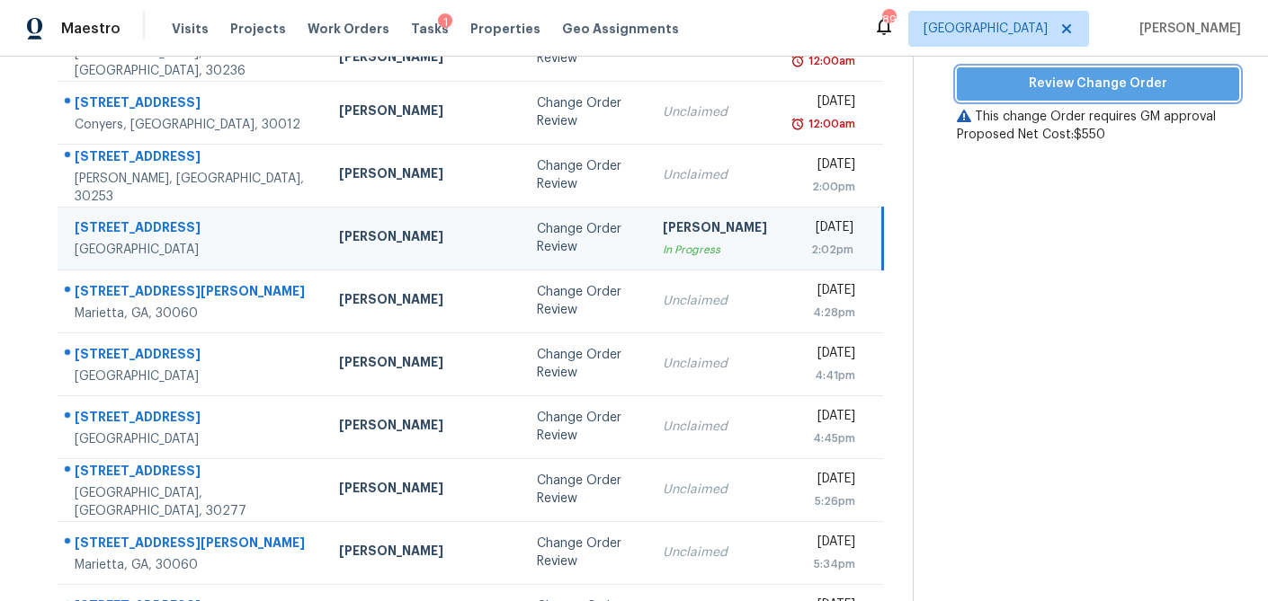
drag, startPoint x: 1171, startPoint y: 91, endPoint x: 1172, endPoint y: 190, distance: 98.9
click at [1170, 91] on span "Review Change Order" at bounding box center [1098, 84] width 254 height 22
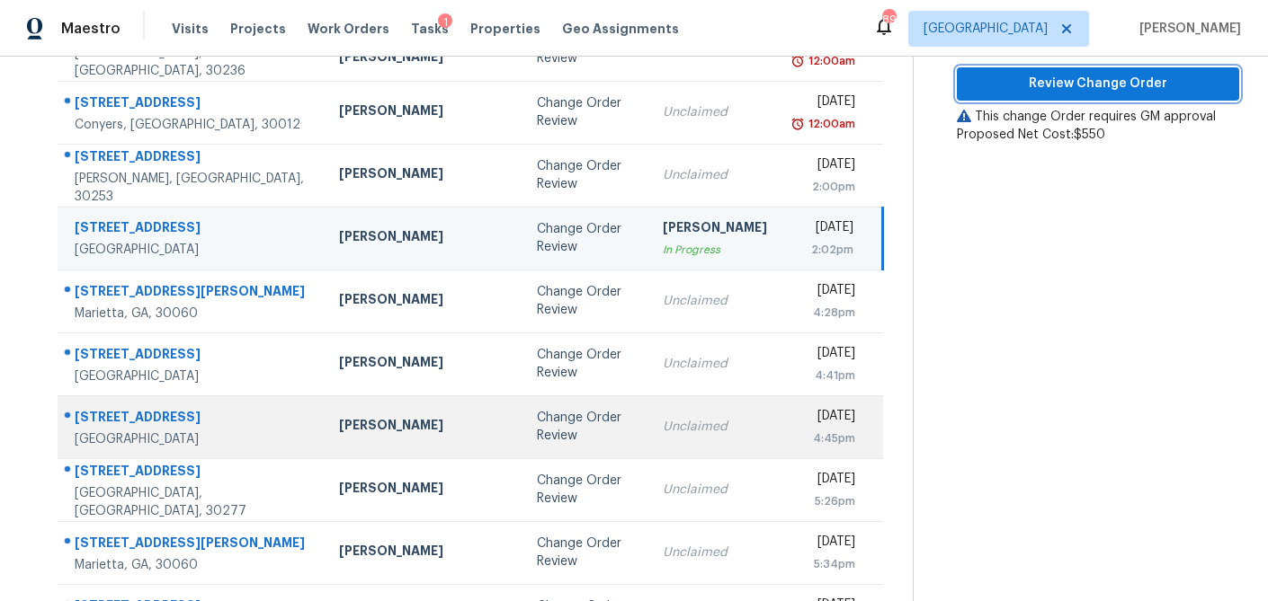
scroll to position [334, 0]
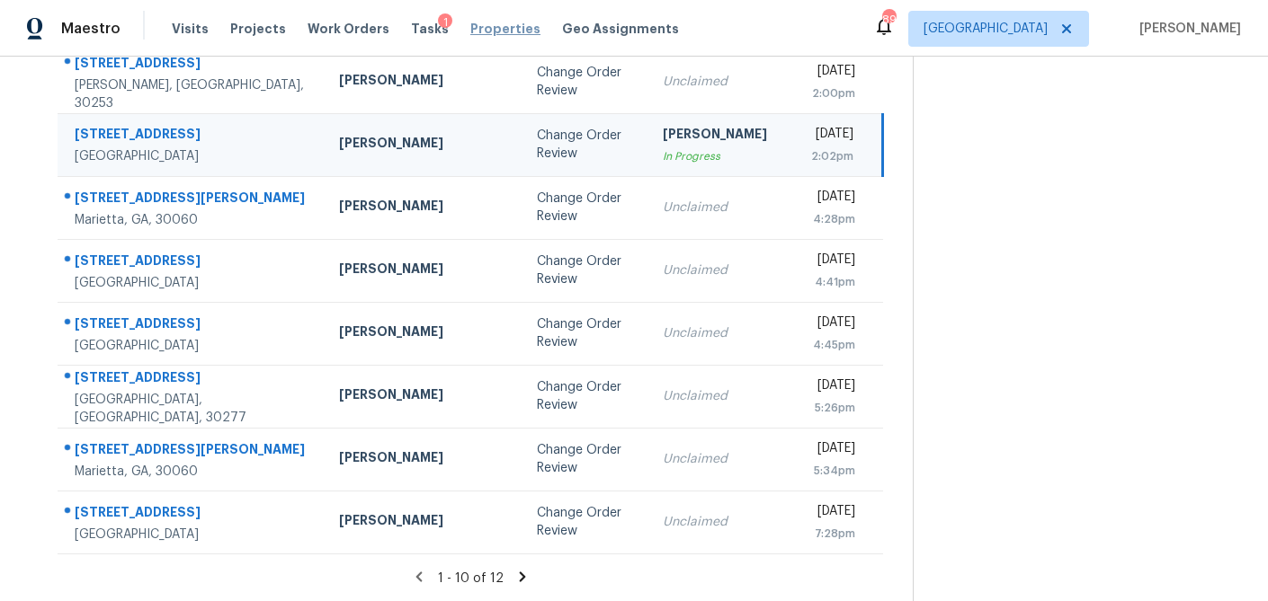
click at [500, 29] on span "Properties" at bounding box center [505, 29] width 70 height 18
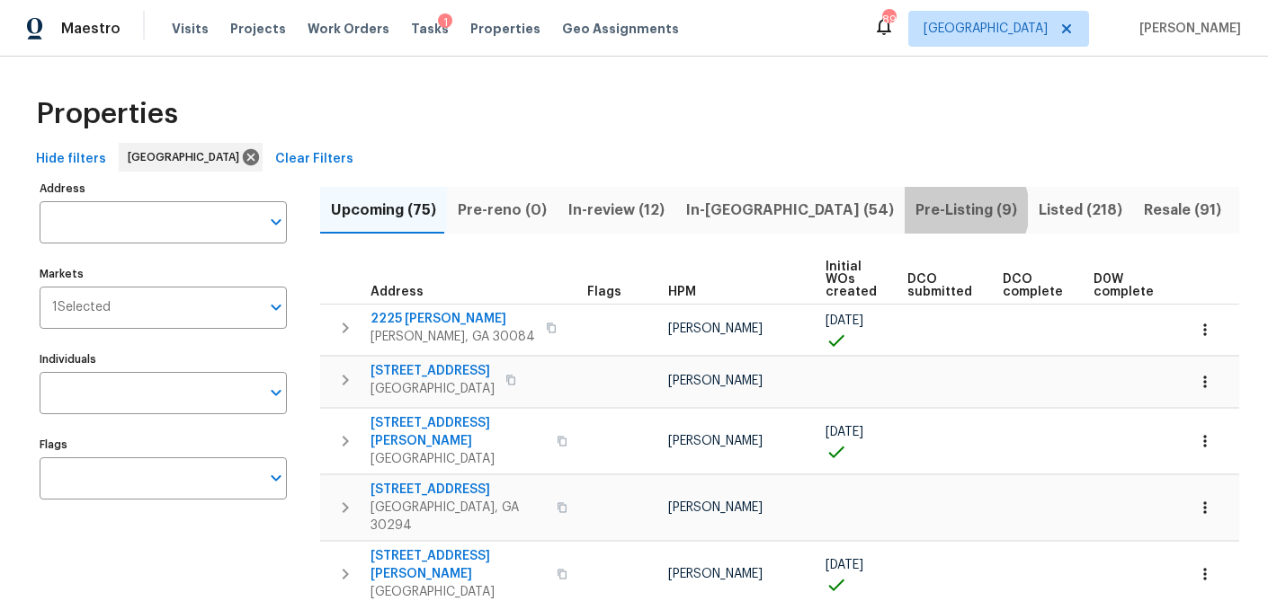
click at [915, 209] on span "Pre-Listing (9)" at bounding box center [966, 210] width 102 height 25
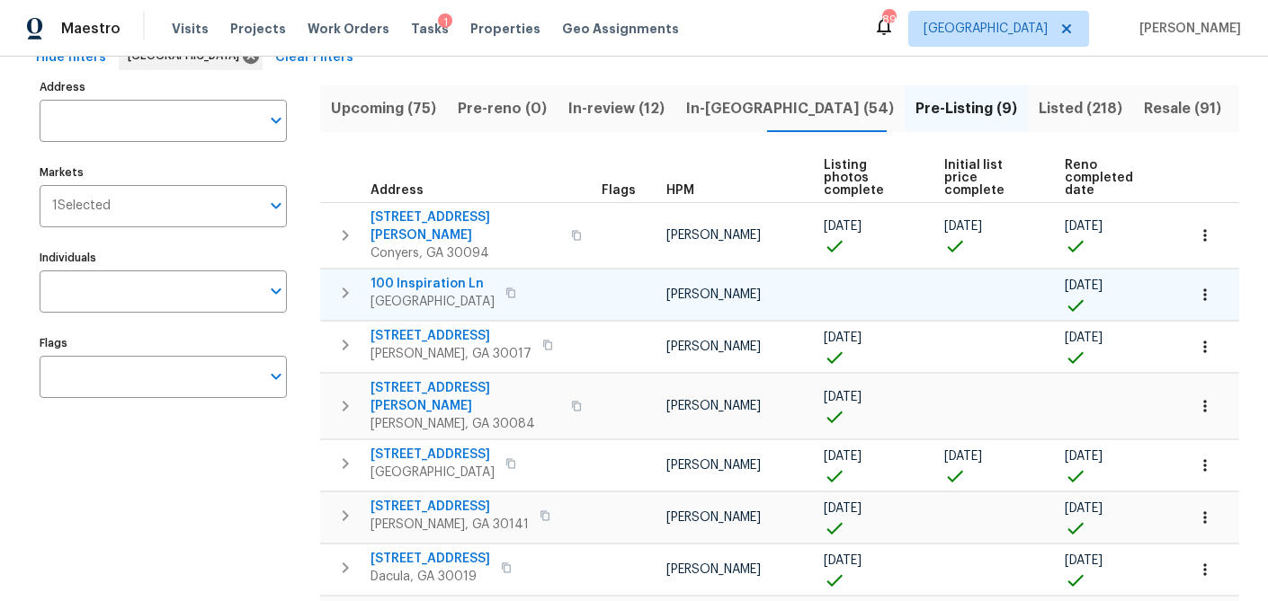
scroll to position [104, 0]
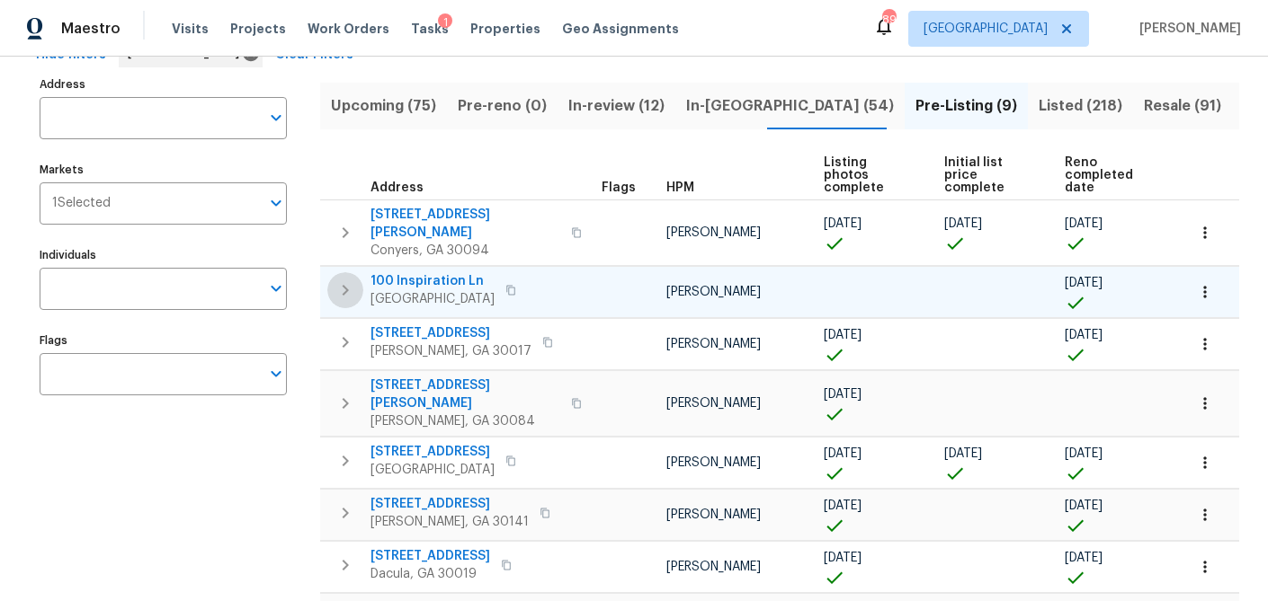
click at [347, 280] on icon "button" at bounding box center [345, 291] width 22 height 22
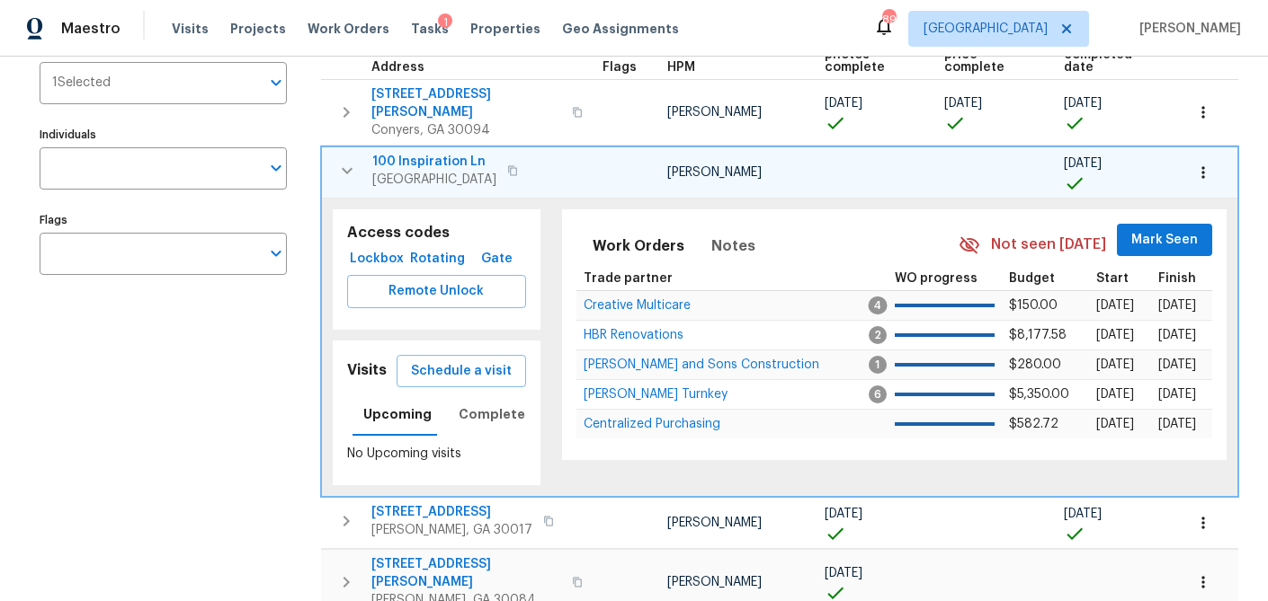
scroll to position [263, 0]
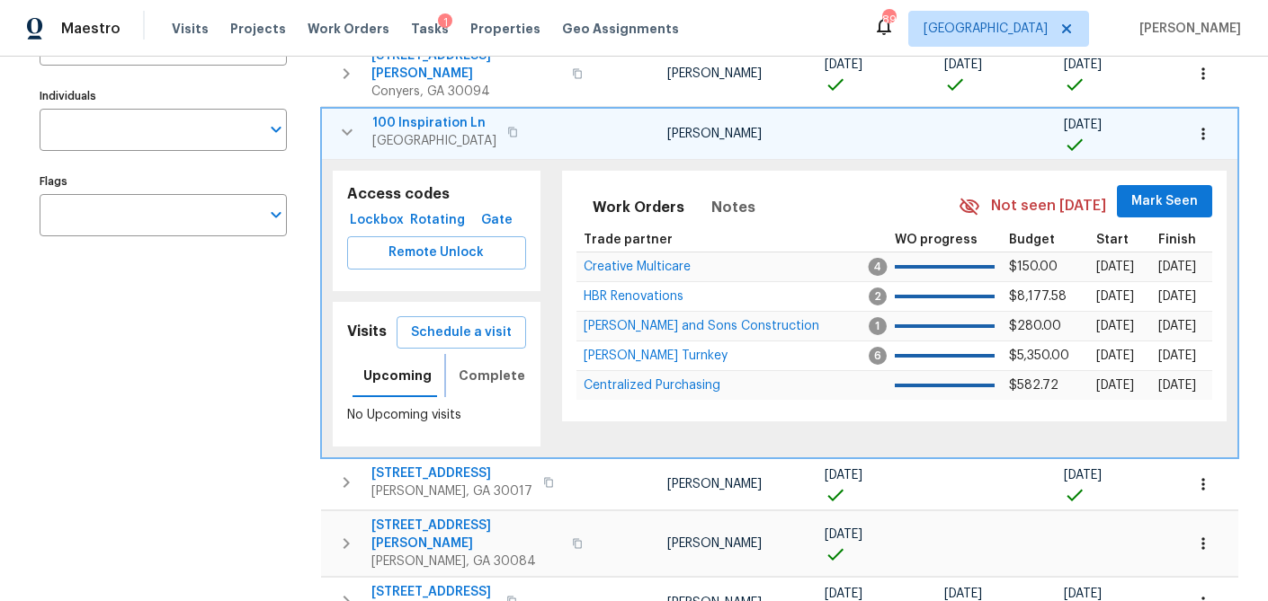
click at [488, 365] on span "Completed" at bounding box center [497, 376] width 76 height 22
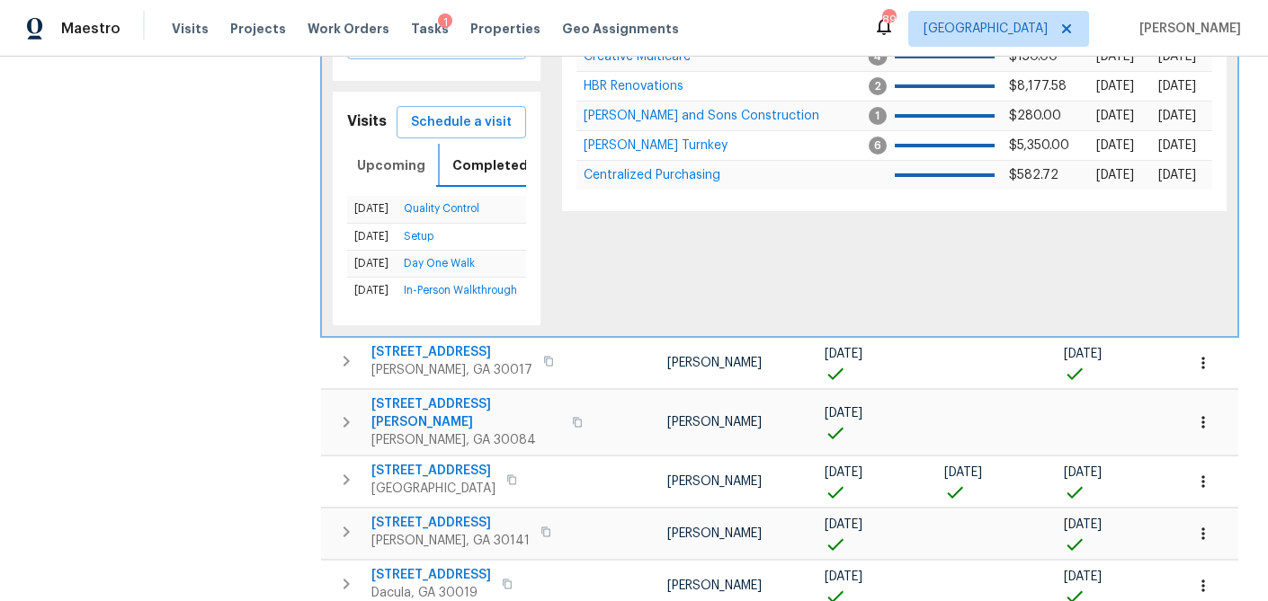
scroll to position [501, 0]
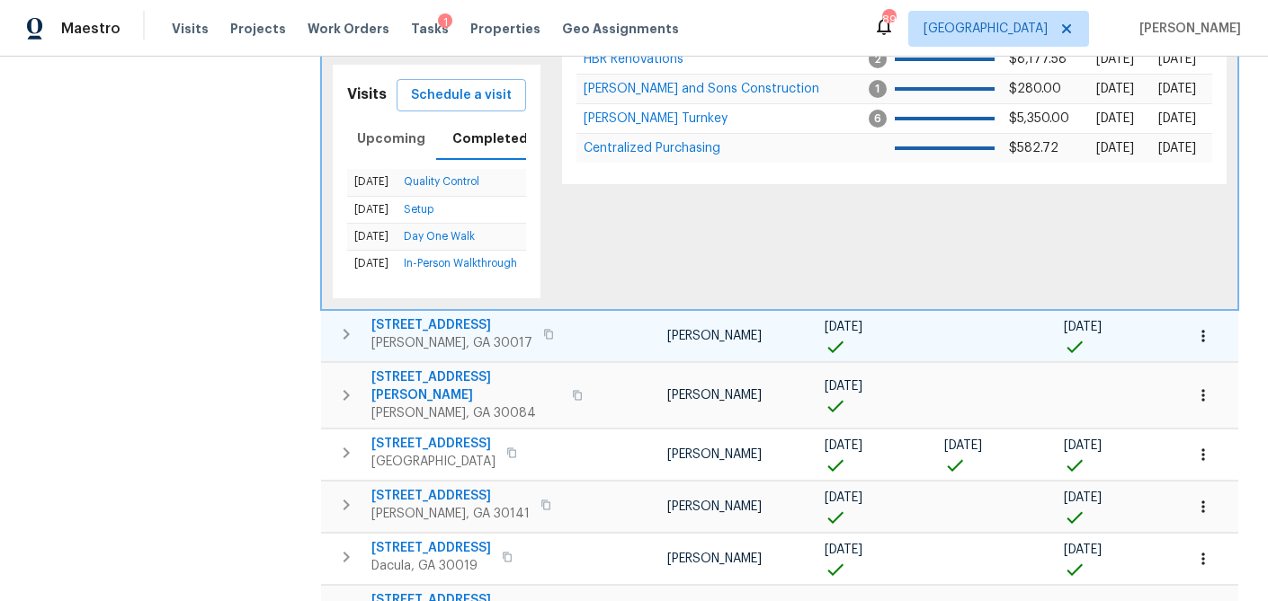
click at [350, 343] on icon "button" at bounding box center [346, 335] width 22 height 22
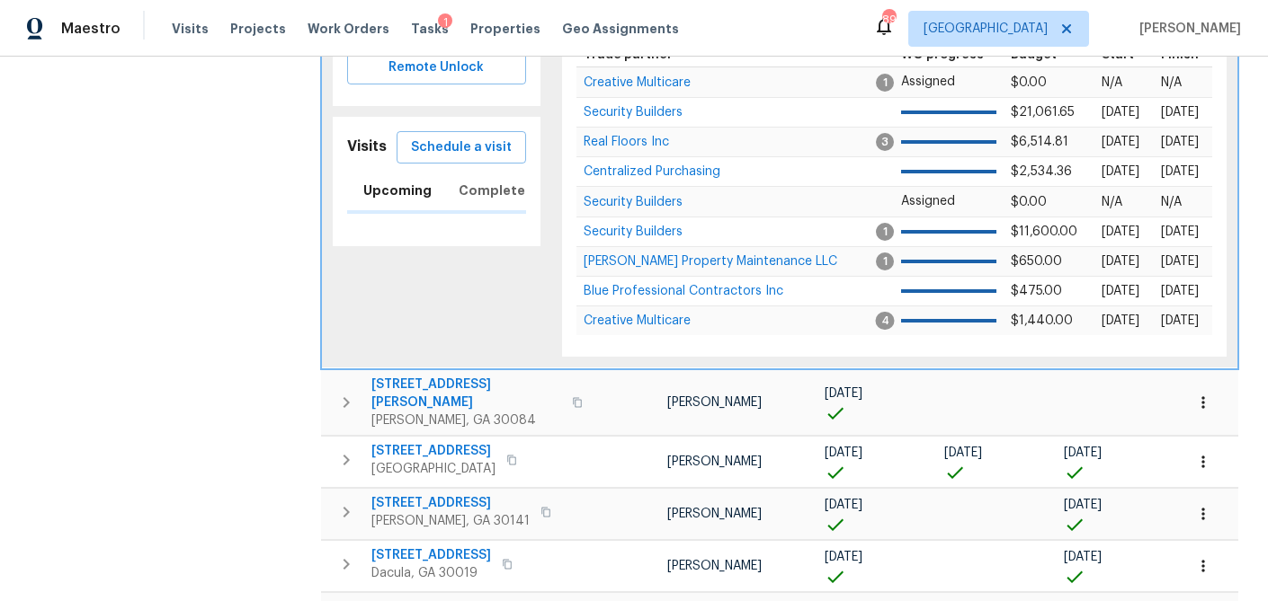
scroll to position [0, 6]
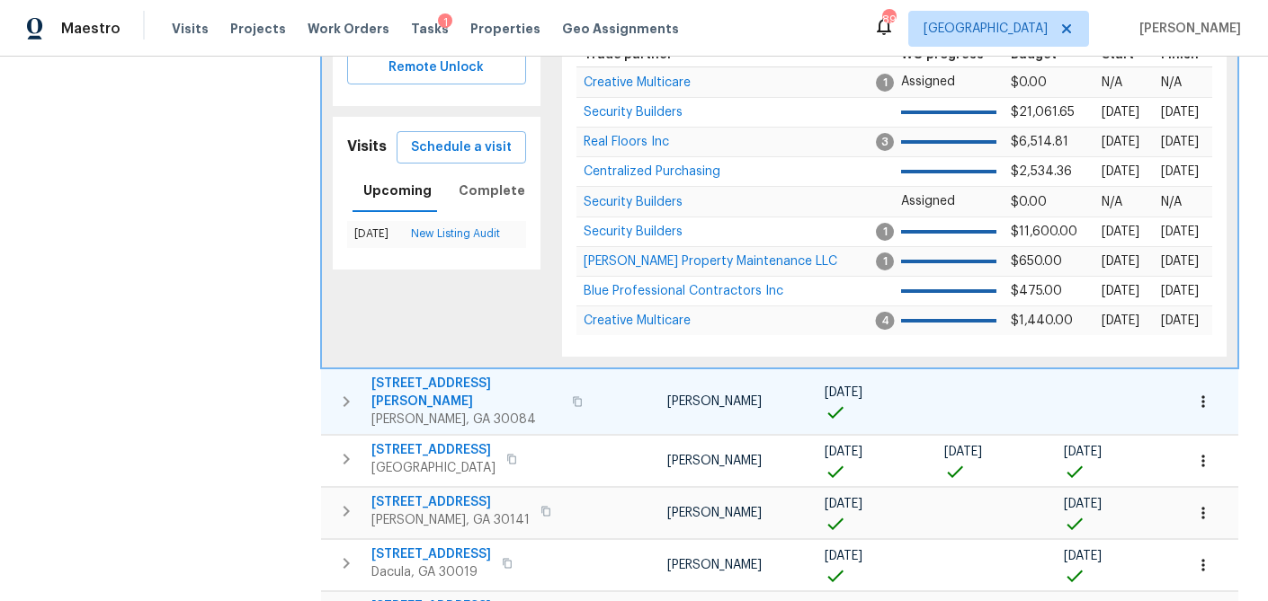
click at [342, 391] on icon "button" at bounding box center [346, 402] width 22 height 22
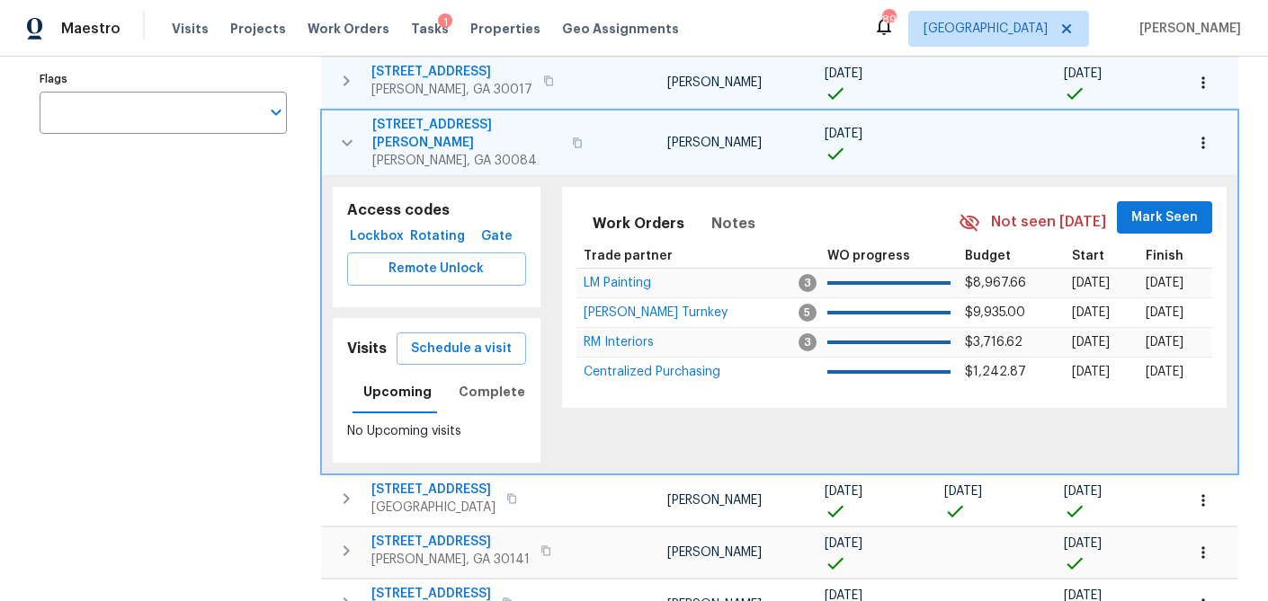
scroll to position [360, 0]
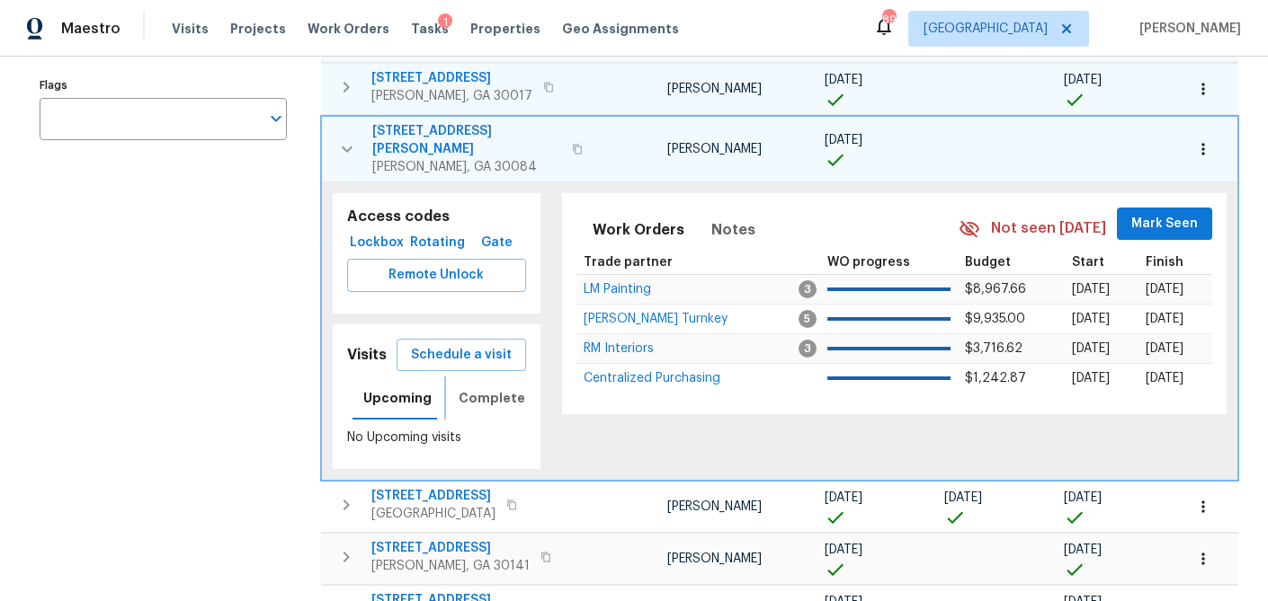
click at [476, 387] on span "Completed" at bounding box center [497, 398] width 76 height 22
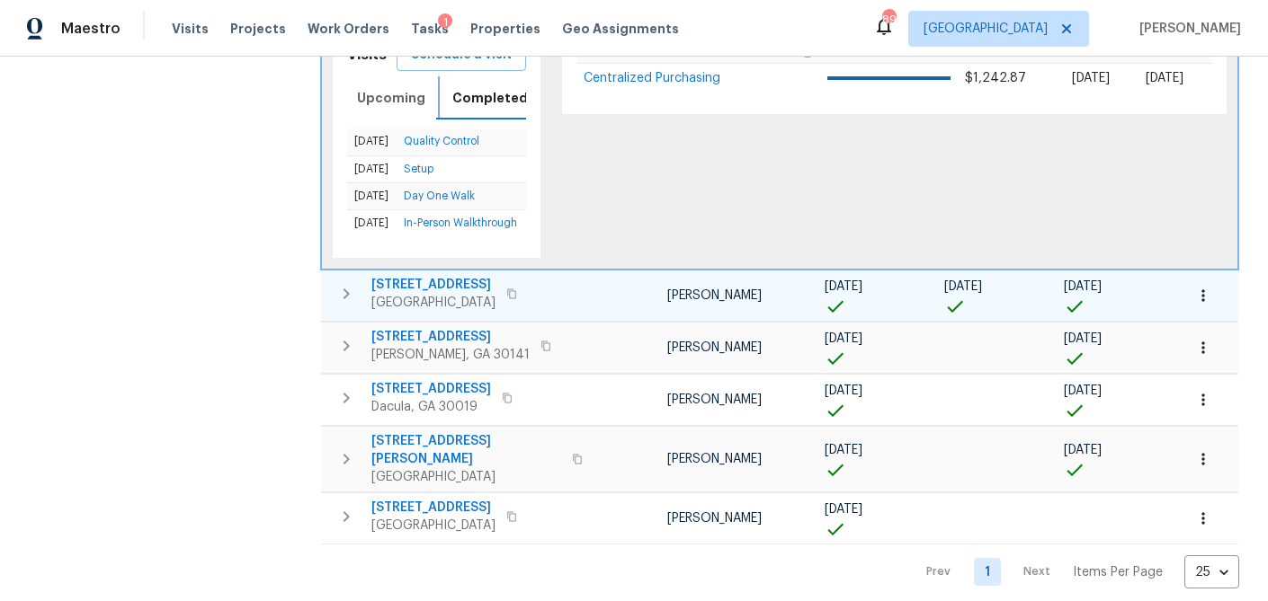
scroll to position [663, 0]
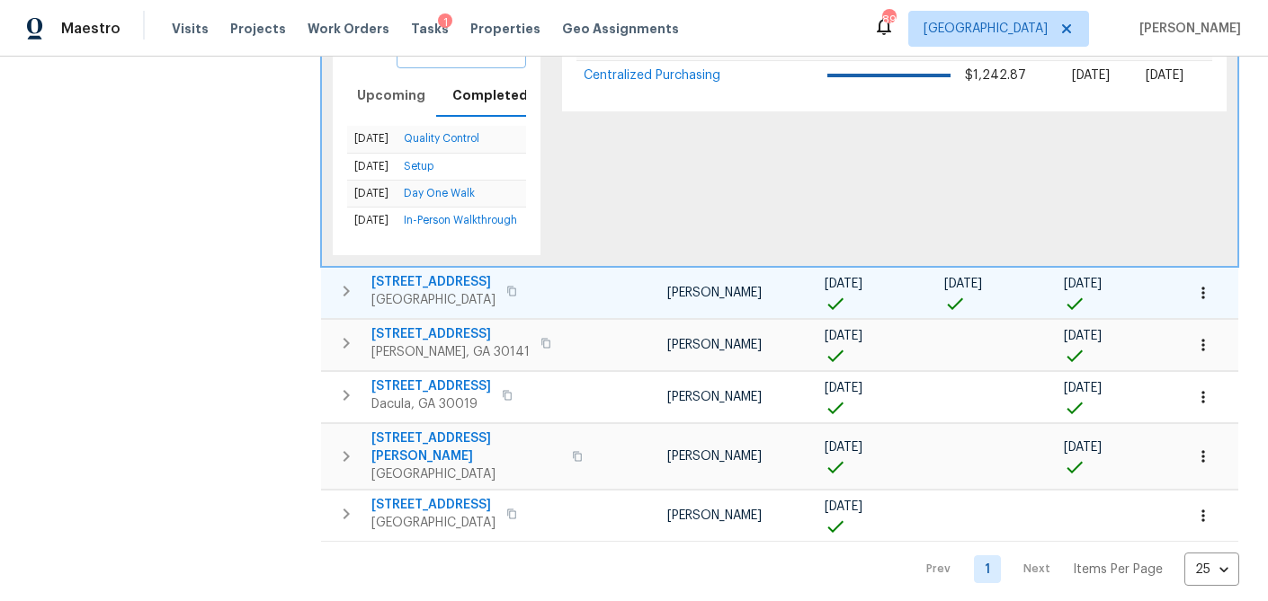
click at [343, 290] on icon "button" at bounding box center [346, 291] width 6 height 11
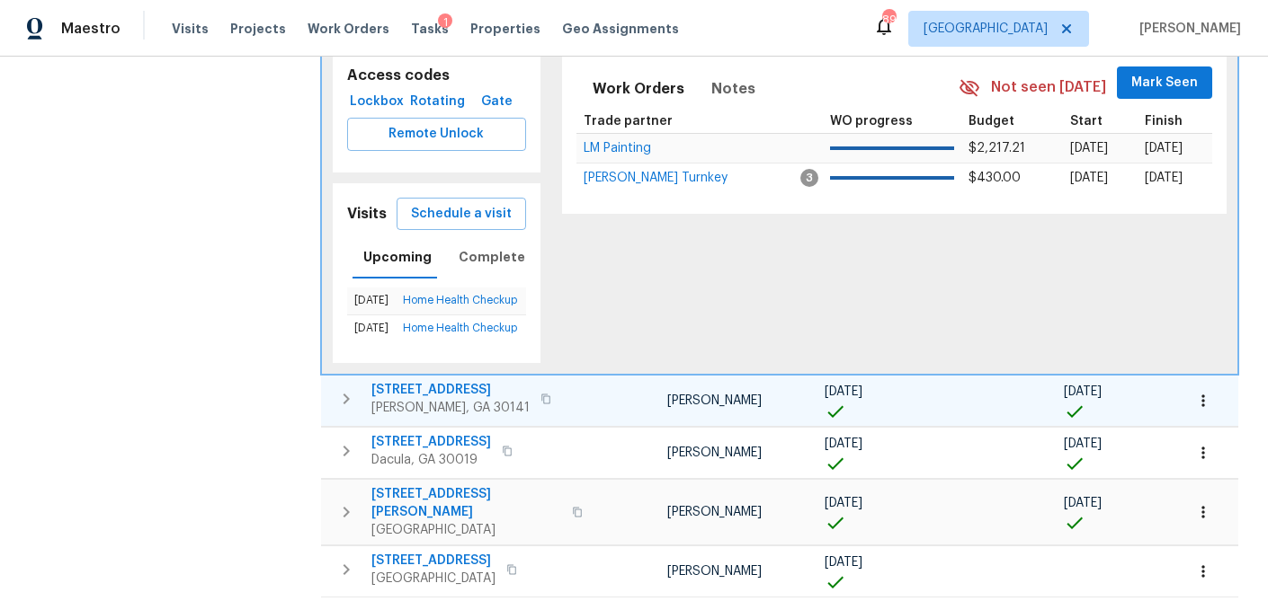
scroll to position [624, 0]
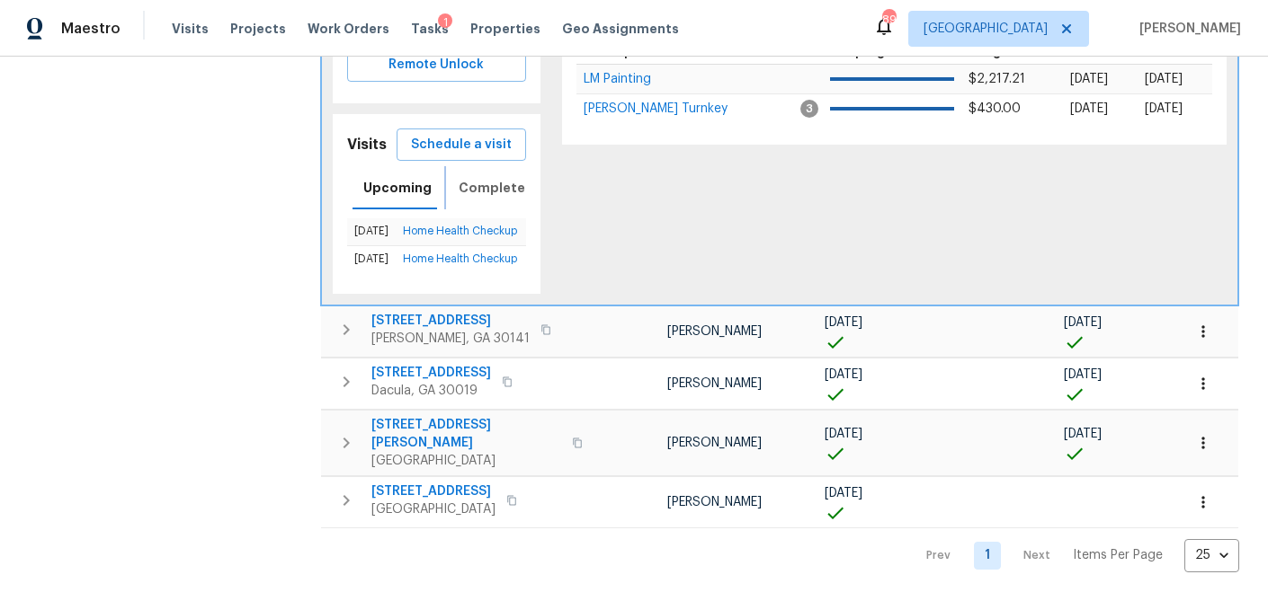
click at [487, 177] on span "Completed" at bounding box center [497, 188] width 76 height 22
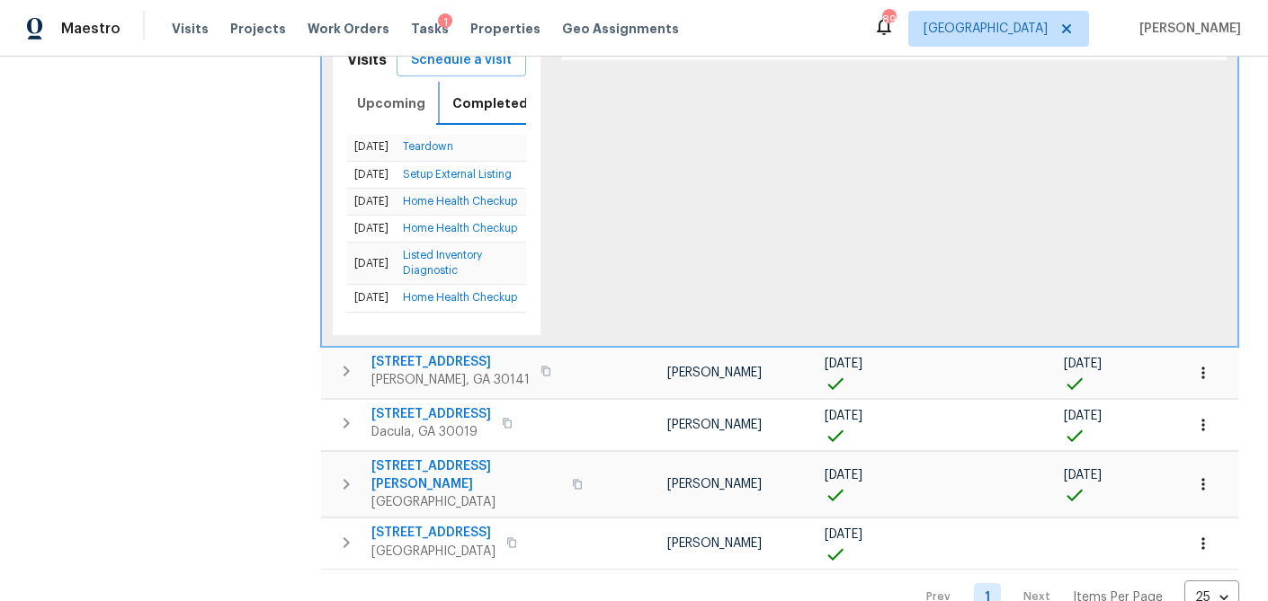
scroll to position [719, 0]
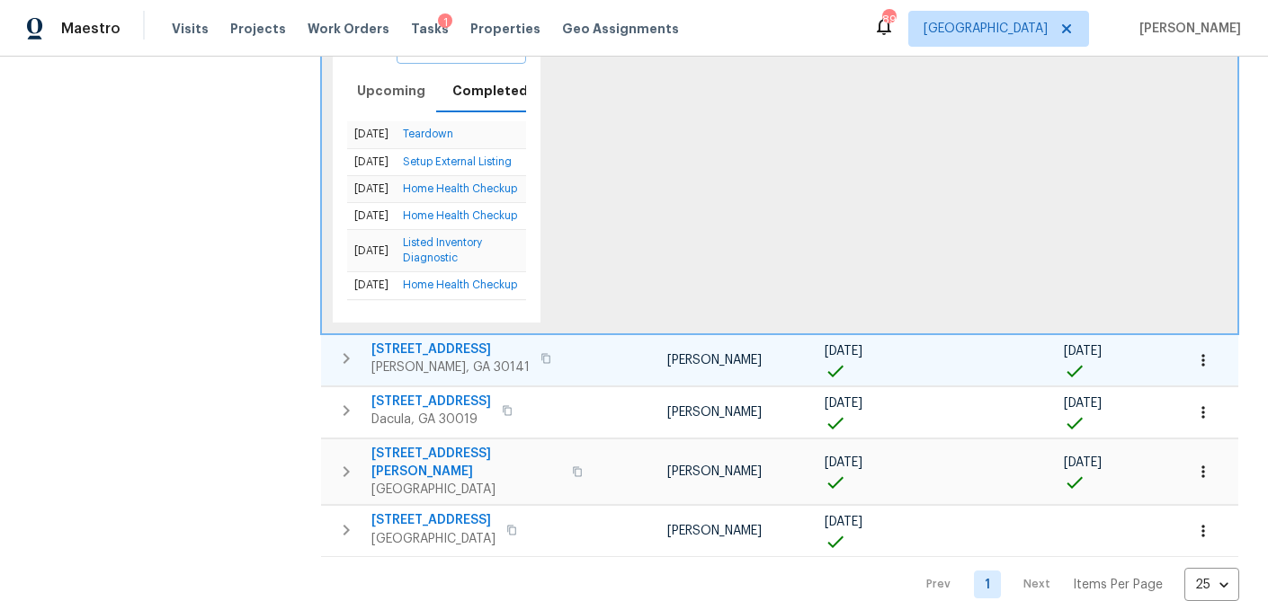
click at [331, 343] on button "button" at bounding box center [346, 359] width 36 height 36
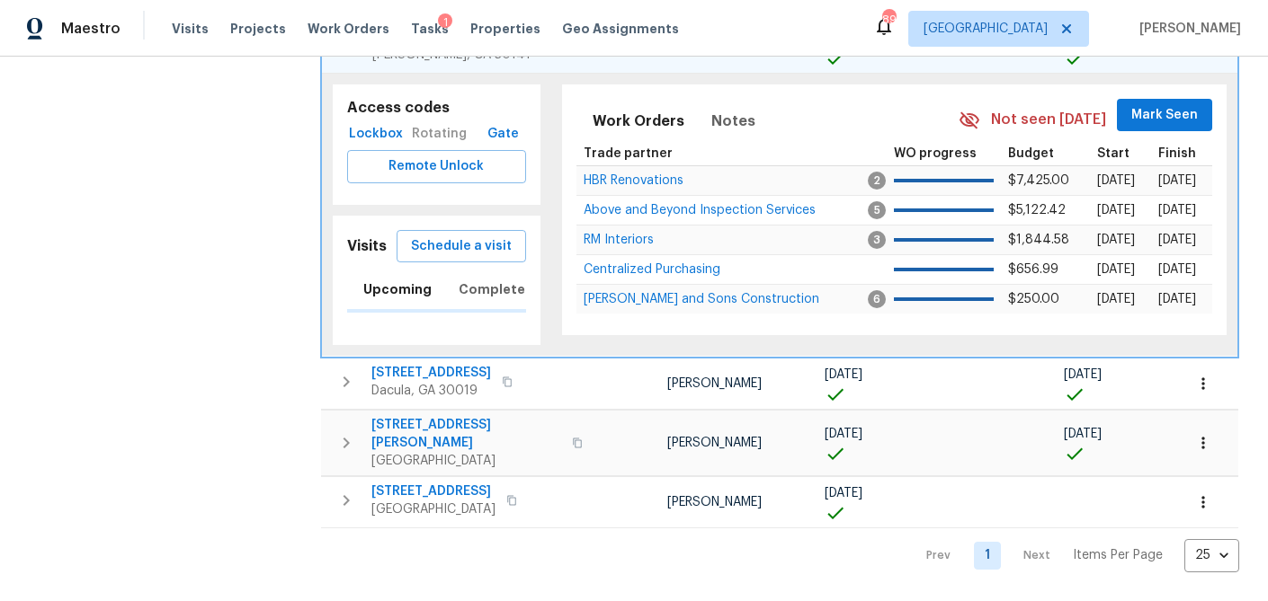
scroll to position [0, 6]
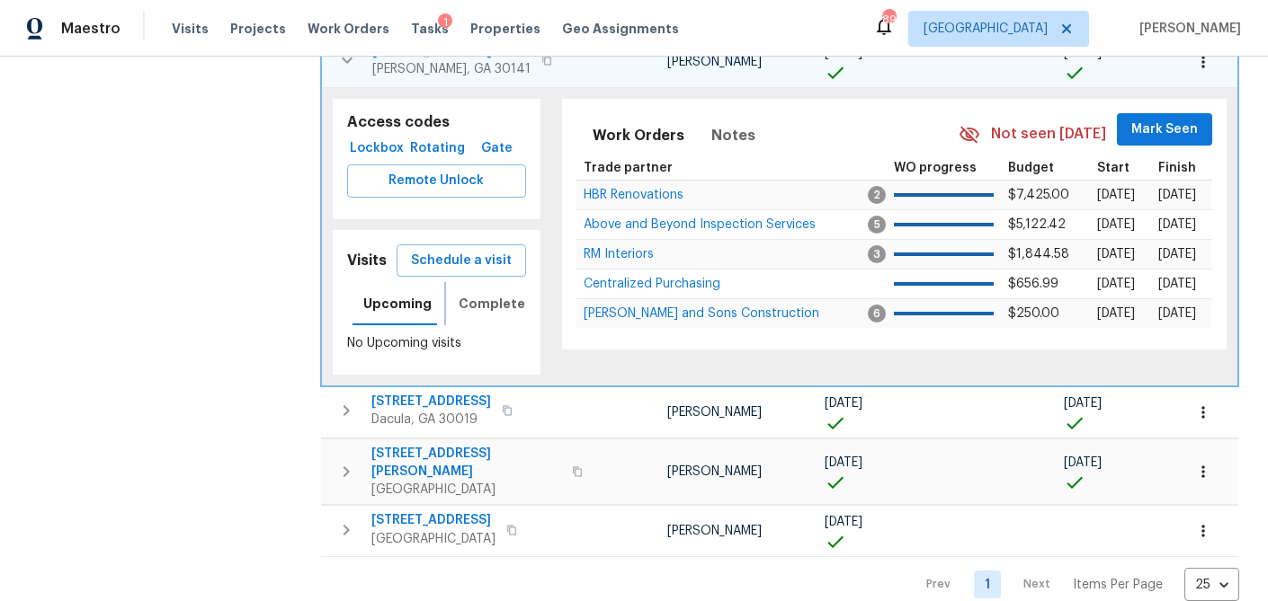
click at [472, 293] on span "Completed" at bounding box center [497, 304] width 76 height 22
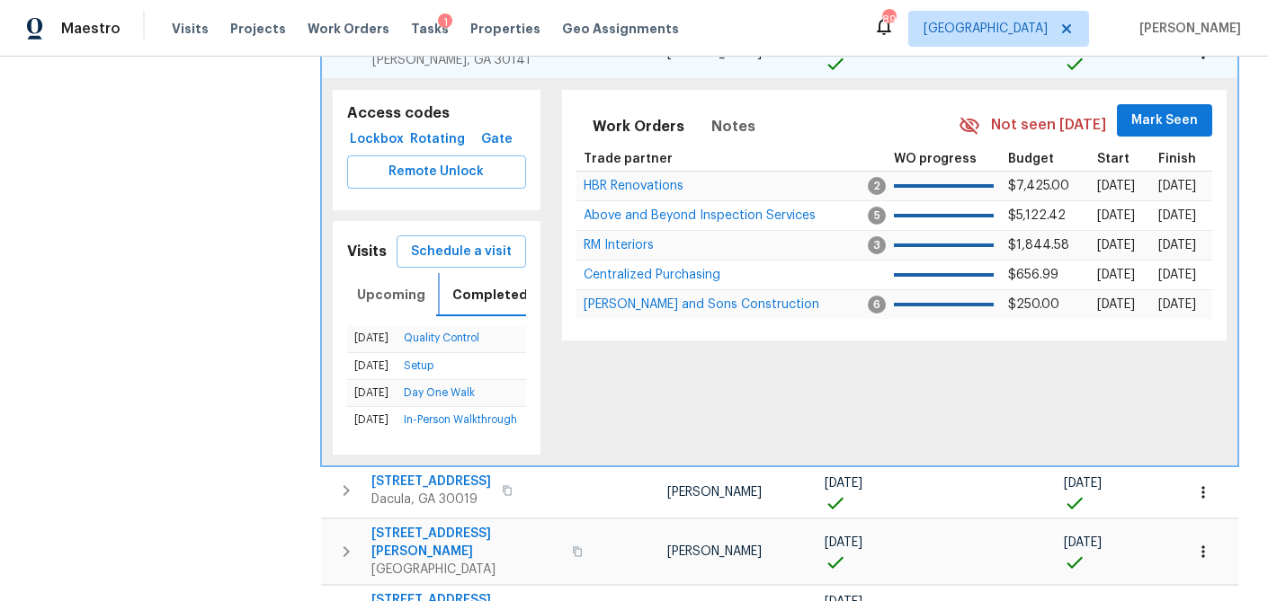
scroll to position [663, 0]
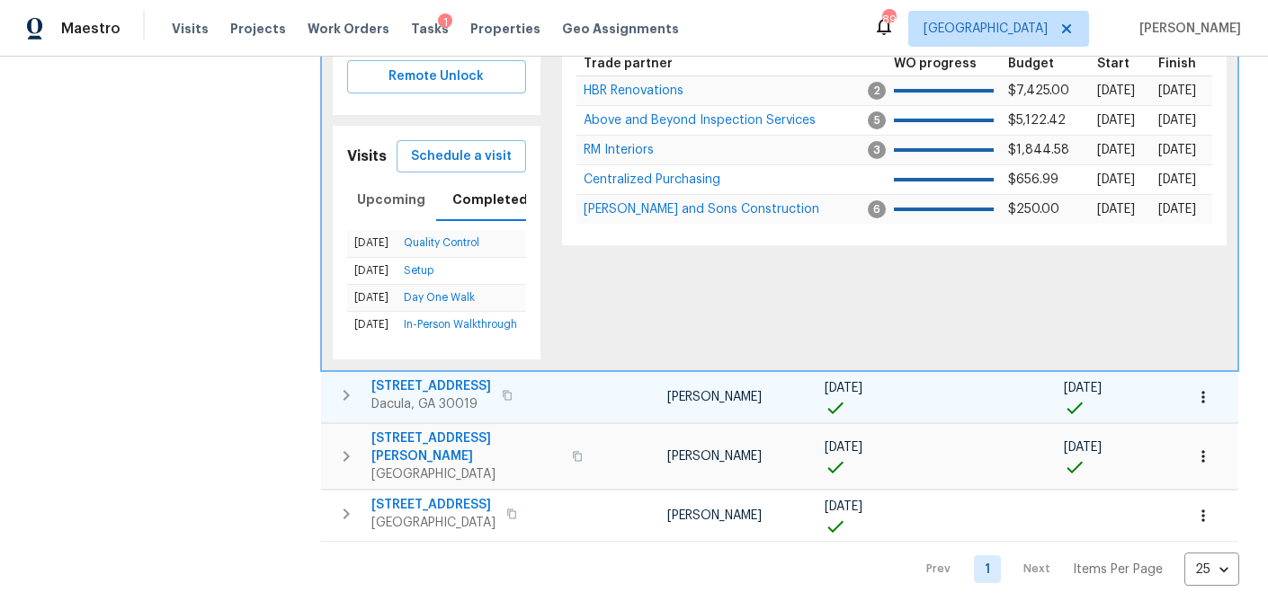
click at [343, 394] on icon "button" at bounding box center [346, 396] width 22 height 22
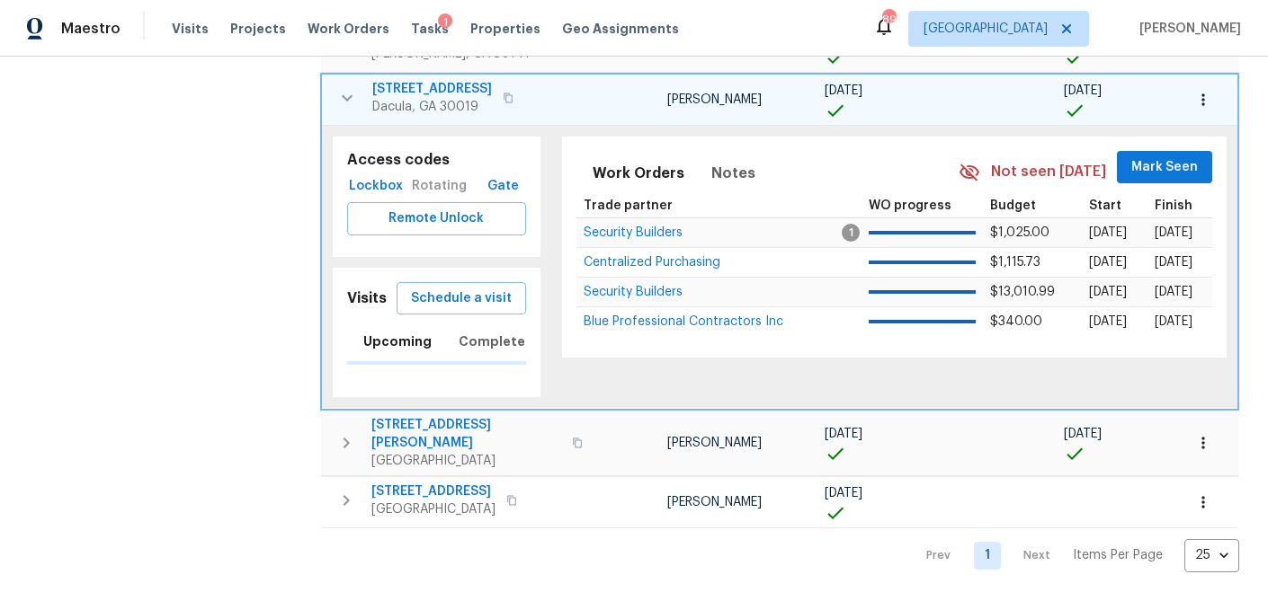
scroll to position [0, 6]
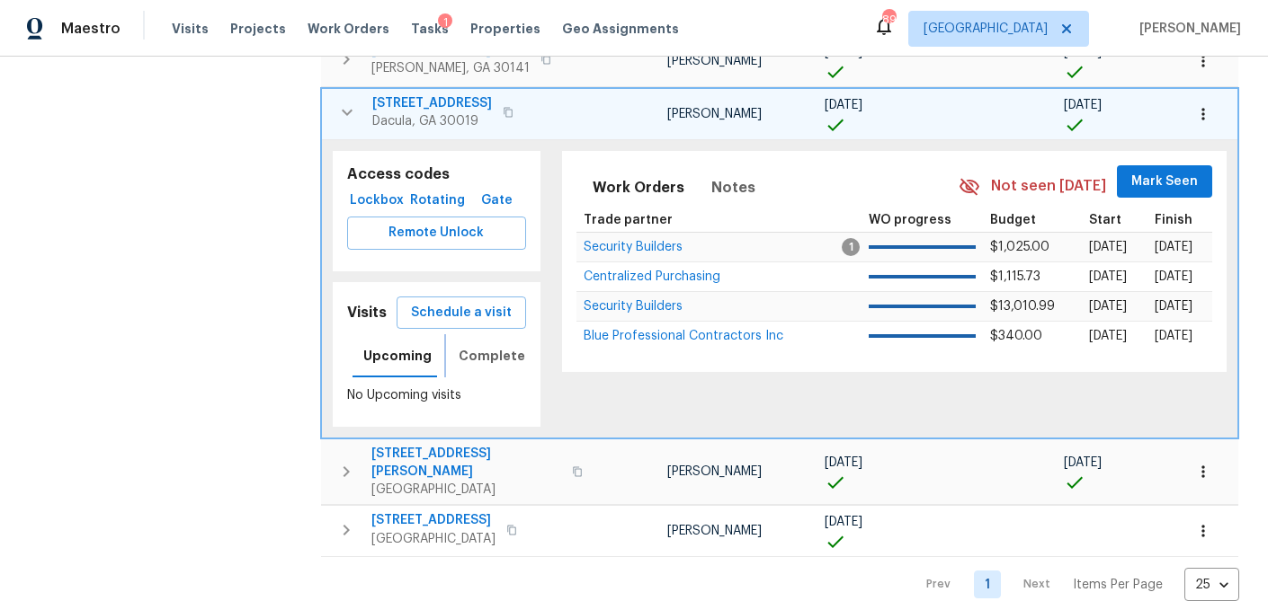
click at [465, 345] on span "Completed" at bounding box center [497, 356] width 76 height 22
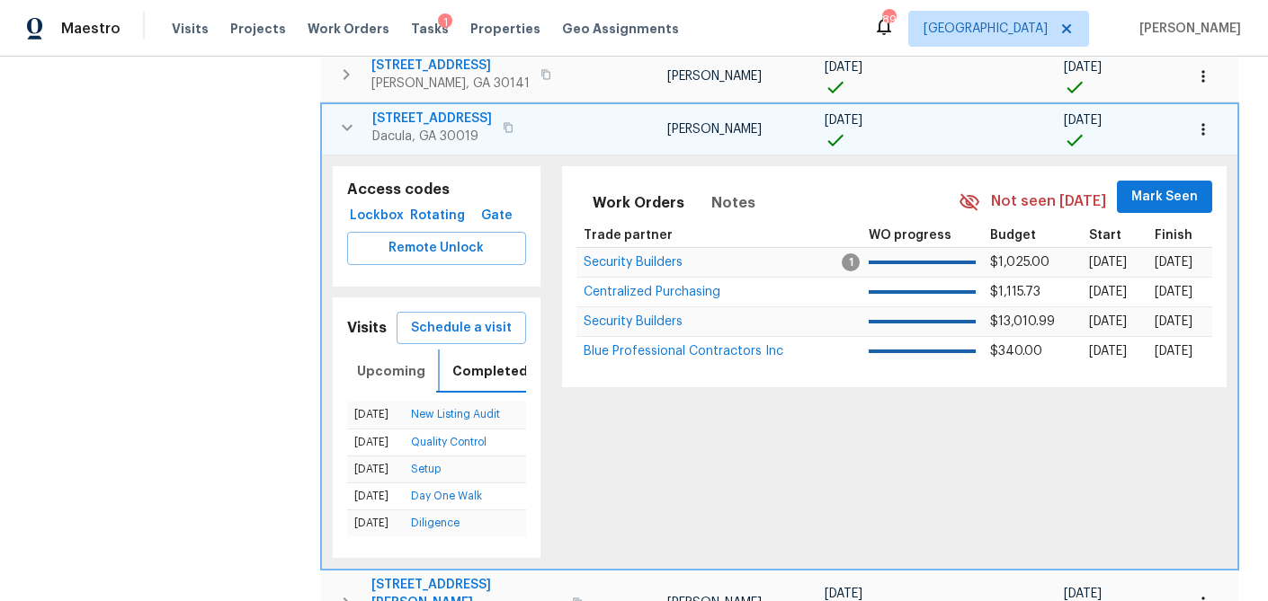
scroll to position [674, 0]
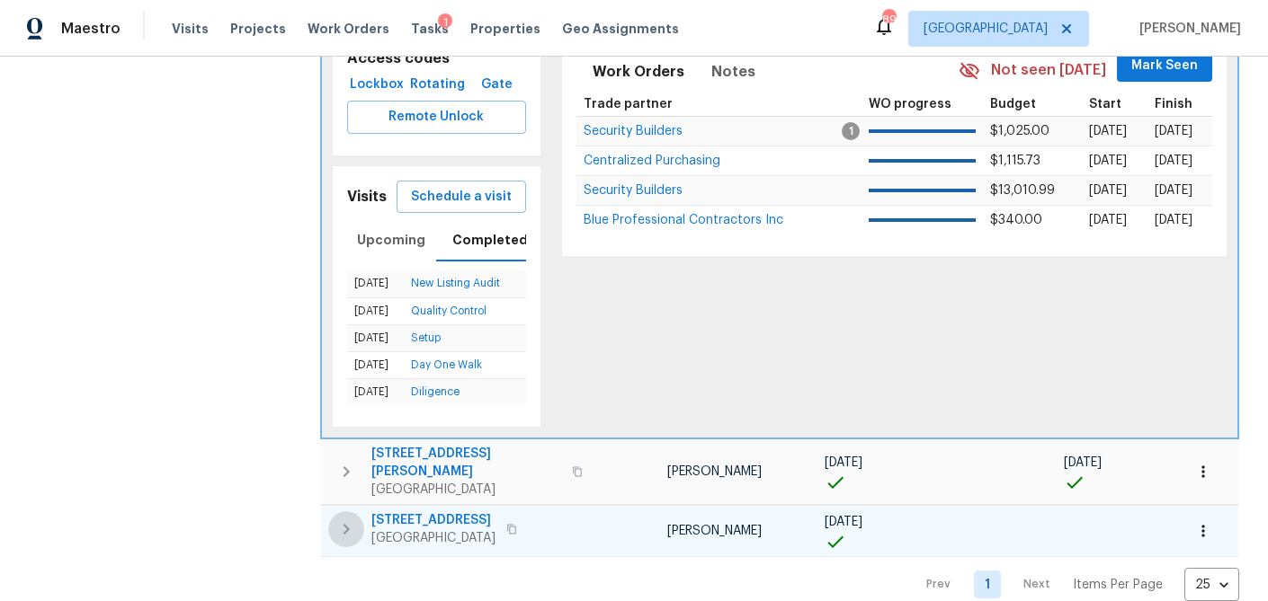
click at [345, 524] on icon "button" at bounding box center [346, 529] width 6 height 11
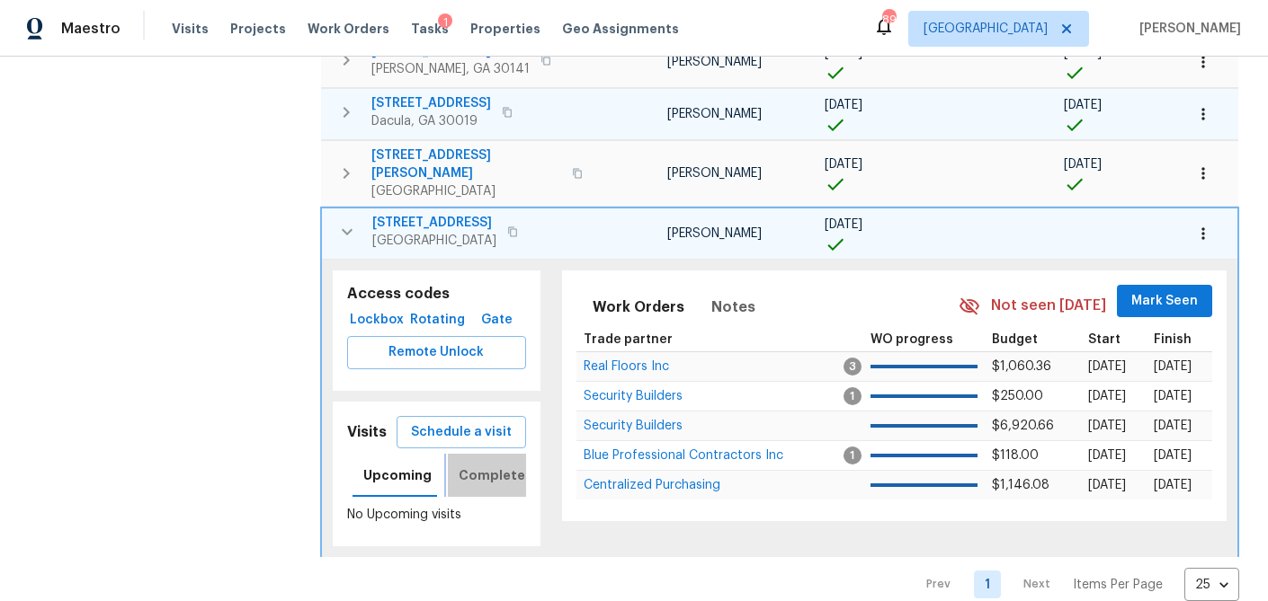
click at [493, 465] on span "Completed" at bounding box center [497, 476] width 76 height 22
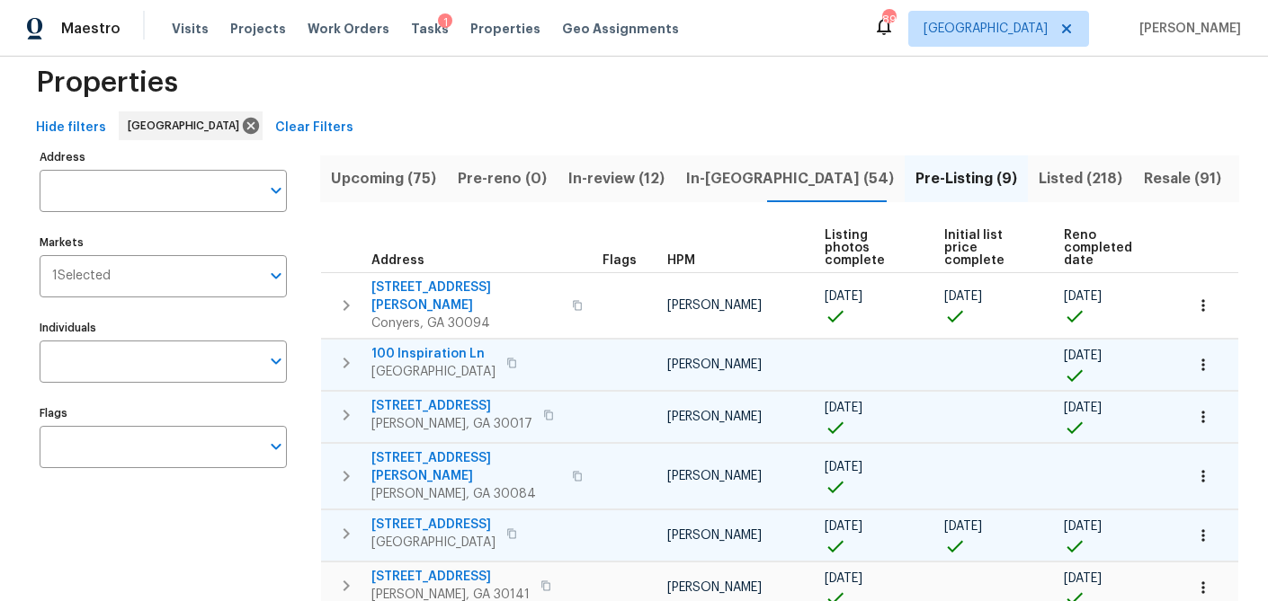
scroll to position [0, 0]
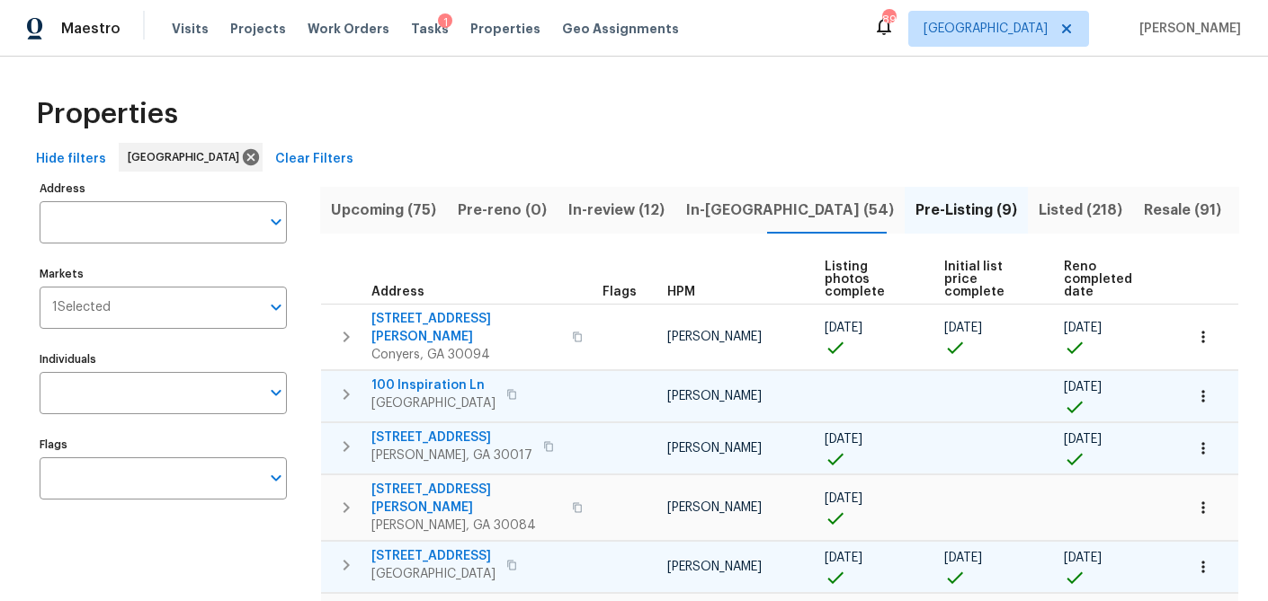
click at [720, 209] on span "In-reno (54)" at bounding box center [790, 210] width 208 height 25
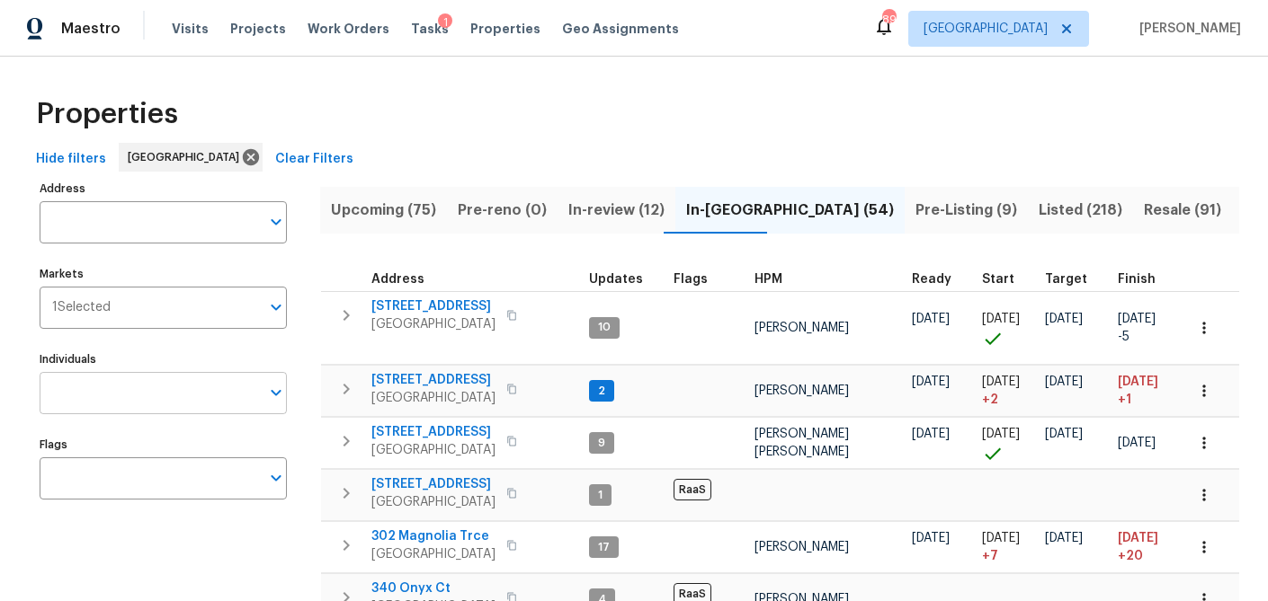
click at [111, 387] on input "Individuals" at bounding box center [150, 393] width 220 height 42
type input "mirsad"
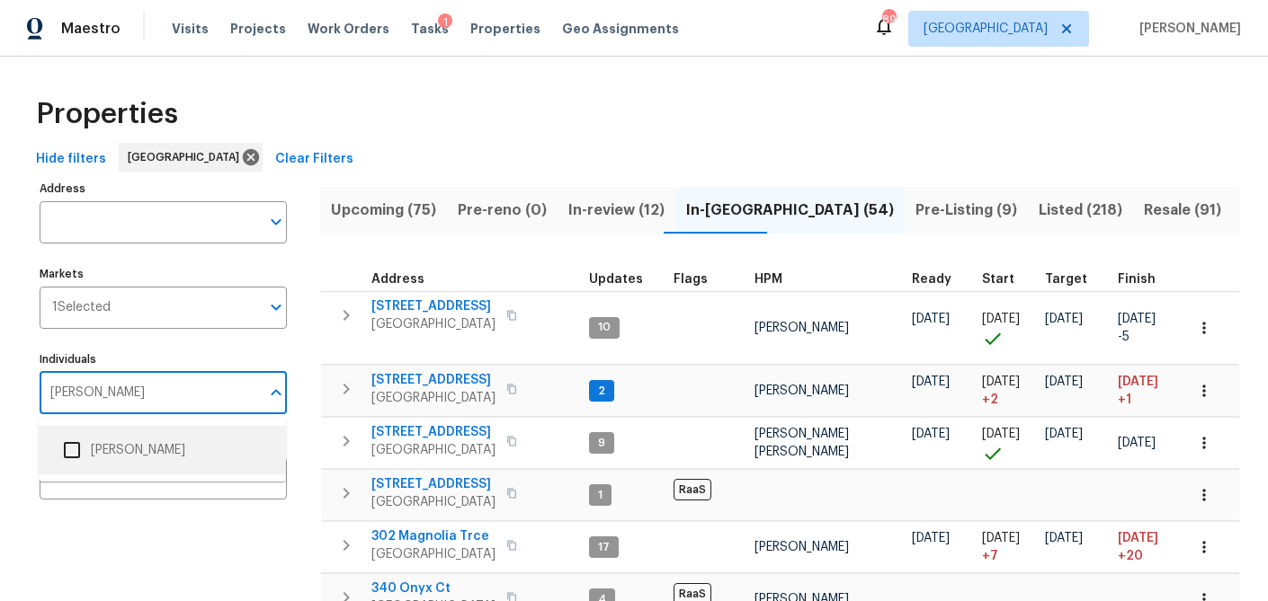
click at [114, 453] on li "Mirsad Srna" at bounding box center [162, 451] width 218 height 38
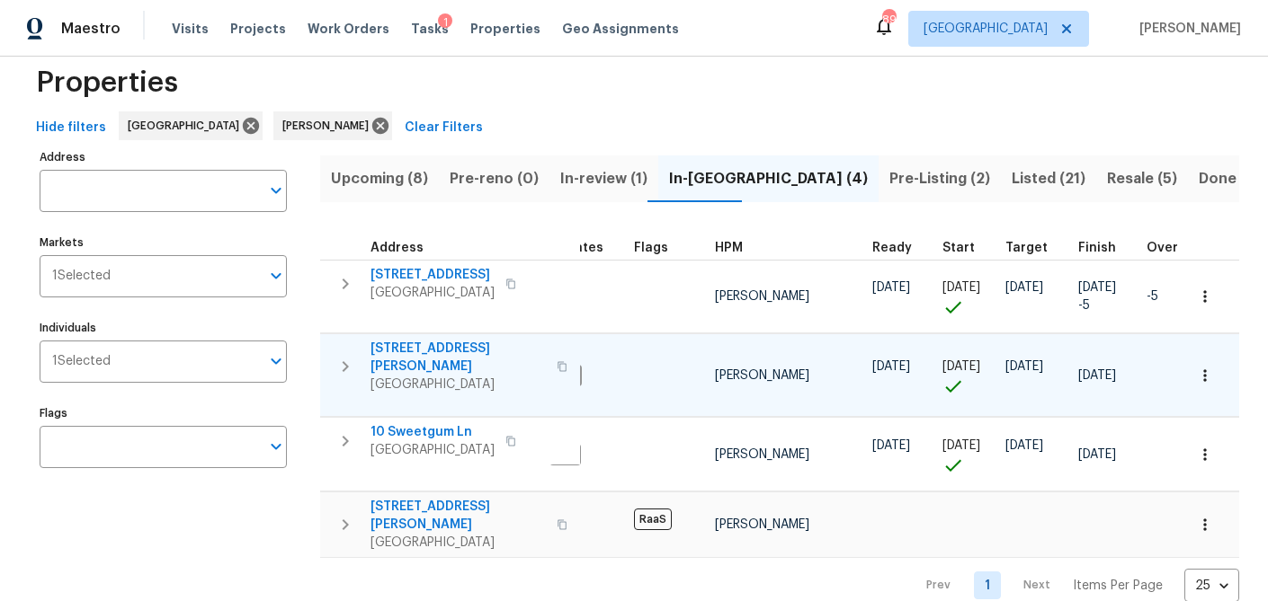
scroll to position [38, 0]
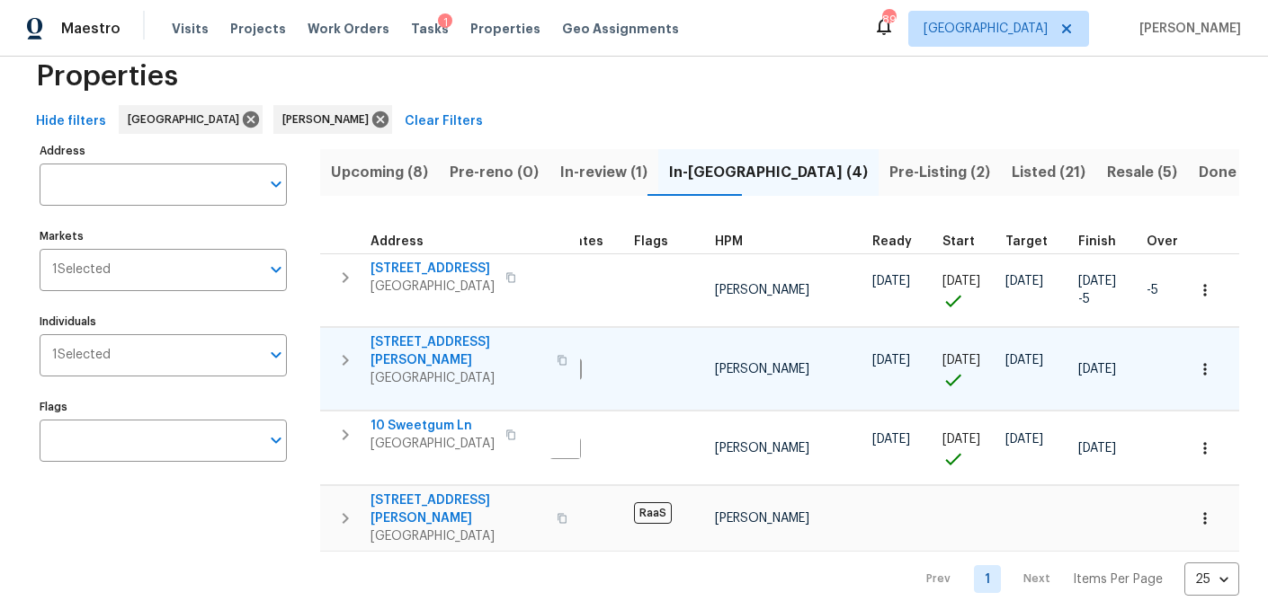
click at [337, 352] on icon "button" at bounding box center [345, 361] width 22 height 22
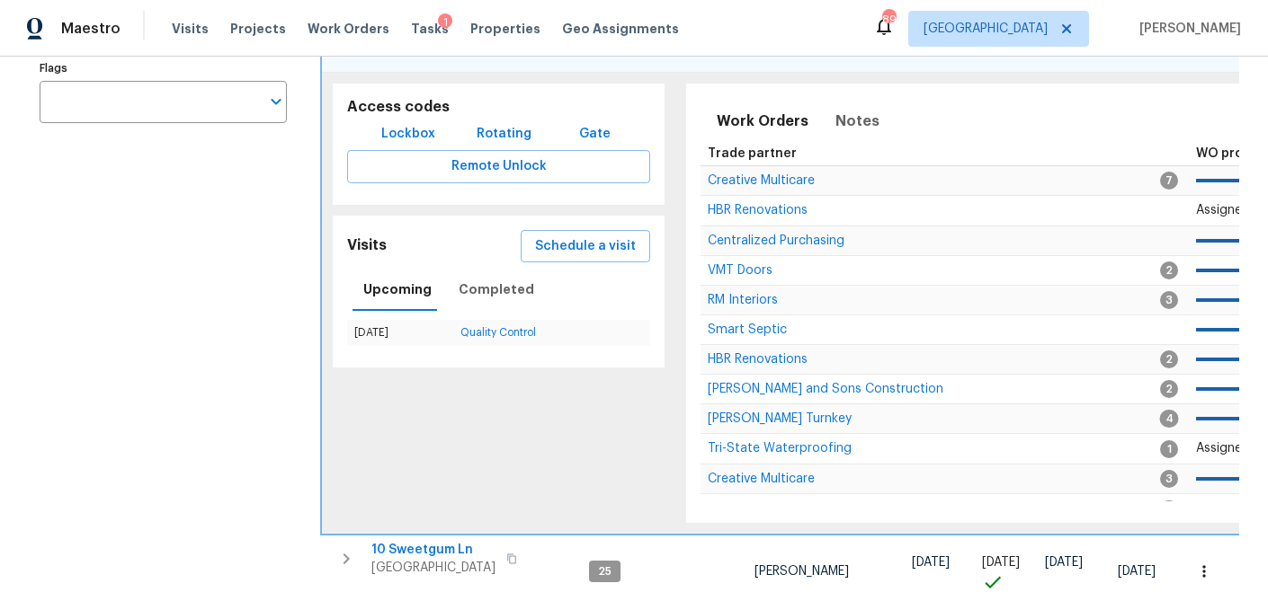
scroll to position [309, 0]
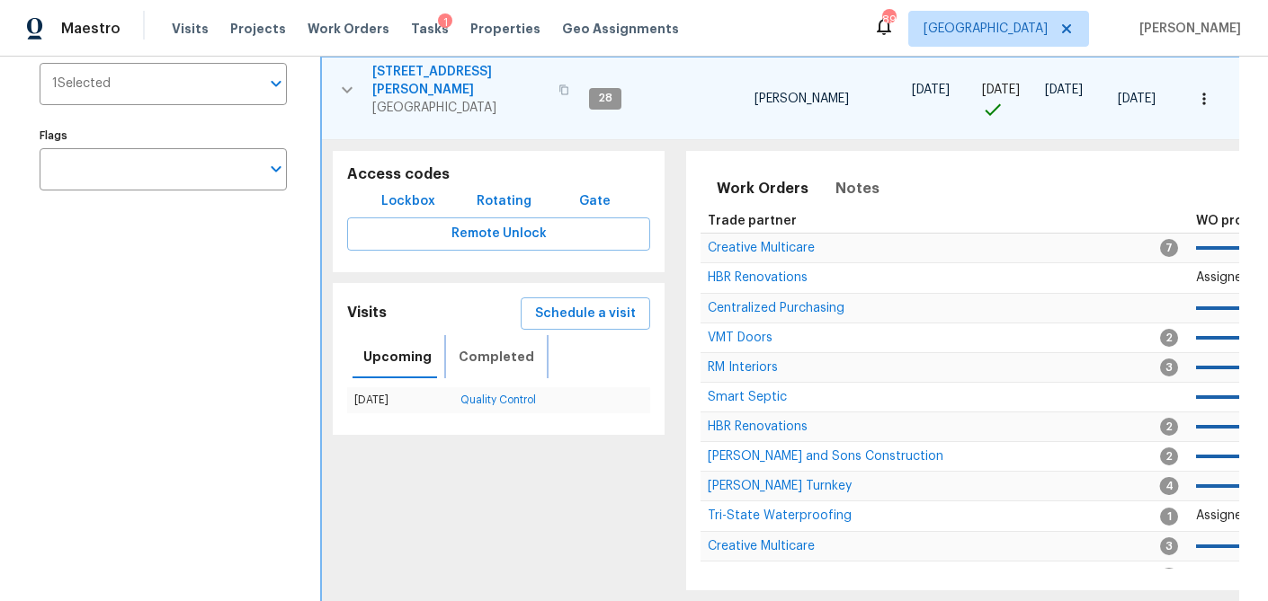
click at [491, 346] on span "Completed" at bounding box center [497, 357] width 76 height 22
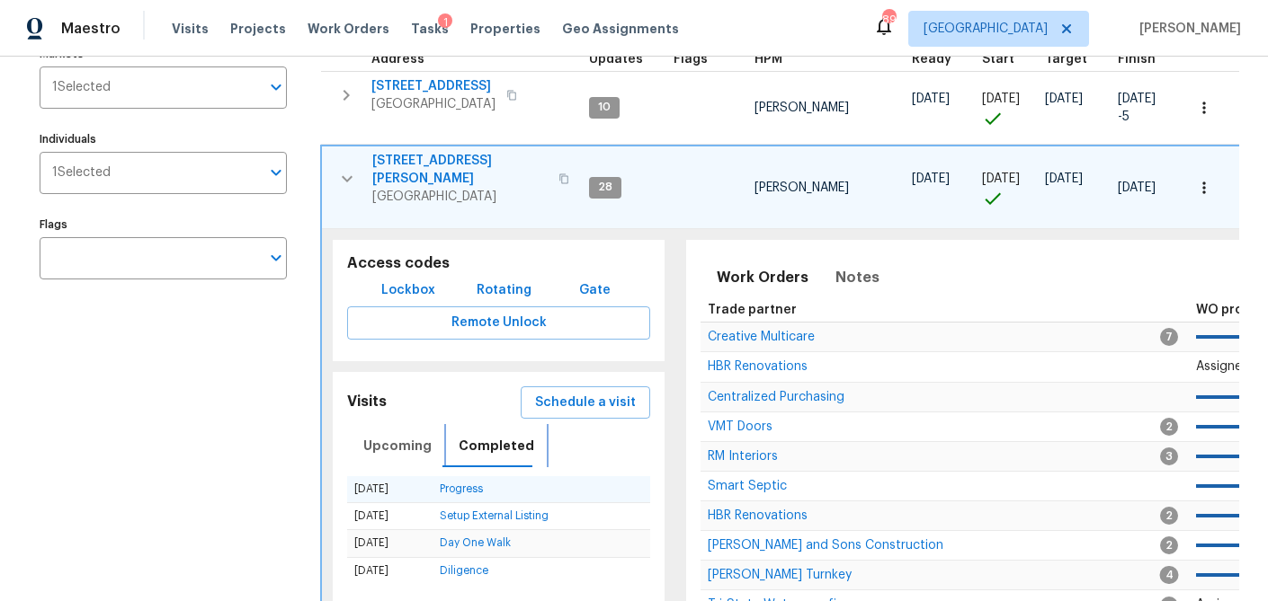
scroll to position [221, 0]
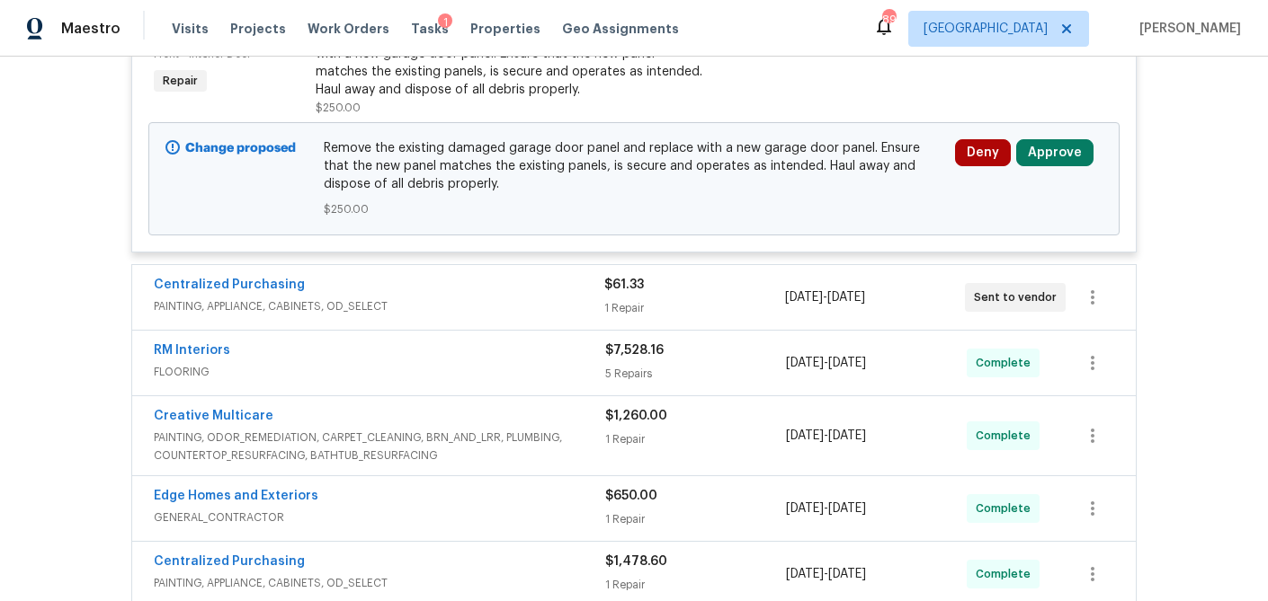
scroll to position [4060, 0]
drag, startPoint x: 1056, startPoint y: 170, endPoint x: 1028, endPoint y: 180, distance: 30.4
click at [1056, 165] on button "Approve" at bounding box center [1054, 151] width 77 height 27
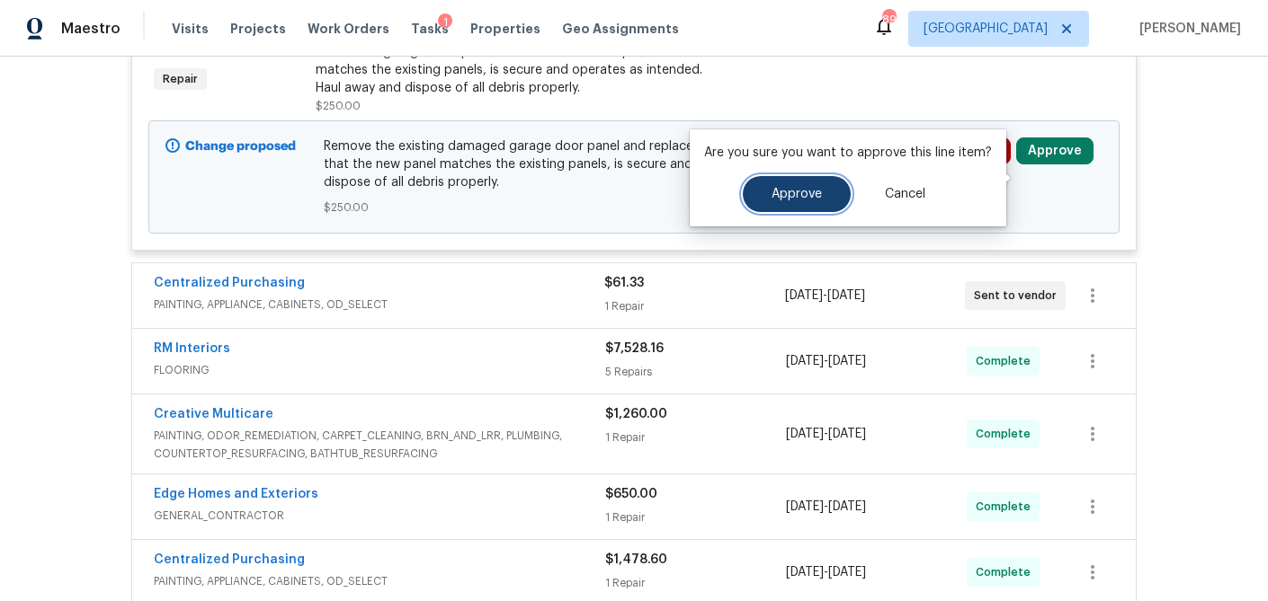
click at [816, 198] on span "Approve" at bounding box center [796, 194] width 50 height 13
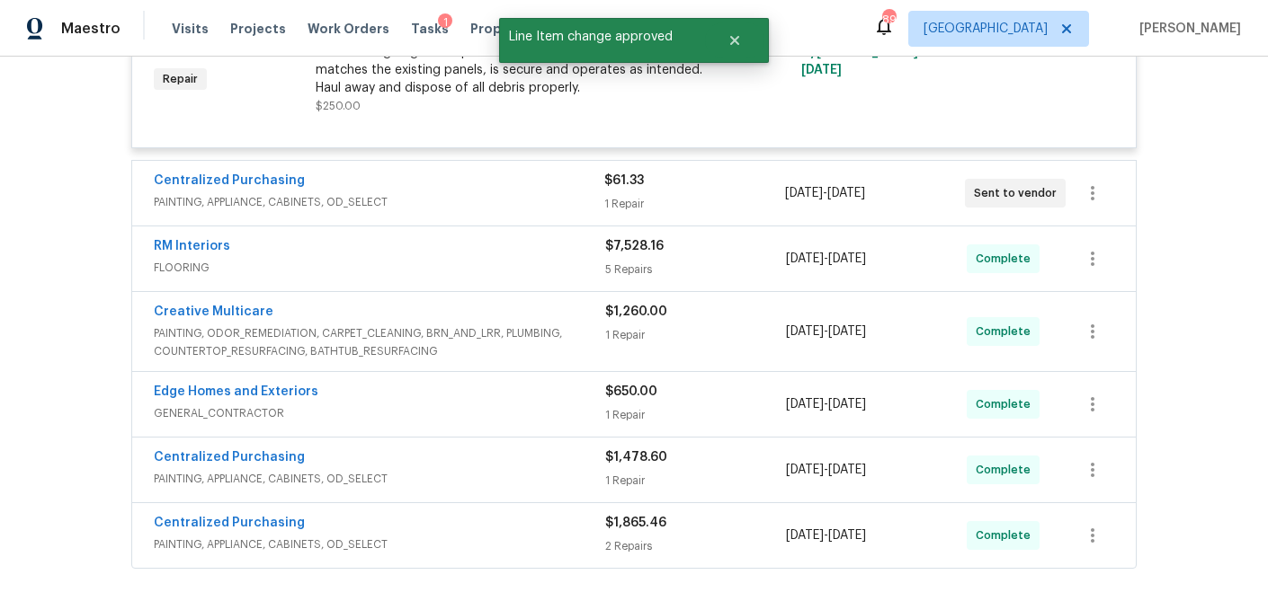
click at [718, 213] on div "1 Repair" at bounding box center [694, 204] width 180 height 18
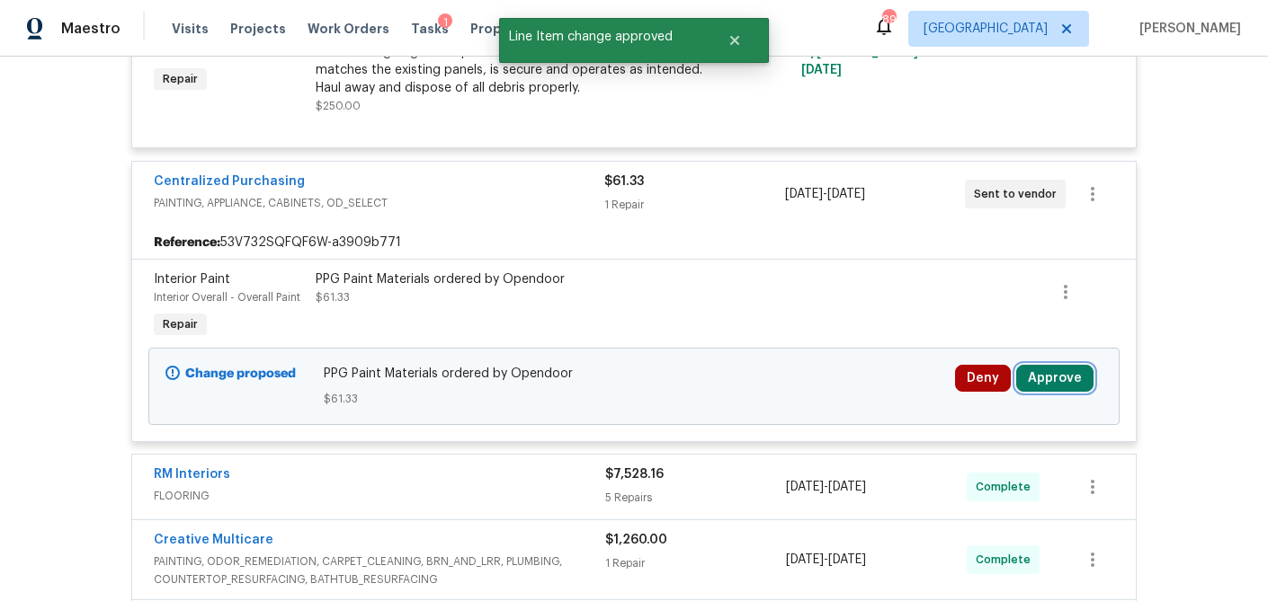
drag, startPoint x: 1036, startPoint y: 408, endPoint x: 1022, endPoint y: 409, distance: 13.5
click at [1036, 392] on button "Approve" at bounding box center [1054, 378] width 77 height 27
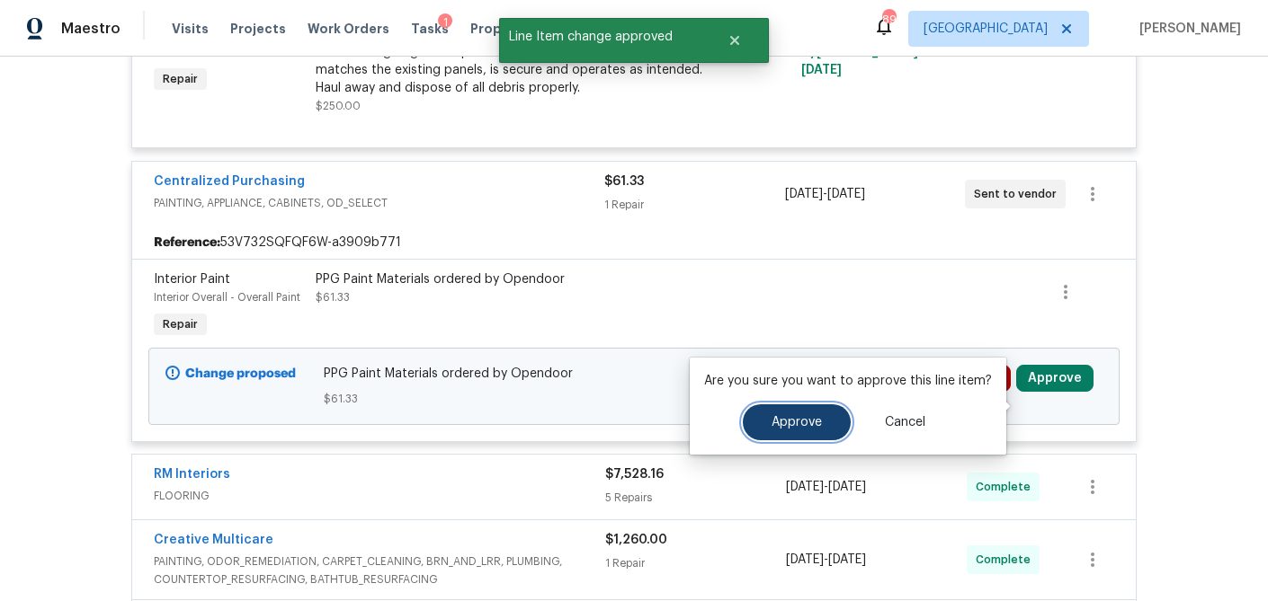
click at [796, 419] on span "Approve" at bounding box center [796, 422] width 50 height 13
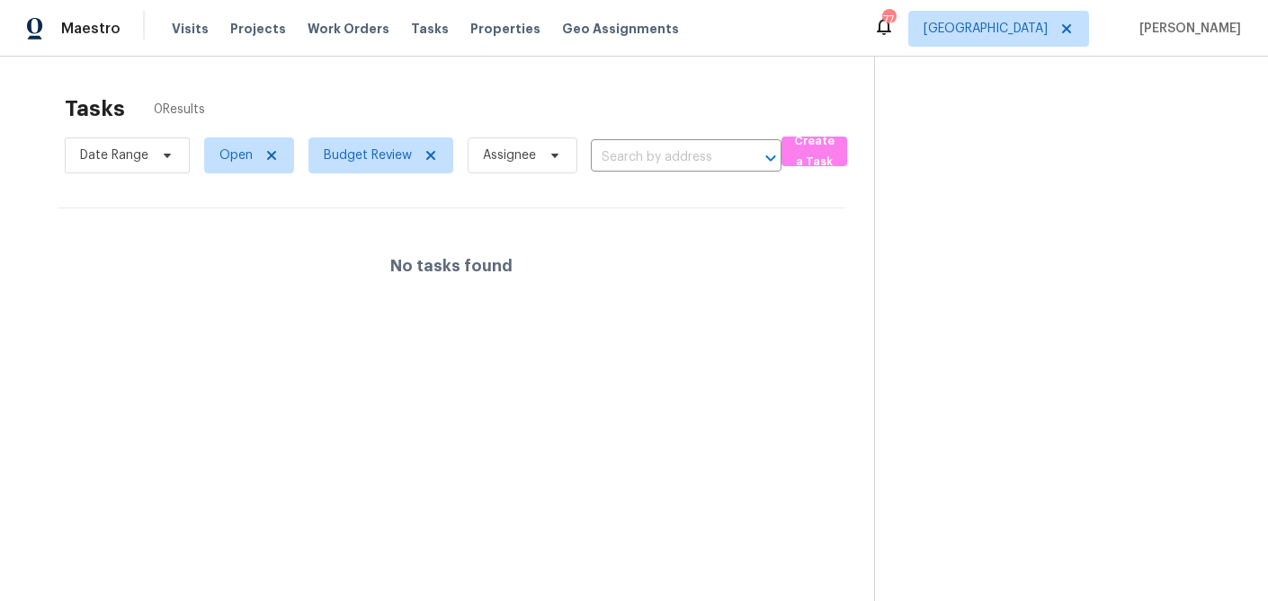
scroll to position [1, 0]
